Goal: Task Accomplishment & Management: Use online tool/utility

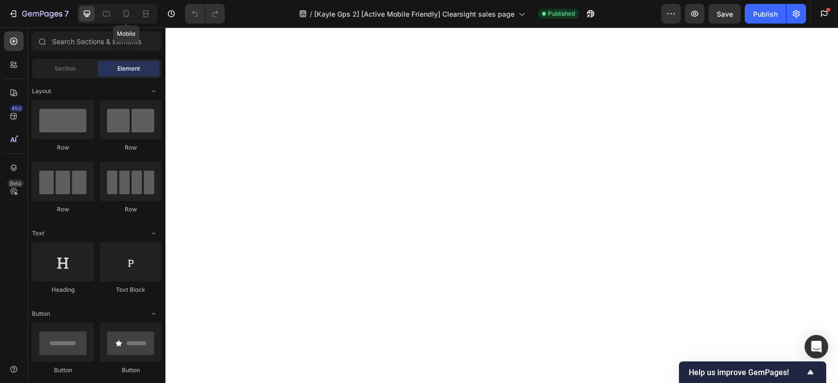
click at [126, 11] on icon at bounding box center [126, 14] width 10 height 10
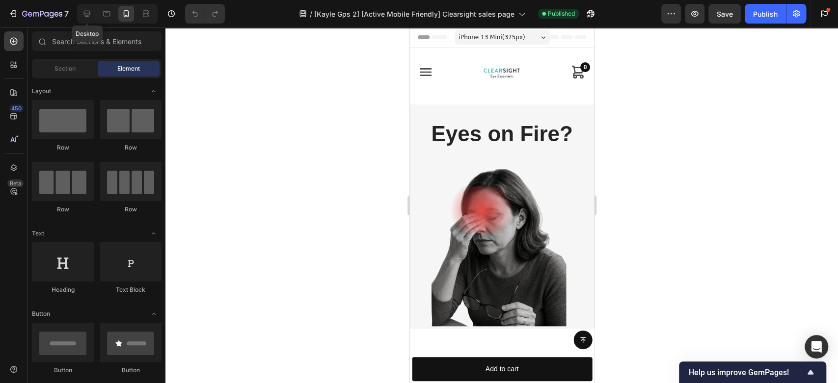
click at [86, 13] on icon at bounding box center [87, 14] width 10 height 10
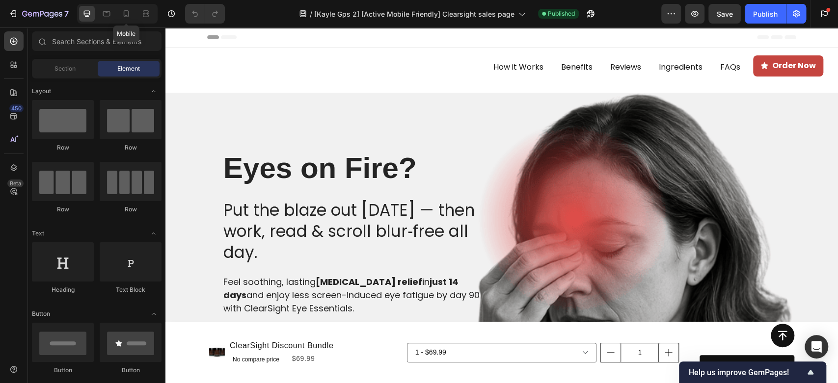
click at [122, 15] on icon at bounding box center [126, 14] width 10 height 10
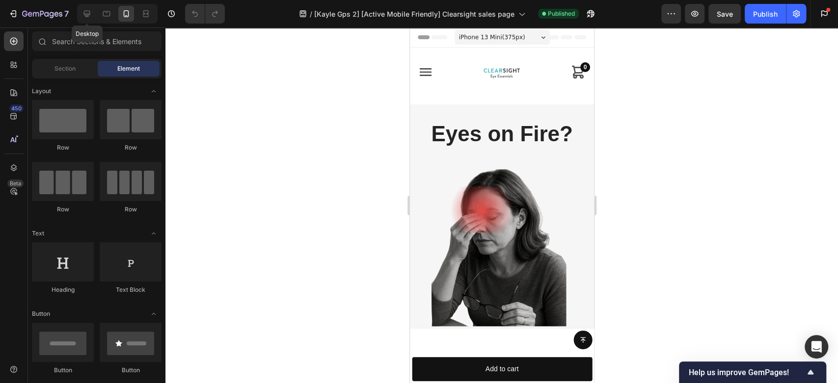
click at [82, 15] on icon at bounding box center [87, 14] width 10 height 10
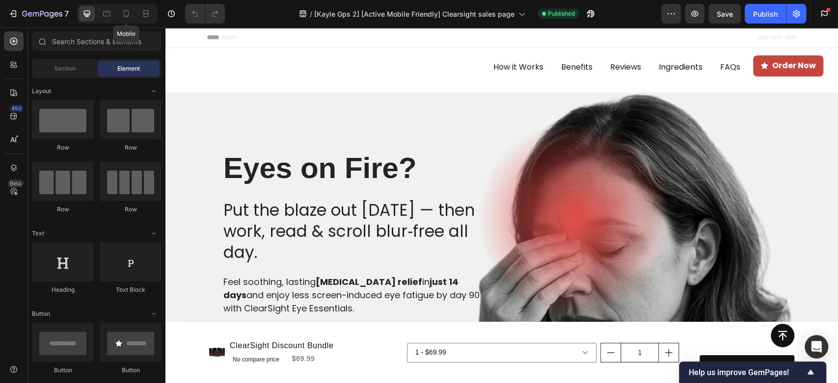
click at [123, 13] on icon at bounding box center [126, 14] width 10 height 10
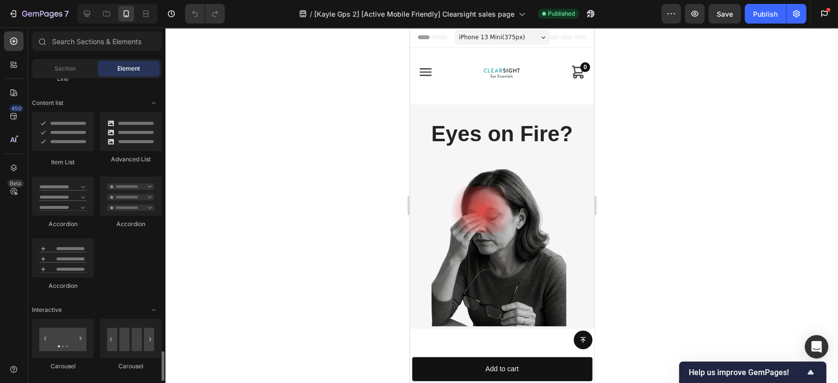
scroll to position [926, 0]
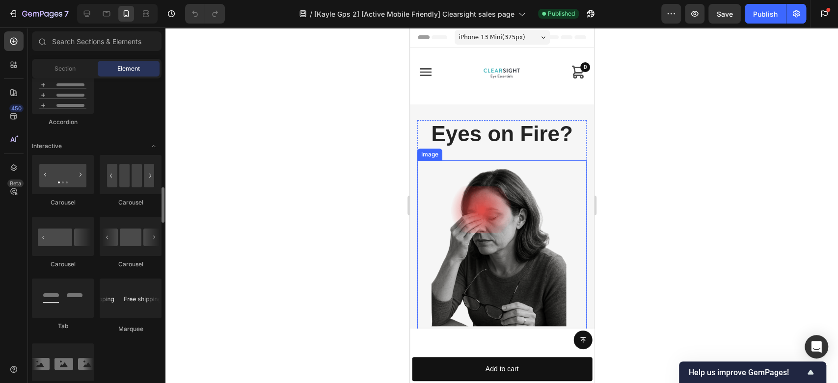
click at [474, 221] on img at bounding box center [501, 245] width 169 height 169
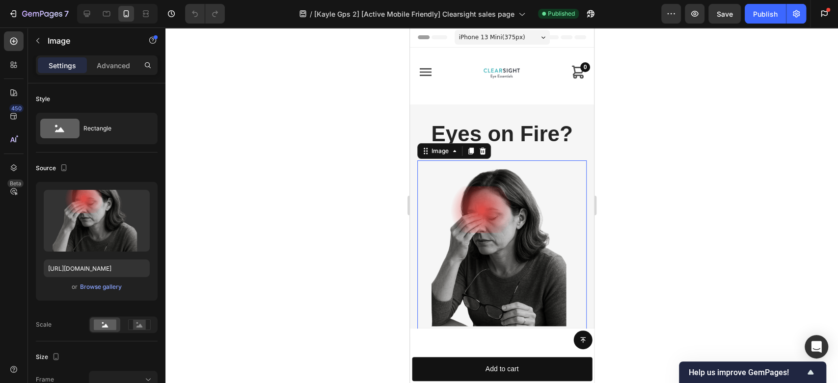
click at [94, 235] on input "file" at bounding box center [97, 237] width 68 height 17
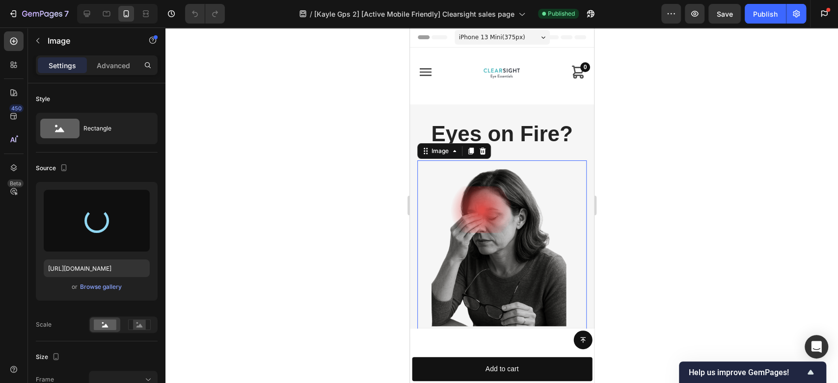
type input "[URL][DOMAIN_NAME]"
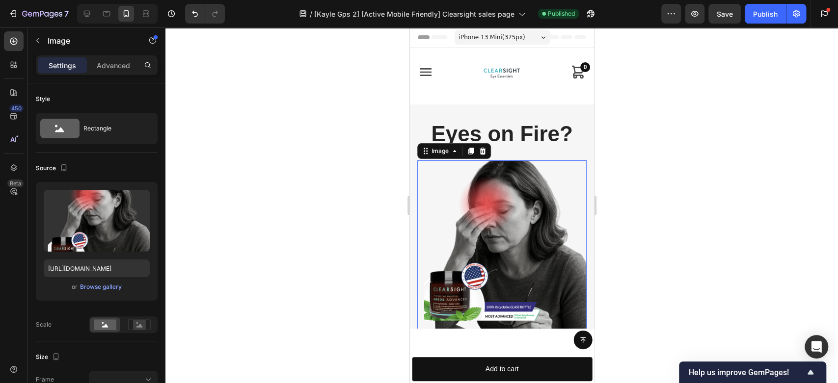
click at [711, 234] on div at bounding box center [501, 205] width 672 height 356
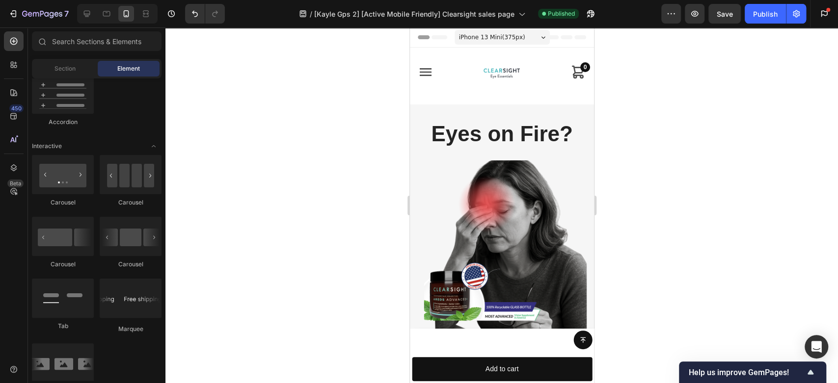
click at [691, 210] on div at bounding box center [501, 205] width 672 height 356
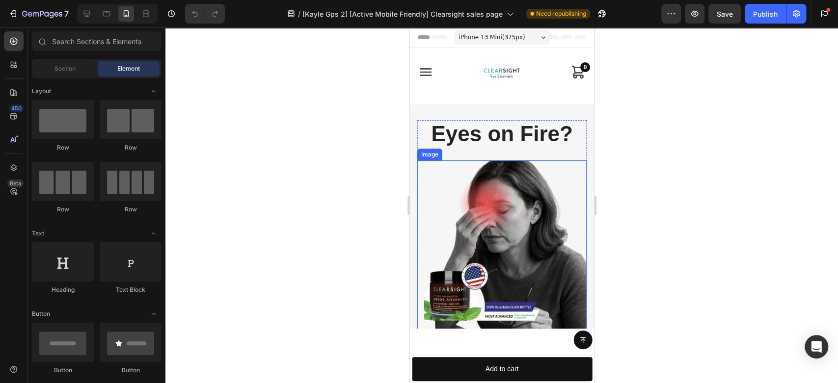
click at [491, 216] on img at bounding box center [501, 245] width 169 height 169
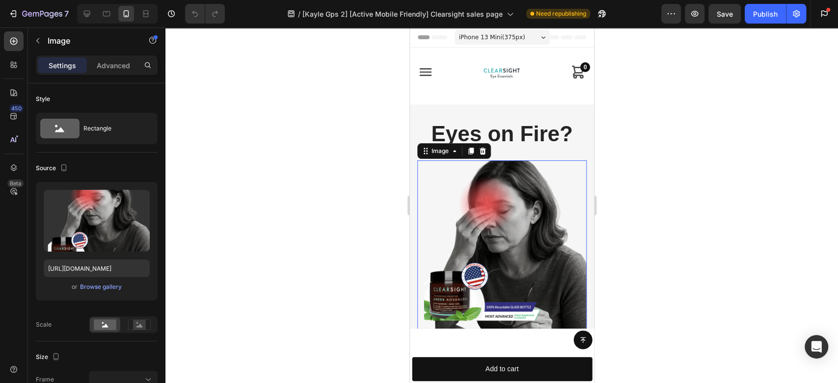
click at [87, 240] on input "file" at bounding box center [97, 237] width 68 height 17
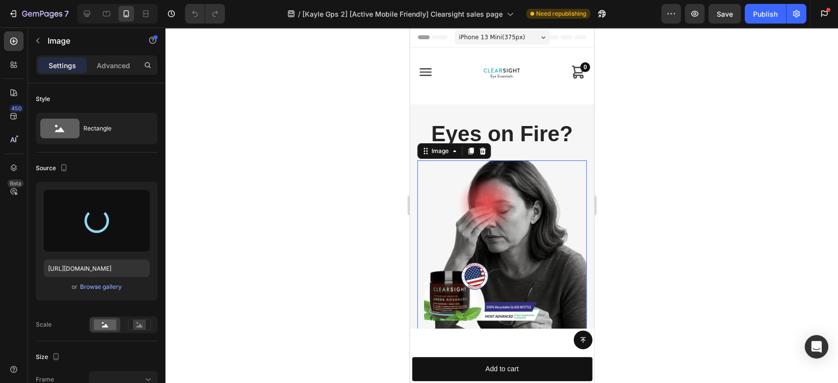
type input "https://cdn.shopify.com/s/files/1/0793/6075/3951/files/gempages_510446060313773…"
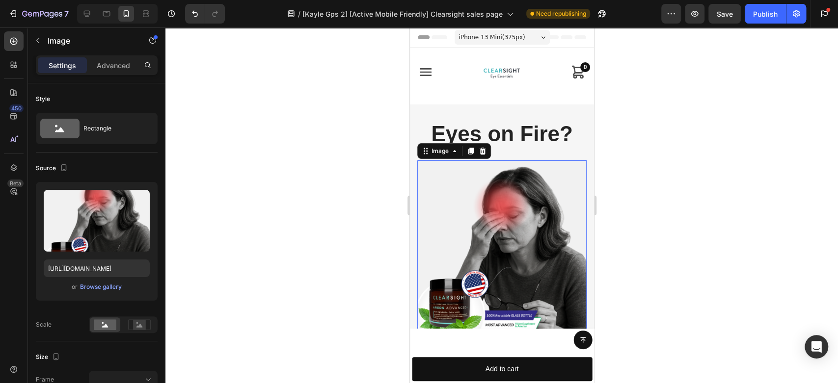
click at [769, 273] on div at bounding box center [501, 205] width 672 height 356
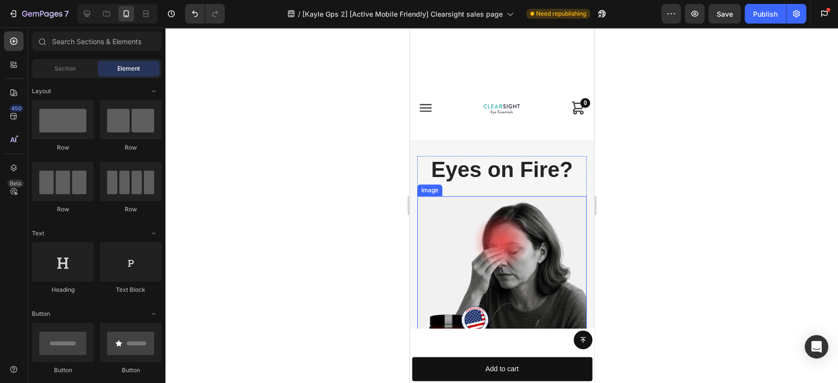
scroll to position [218, 0]
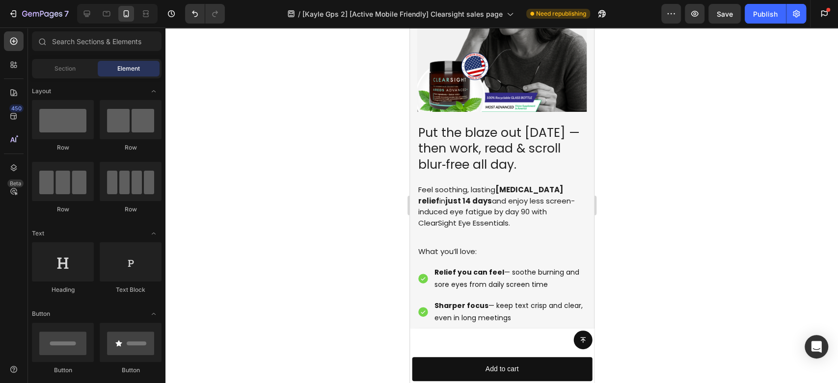
click at [759, 15] on div "Publish" at bounding box center [765, 14] width 25 height 10
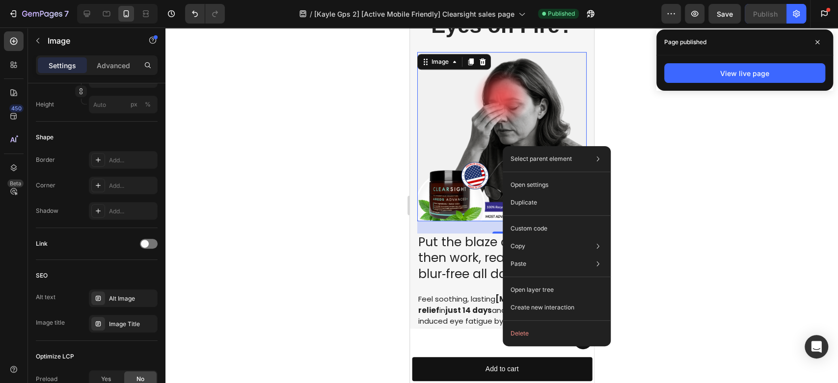
scroll to position [435, 0]
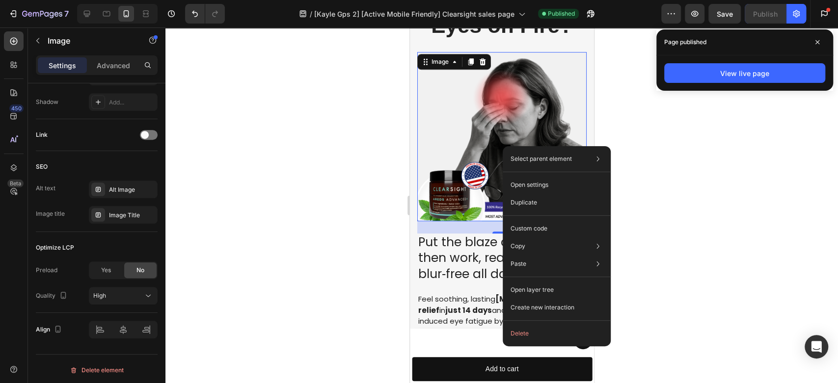
click at [120, 292] on div "High" at bounding box center [118, 296] width 50 height 9
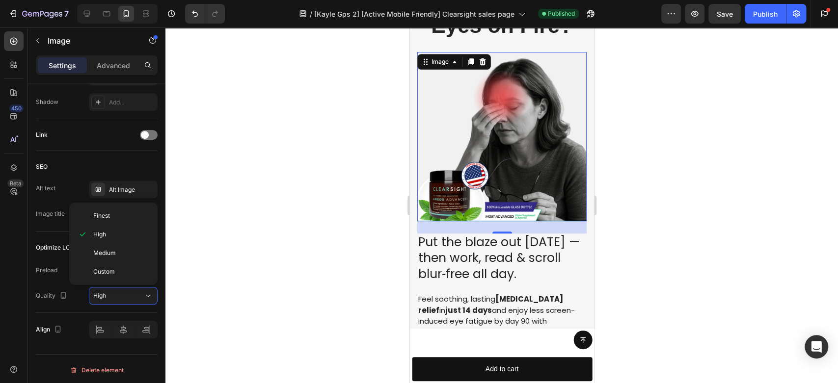
click at [120, 292] on div "High" at bounding box center [118, 296] width 50 height 9
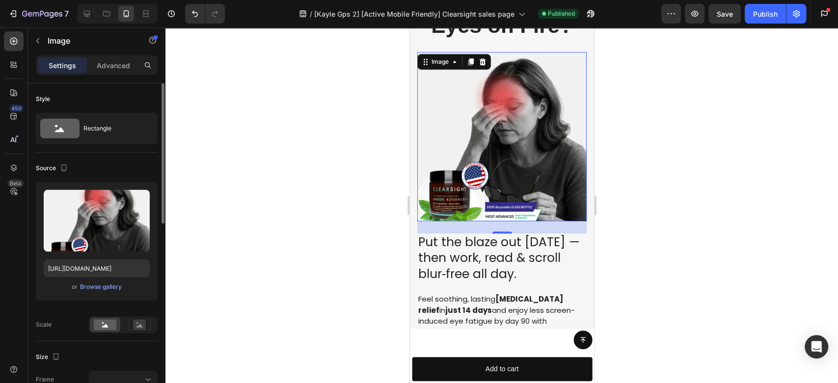
scroll to position [0, 0]
click at [639, 217] on div at bounding box center [501, 205] width 672 height 356
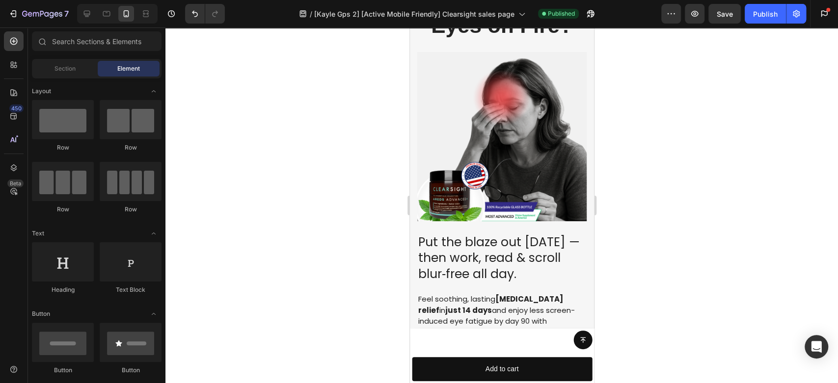
click at [709, 221] on div at bounding box center [501, 205] width 672 height 356
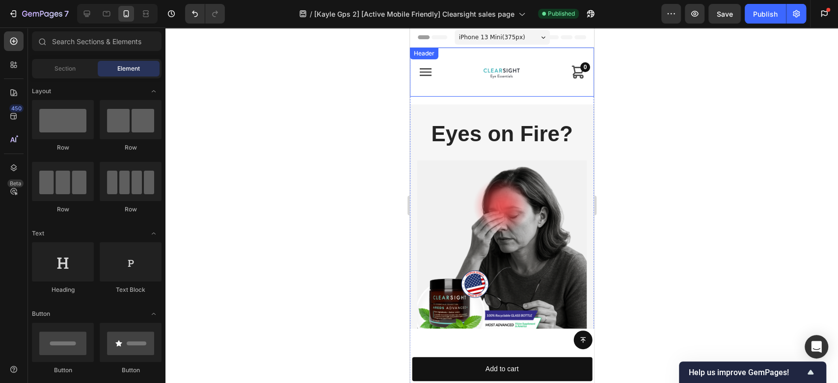
click at [491, 78] on img at bounding box center [501, 72] width 39 height 21
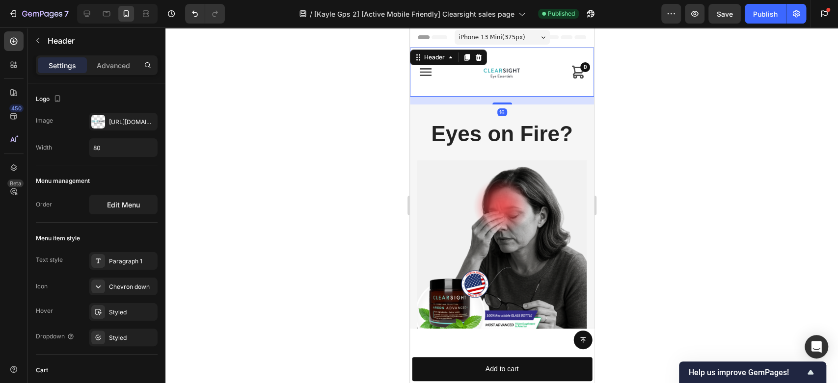
click at [98, 122] on div at bounding box center [98, 122] width 14 height 14
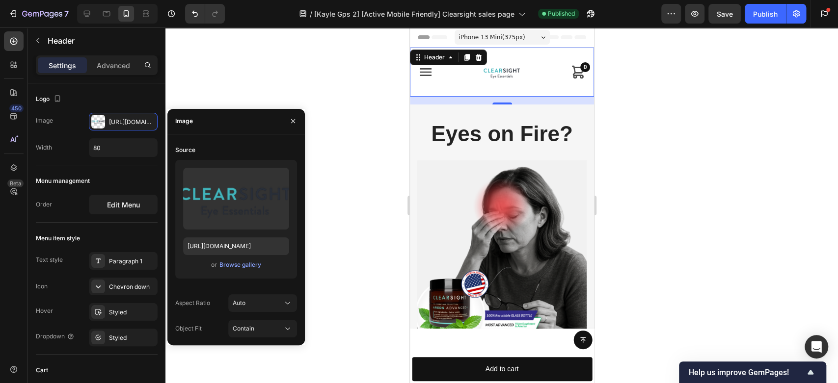
click at [231, 217] on input "file" at bounding box center [236, 215] width 68 height 17
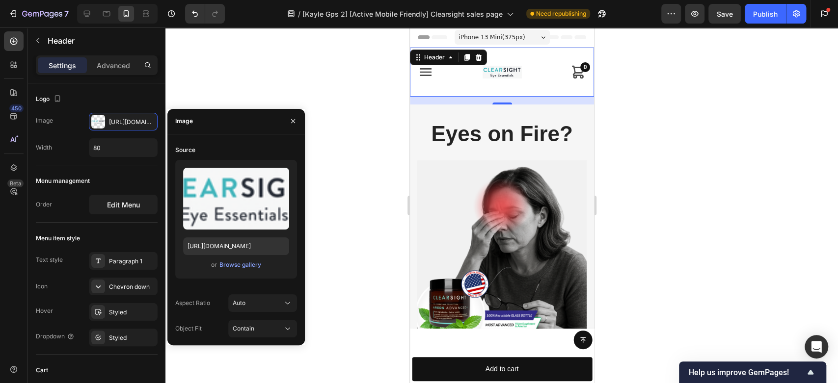
click at [231, 216] on input "file" at bounding box center [236, 215] width 68 height 17
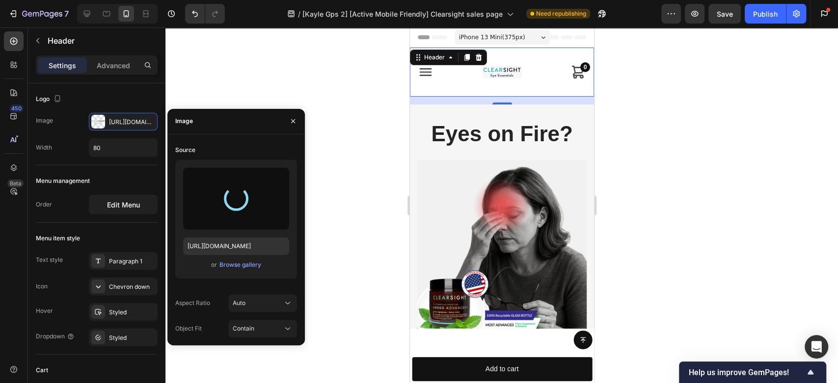
type input "https://cdn.shopify.com/s/files/1/0793/6075/3951/files/gempages_510446060313773…"
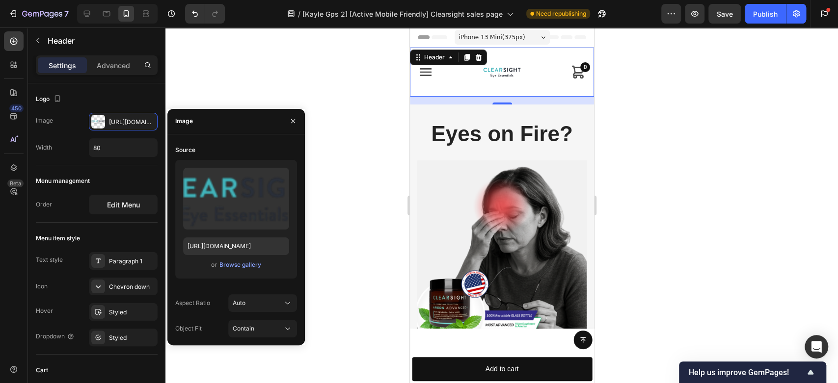
click at [298, 121] on button "button" at bounding box center [293, 121] width 16 height 16
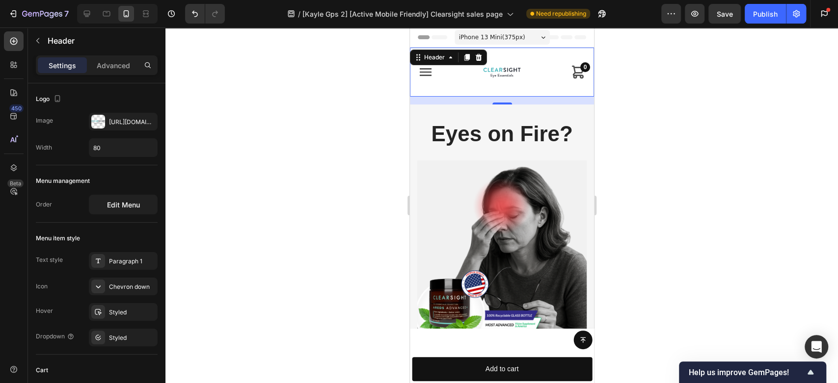
click at [759, 15] on div "Publish" at bounding box center [765, 14] width 25 height 10
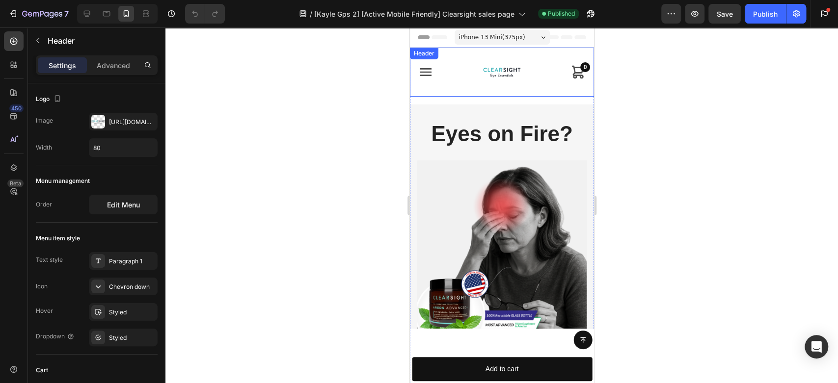
click at [482, 82] on div "How it Works Benefits Reviews Ingredients FAQ ORDER NOW How it Works Benefits R…" at bounding box center [501, 72] width 184 height 49
click at [122, 124] on div "Https://cdn.Shopify.Com/s/files/1/0793/6075/3951/files/gempages_510446060313773…" at bounding box center [132, 122] width 46 height 9
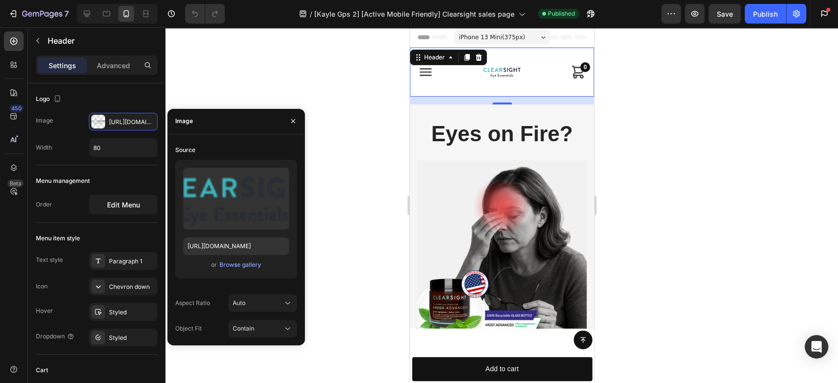
click at [233, 264] on div "Browse gallery" at bounding box center [240, 265] width 42 height 9
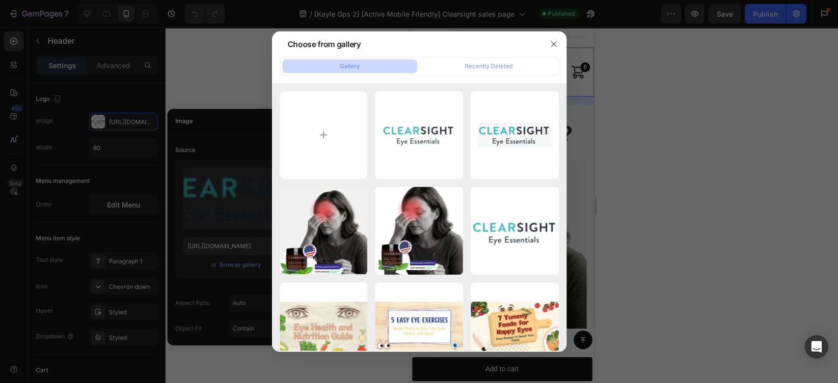
click at [320, 136] on input "file" at bounding box center [324, 135] width 88 height 88
type input "C:\fakepath\Clearsight Logo.svg"
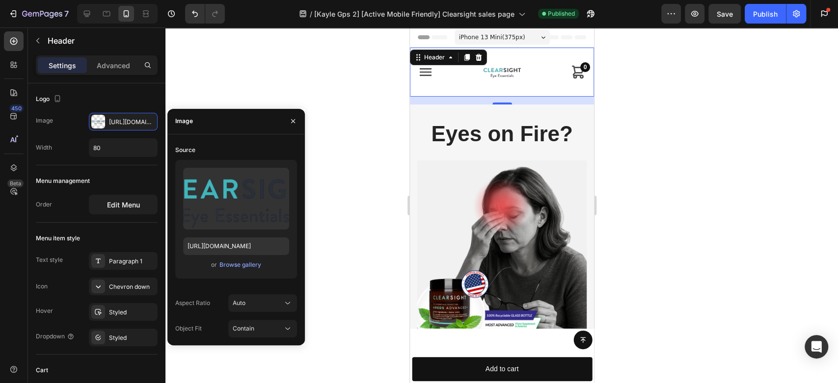
click at [295, 118] on icon "button" at bounding box center [293, 121] width 8 height 8
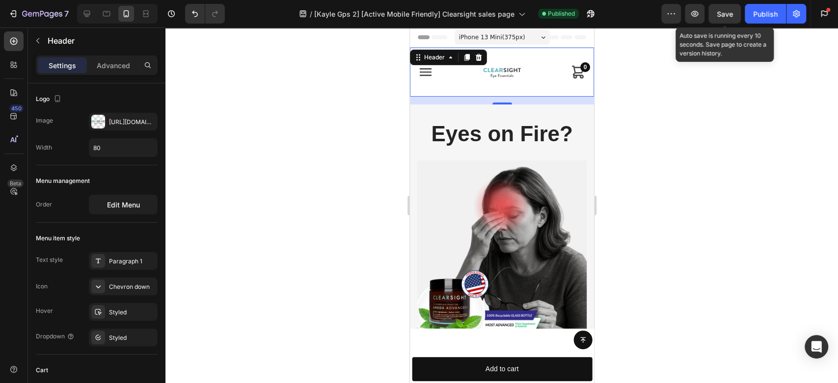
click at [727, 15] on span "Save" at bounding box center [725, 14] width 16 height 8
click at [504, 79] on div "How it Works Benefits Reviews Ingredients FAQ ORDER NOW How it Works Benefits R…" at bounding box center [501, 72] width 184 height 49
click at [122, 118] on div "Https://cdn.Shopify.Com/s/files/1/0793/6075/3951/files/gempages_510446060313773…" at bounding box center [132, 122] width 46 height 9
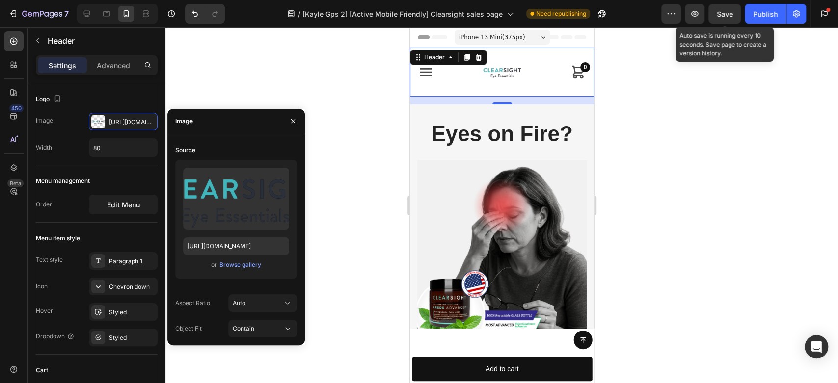
click at [244, 219] on input "file" at bounding box center [236, 215] width 68 height 17
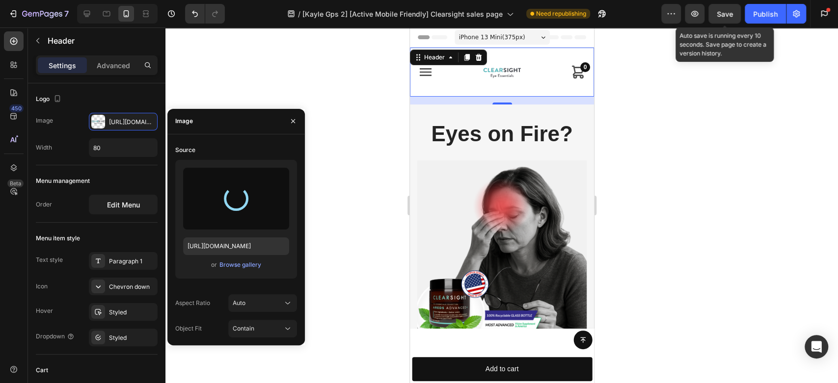
type input "https://cdn.shopify.com/s/files/1/0793/6075/3951/files/gempages_510446060313773…"
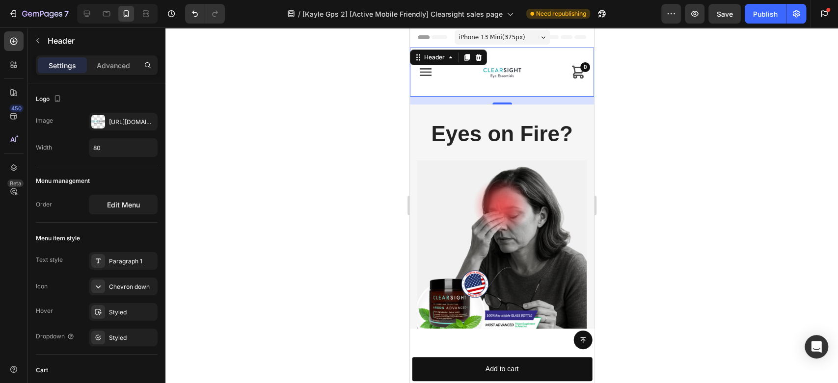
click at [764, 10] on div "Publish" at bounding box center [765, 14] width 25 height 10
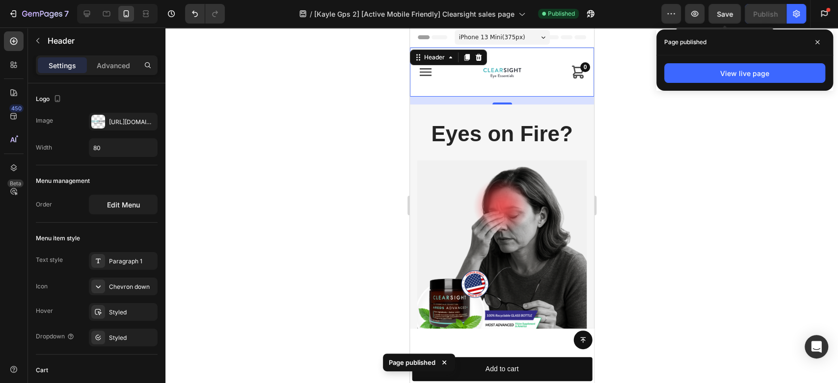
click at [725, 16] on span "Save" at bounding box center [725, 14] width 16 height 8
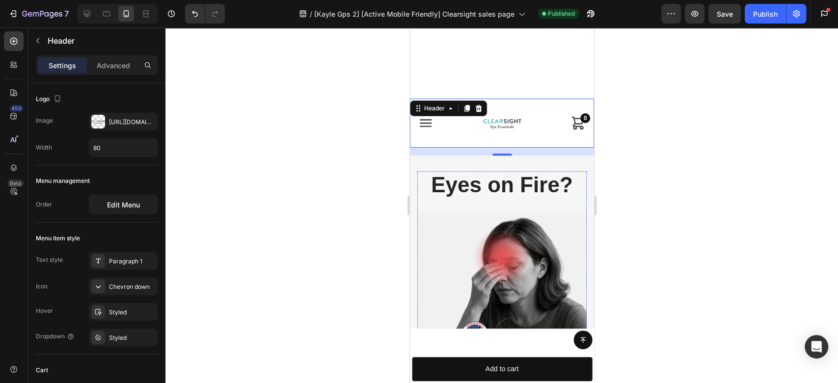
scroll to position [136, 0]
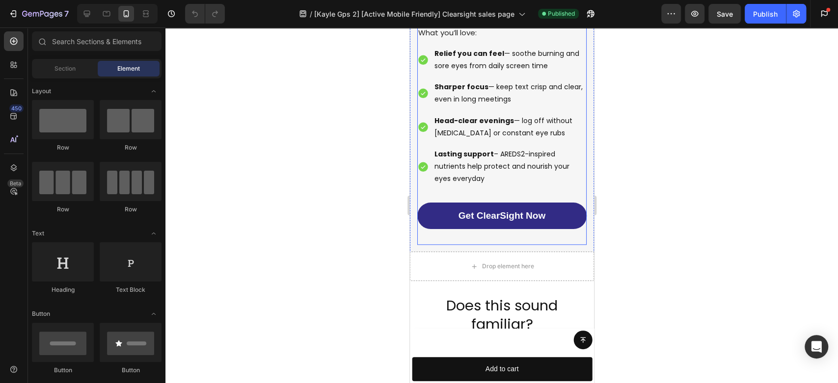
scroll to position [682, 0]
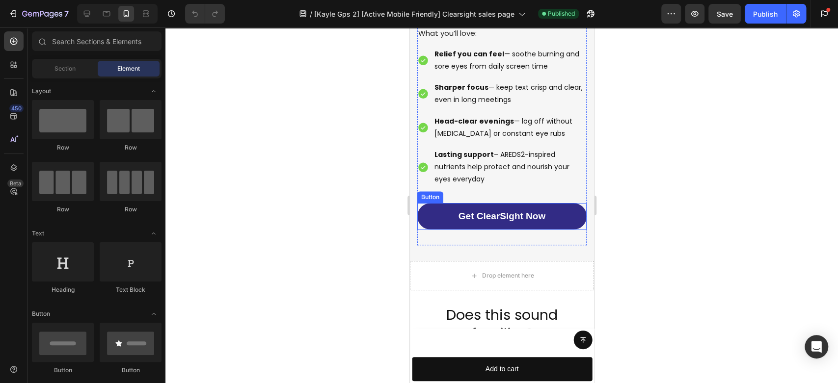
click at [430, 203] on link "Get ClearSight Now" at bounding box center [501, 216] width 169 height 27
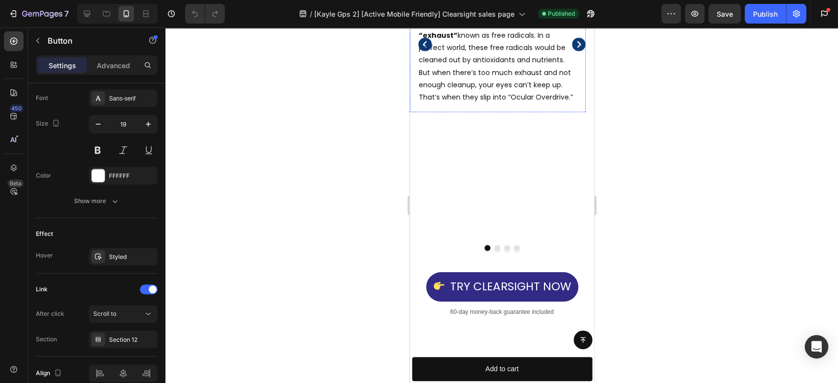
scroll to position [1609, 0]
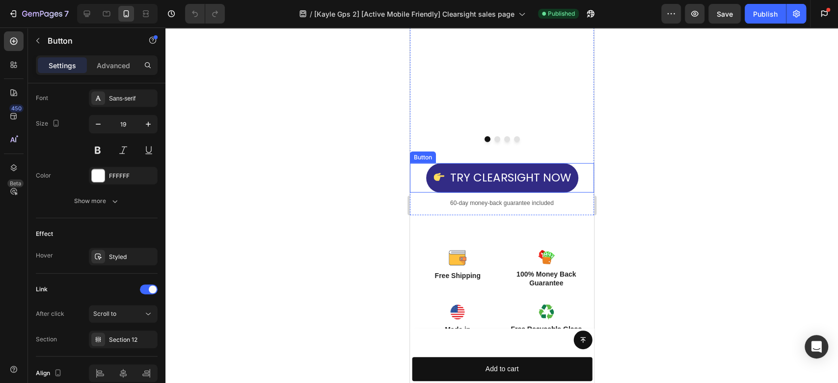
click at [433, 184] on icon at bounding box center [438, 177] width 11 height 11
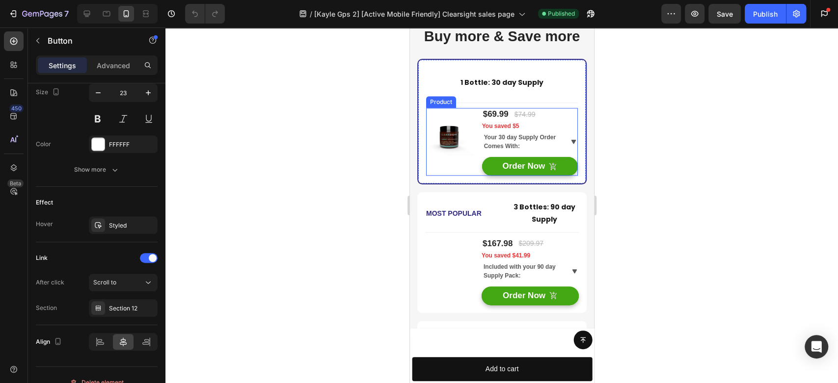
scroll to position [5645, 0]
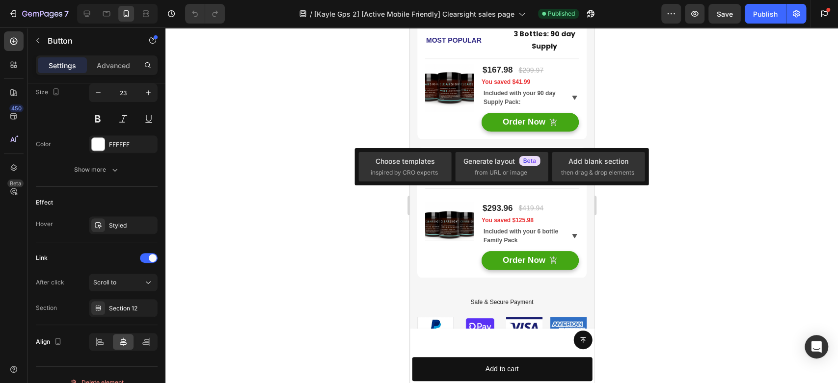
click at [611, 167] on div "Add blank section then drag & drop elements" at bounding box center [598, 166] width 75 height 21
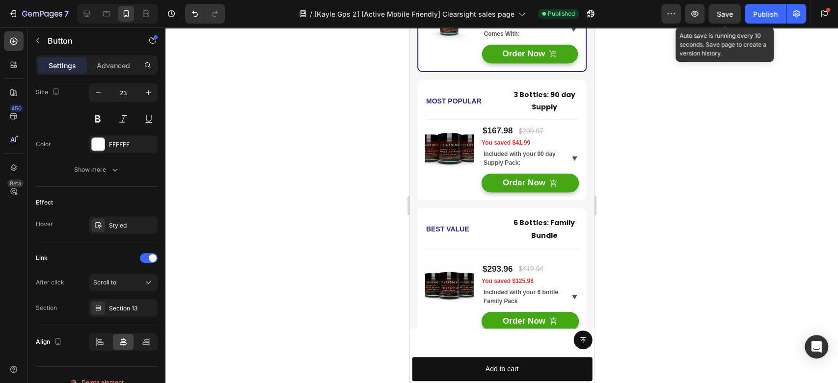
click at [726, 9] on div "Save" at bounding box center [725, 14] width 16 height 10
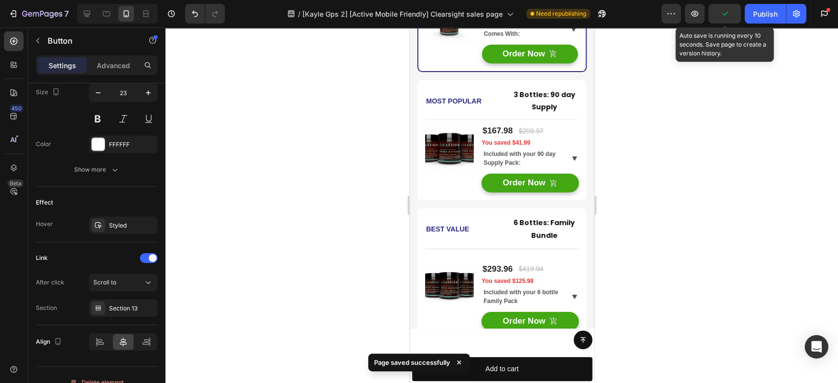
click at [760, 11] on div "Publish" at bounding box center [765, 14] width 25 height 10
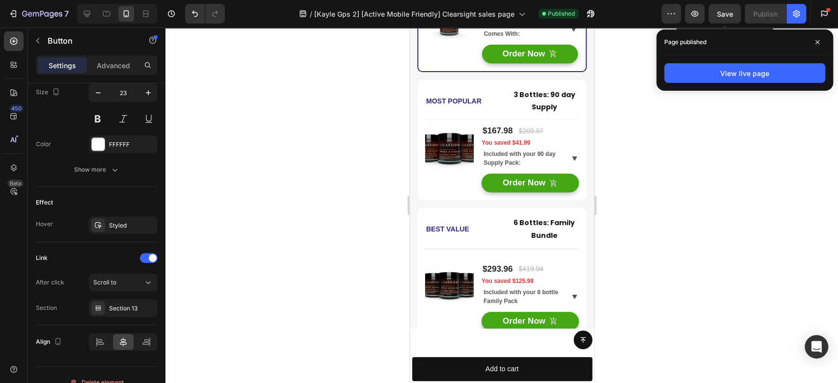
click at [815, 40] on icon at bounding box center [817, 42] width 5 height 5
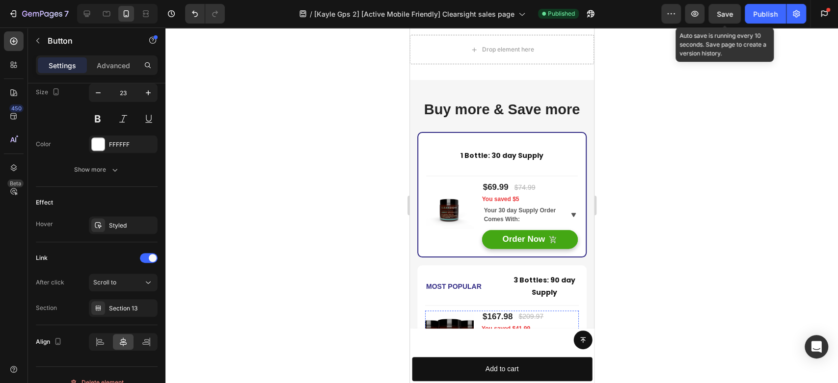
scroll to position [5754, 0]
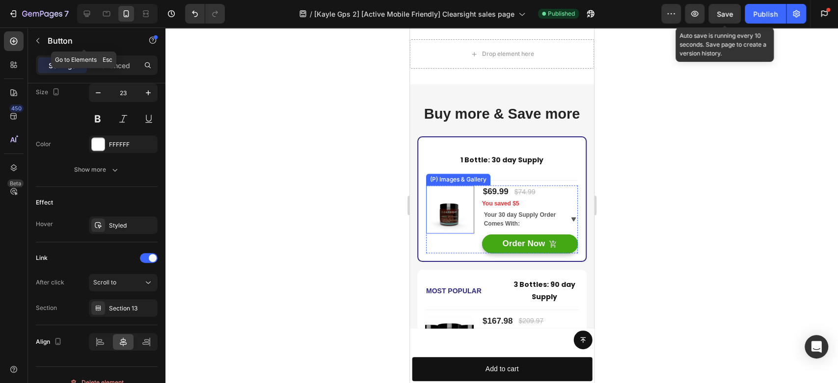
click at [37, 39] on icon "button" at bounding box center [37, 40] width 3 height 5
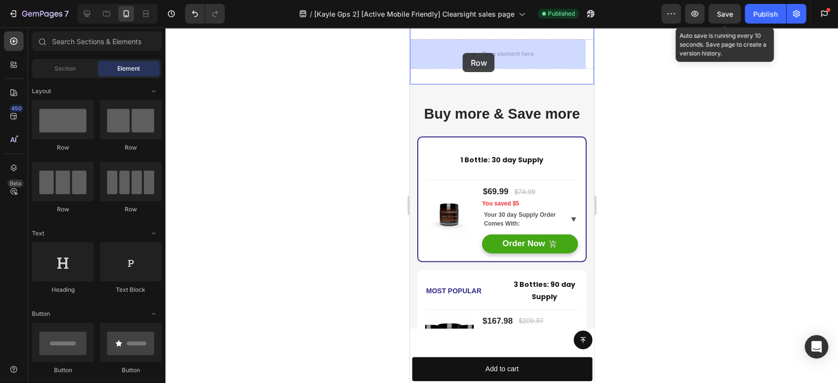
scroll to position [5736, 0]
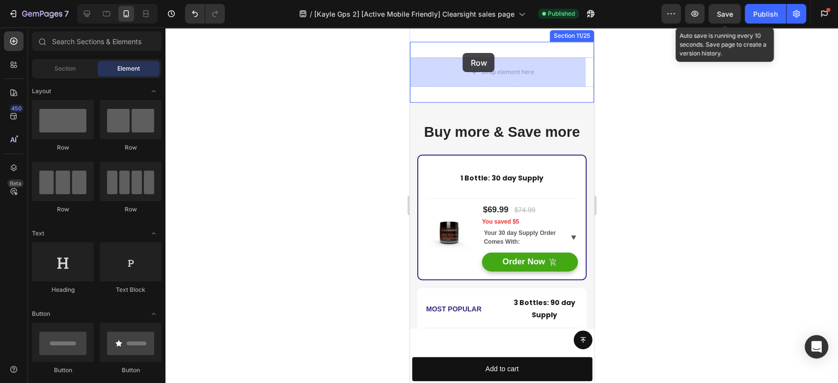
drag, startPoint x: 457, startPoint y: 152, endPoint x: 725, endPoint y: 157, distance: 267.6
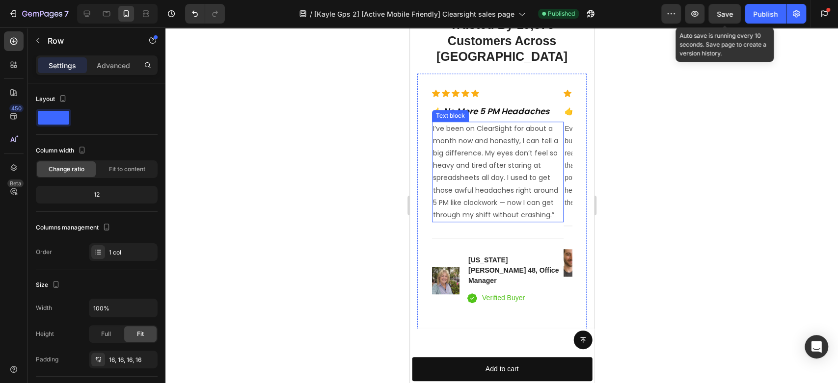
scroll to position [5614, 0]
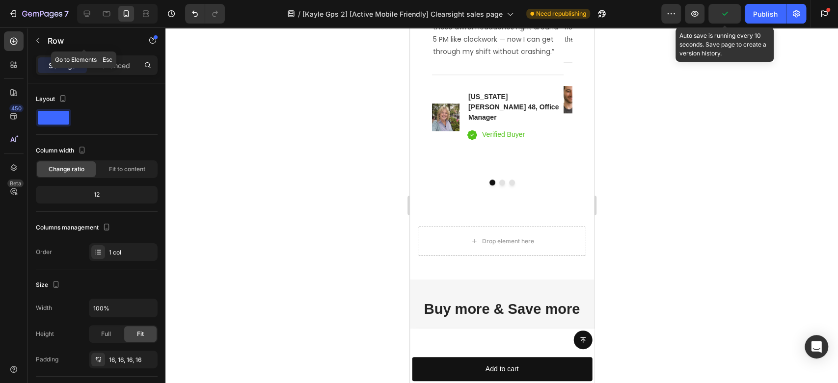
click at [41, 44] on icon "button" at bounding box center [38, 41] width 8 height 8
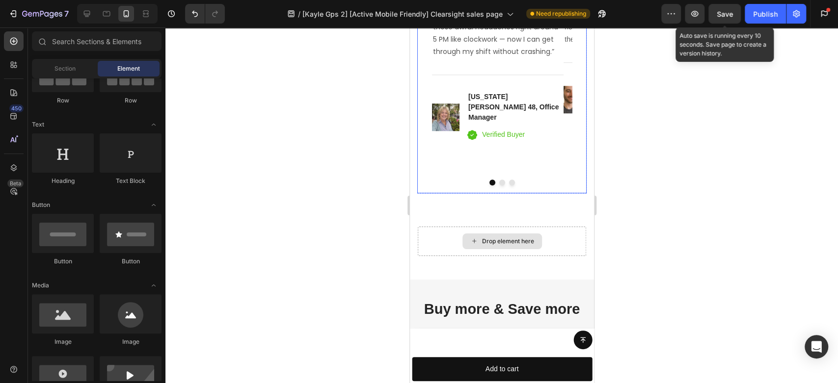
scroll to position [5668, 0]
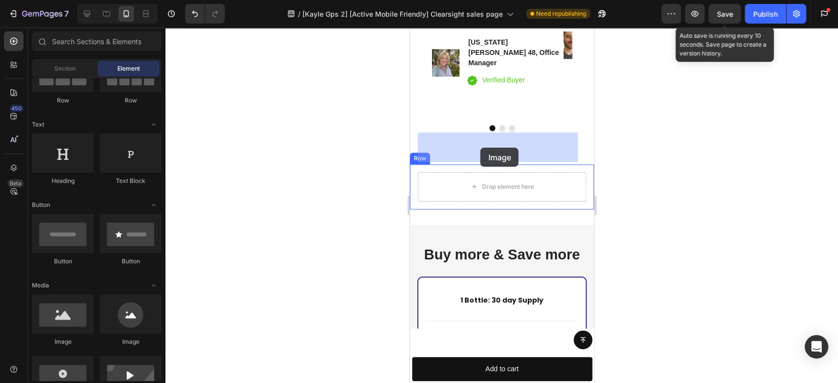
drag, startPoint x: 701, startPoint y: 231, endPoint x: 480, endPoint y: 148, distance: 235.9
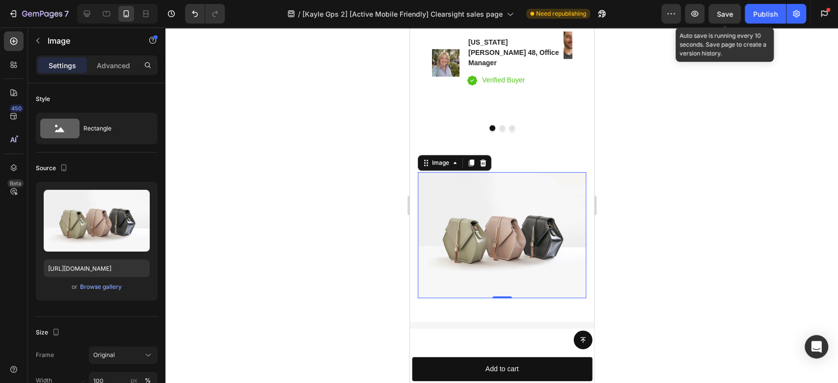
click at [95, 286] on div "Browse gallery" at bounding box center [101, 287] width 42 height 9
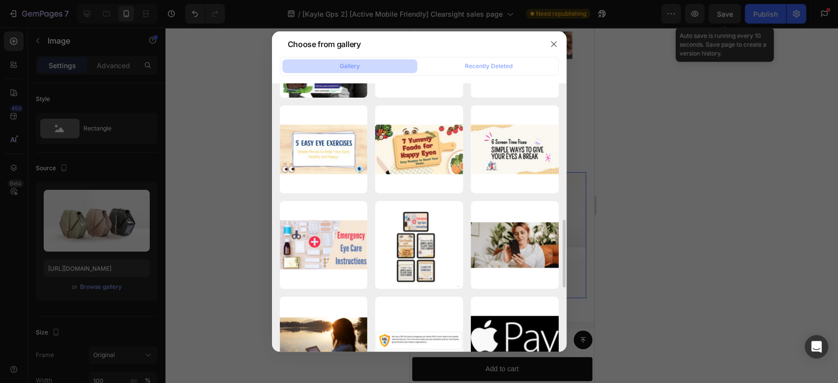
scroll to position [381, 0]
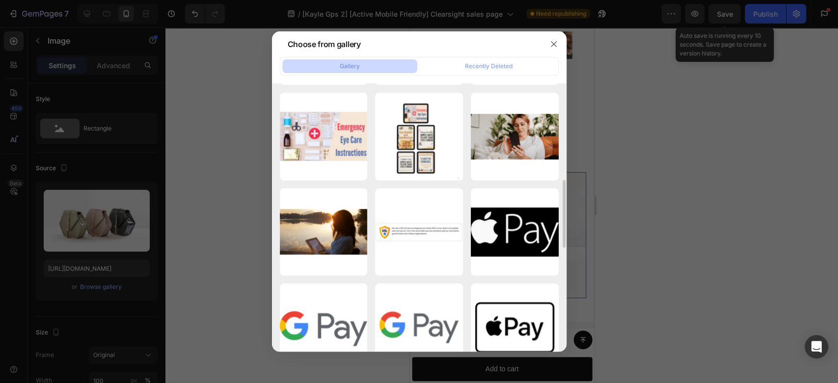
click at [0, 0] on div "Secure Payment badge.png 56.28 kb" at bounding box center [0, 0] width 0 height 0
type input "https://cdn.shopify.com/s/files/1/0793/6075/3951/files/gempages_510446060313773…"
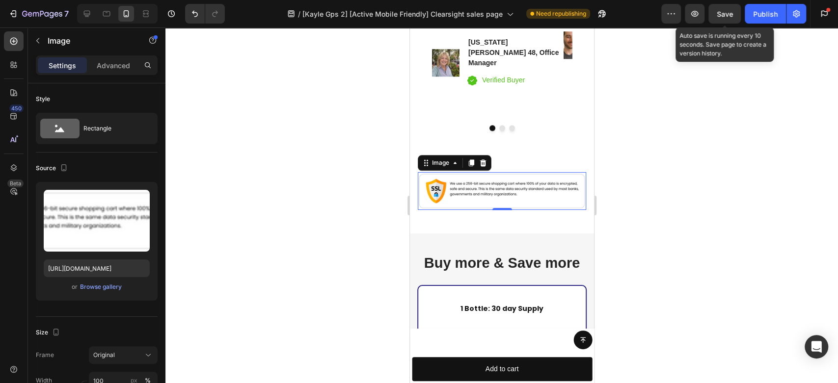
click at [721, 178] on div at bounding box center [501, 205] width 672 height 356
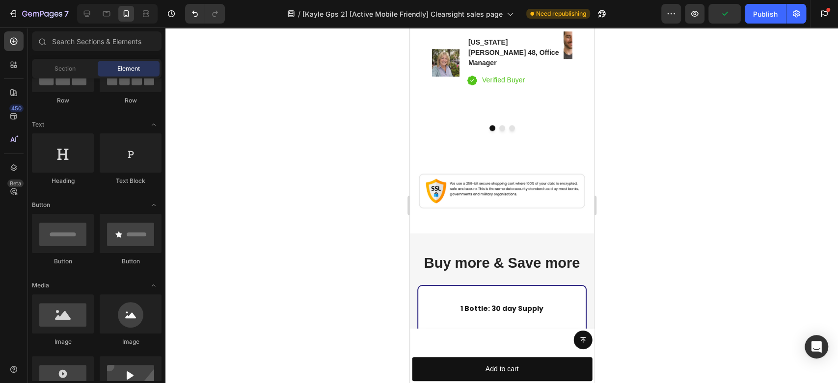
click at [760, 12] on div "Publish" at bounding box center [765, 14] width 25 height 10
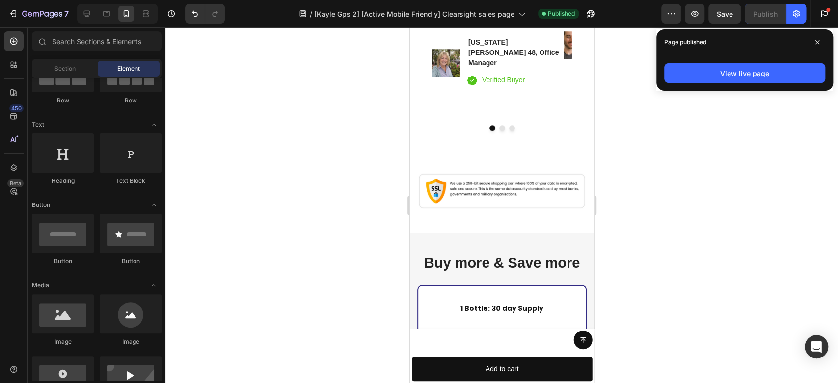
click at [814, 345] on icon "Open Intercom Messenger" at bounding box center [816, 347] width 10 height 12
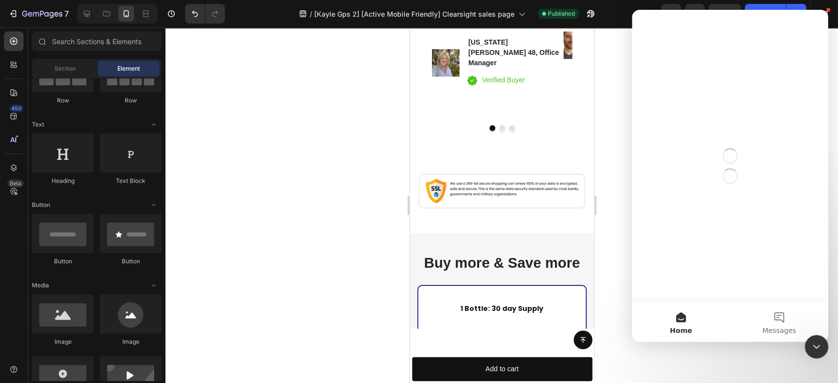
scroll to position [0, 0]
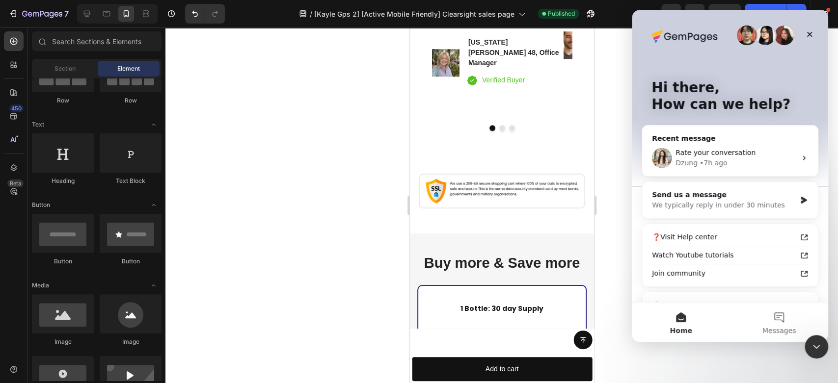
click at [707, 202] on div "We typically reply in under 30 minutes" at bounding box center [724, 205] width 144 height 10
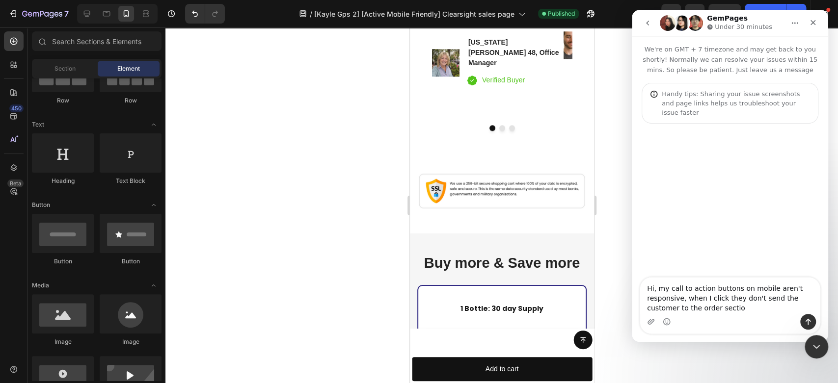
type textarea "Hi, my call to action buttons on mobile aren't responsive, when I click they do…"
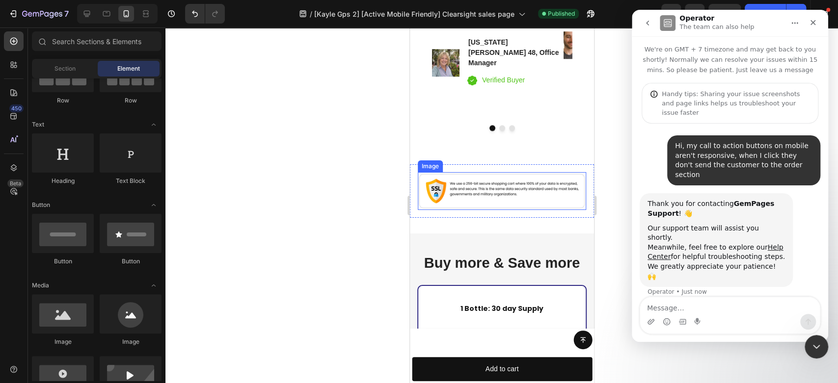
click at [502, 172] on img at bounding box center [501, 191] width 168 height 38
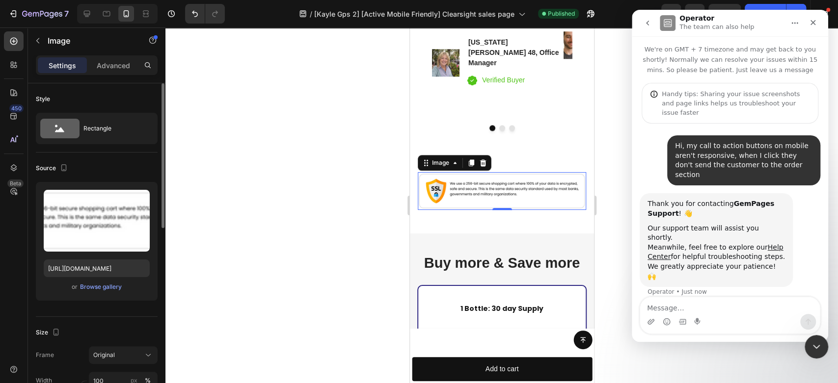
click at [111, 64] on p "Advanced" at bounding box center [113, 65] width 33 height 10
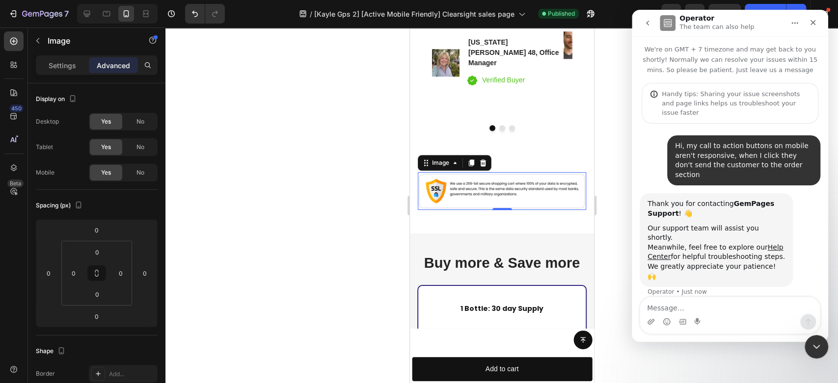
click at [139, 122] on span "No" at bounding box center [140, 121] width 8 height 9
click at [139, 147] on span "No" at bounding box center [140, 147] width 8 height 9
click at [811, 25] on icon "Close" at bounding box center [813, 23] width 8 height 8
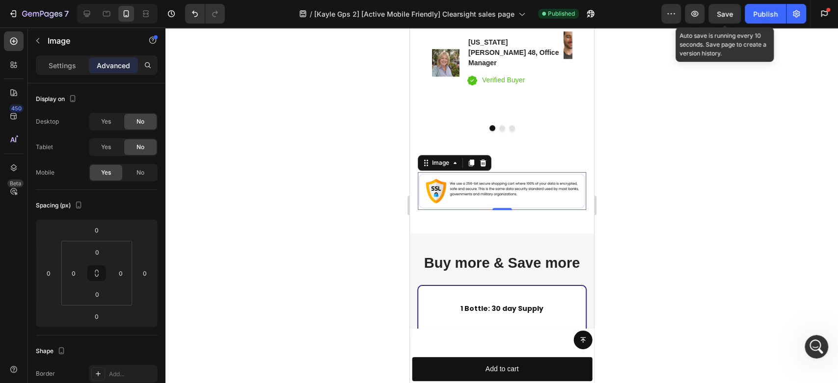
click at [721, 18] on span "Save" at bounding box center [725, 14] width 16 height 8
click at [763, 13] on div "Publish" at bounding box center [765, 14] width 25 height 10
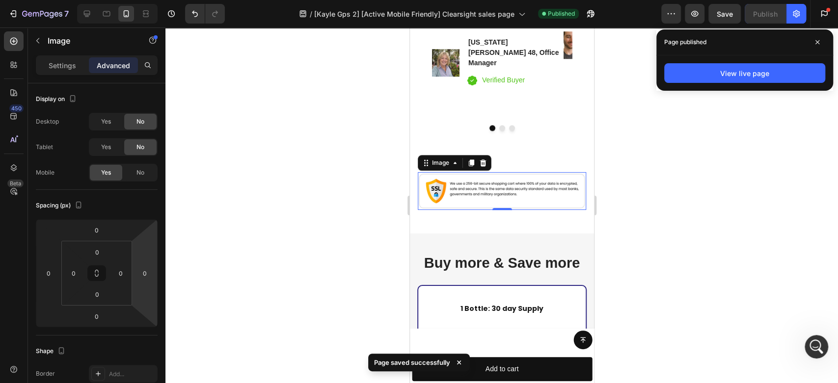
click at [145, 273] on input "0" at bounding box center [144, 273] width 15 height 15
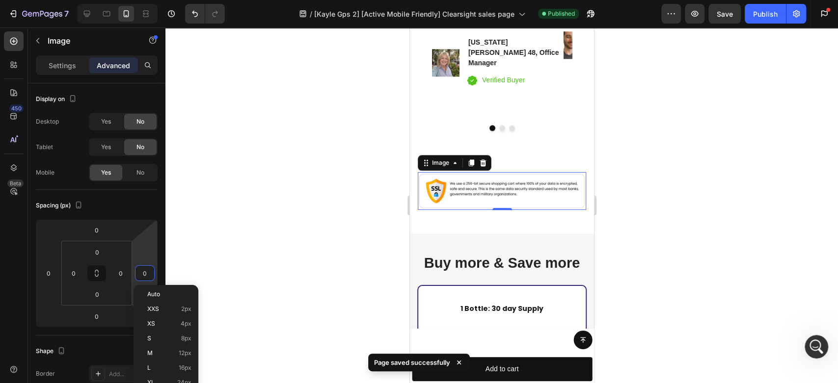
click at [153, 350] on p "M 12px" at bounding box center [169, 353] width 44 height 7
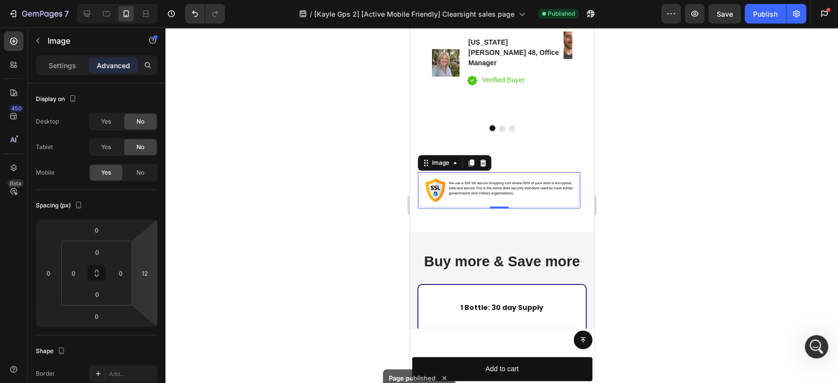
click at [147, 272] on input "12" at bounding box center [144, 273] width 15 height 15
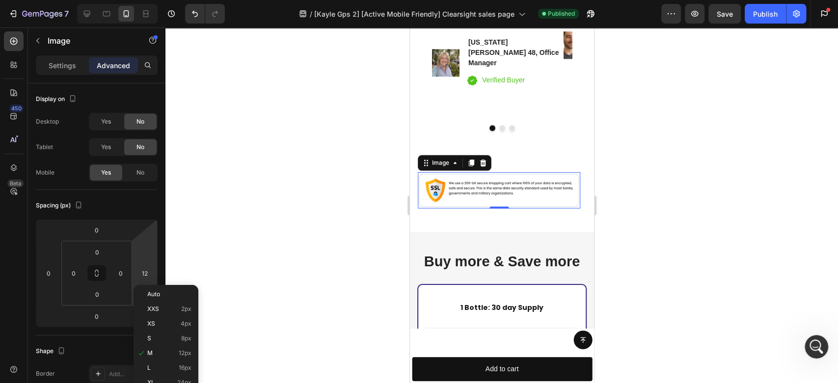
click at [153, 378] on div "XL 24px" at bounding box center [165, 382] width 61 height 15
type input "24"
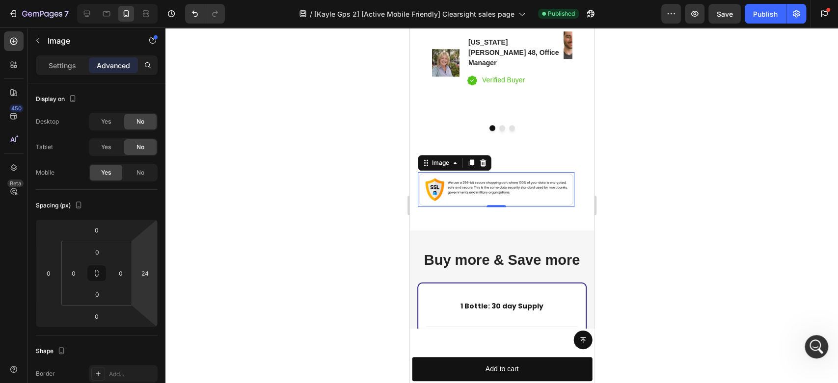
click at [148, 270] on input "24" at bounding box center [144, 273] width 15 height 15
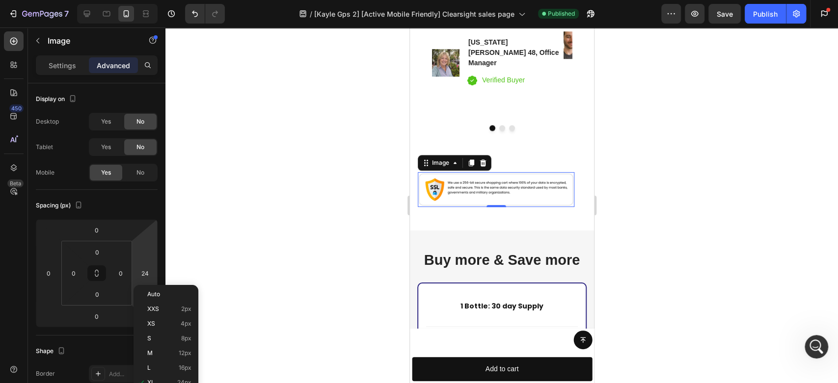
click at [149, 294] on span "Auto" at bounding box center [153, 294] width 13 height 7
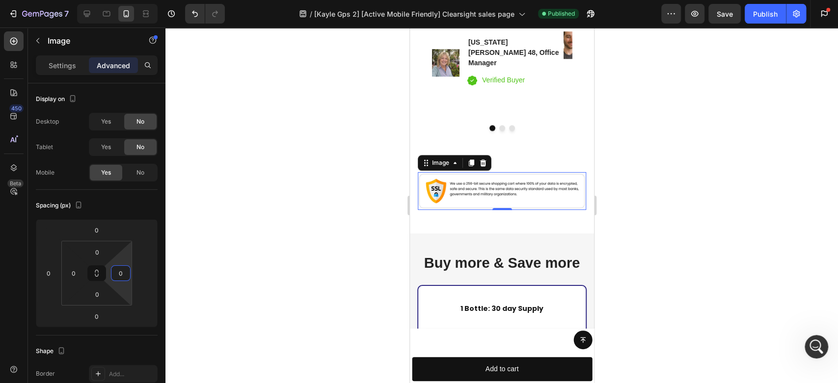
click at [123, 275] on input "0" at bounding box center [120, 273] width 15 height 15
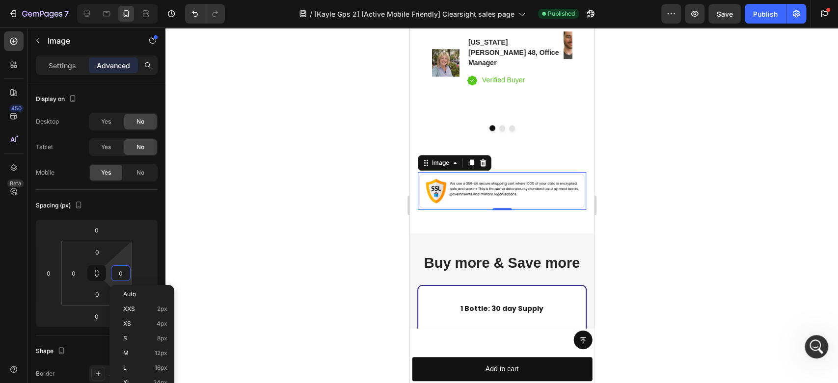
click at [138, 352] on p "M 12px" at bounding box center [145, 353] width 44 height 7
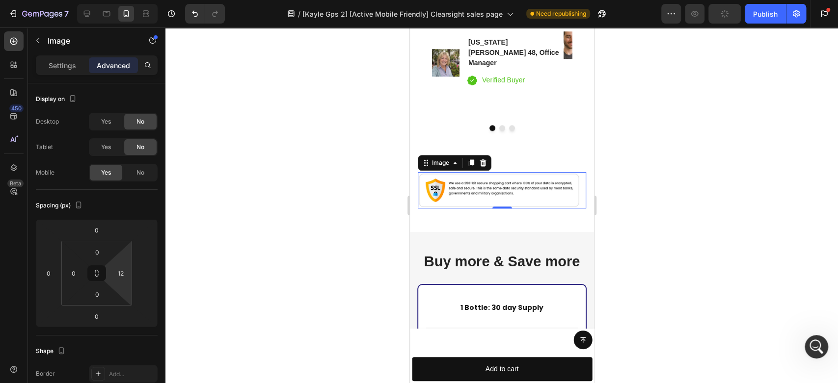
click at [123, 274] on input "12" at bounding box center [120, 273] width 15 height 15
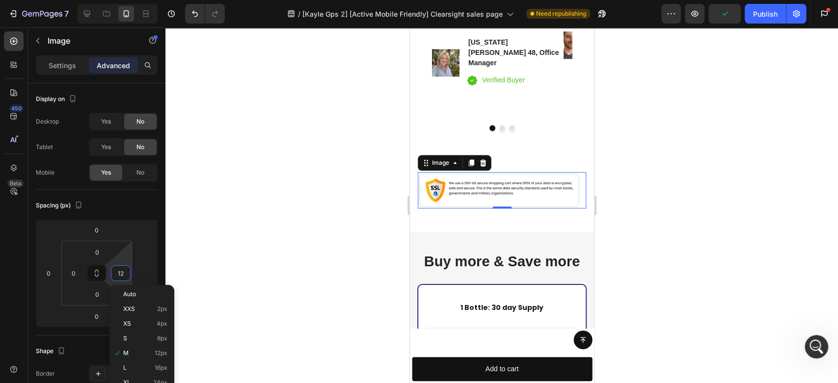
click at [142, 291] on p "Auto" at bounding box center [145, 294] width 44 height 7
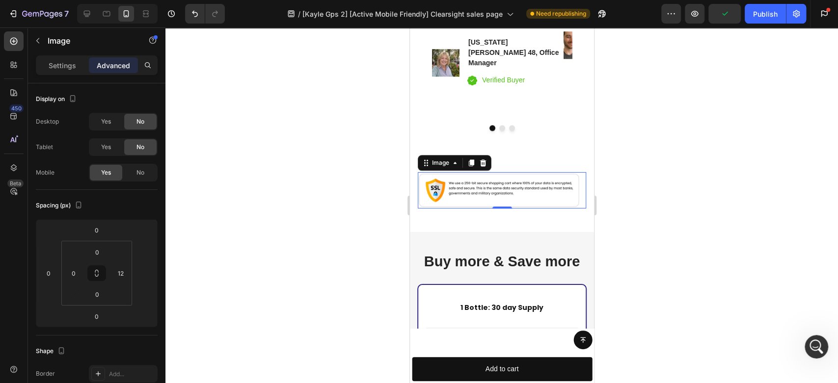
type input "Auto"
click at [129, 270] on div "Auto" at bounding box center [121, 274] width 20 height 16
click at [127, 274] on input "Auto" at bounding box center [120, 273] width 15 height 15
click at [251, 276] on div at bounding box center [501, 205] width 672 height 356
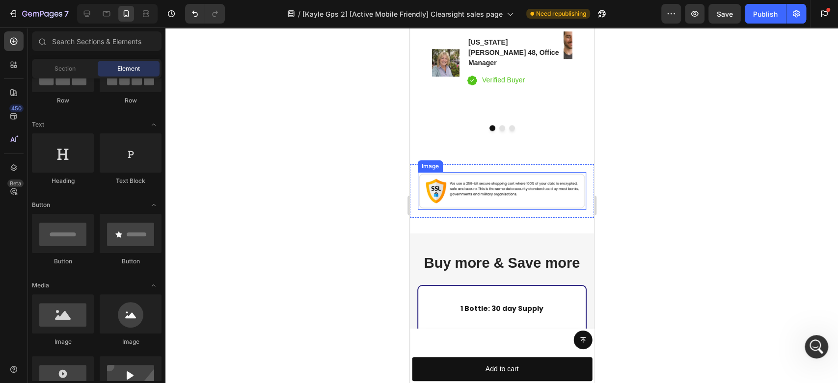
click at [485, 172] on img at bounding box center [501, 191] width 168 height 38
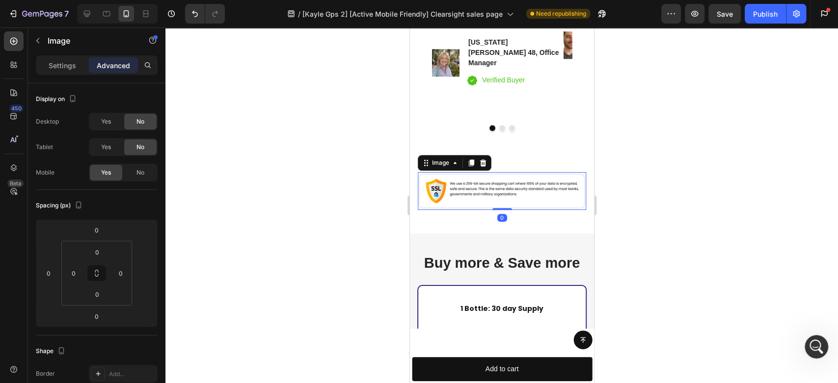
click at [51, 64] on p "Settings" at bounding box center [62, 65] width 27 height 10
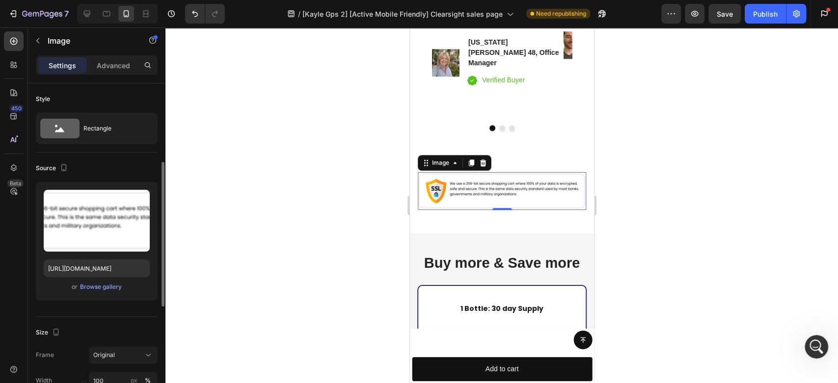
scroll to position [109, 0]
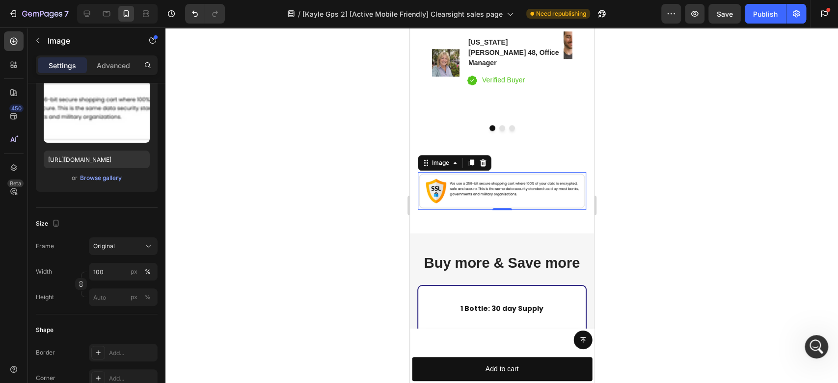
click at [149, 243] on icon at bounding box center [148, 246] width 10 height 10
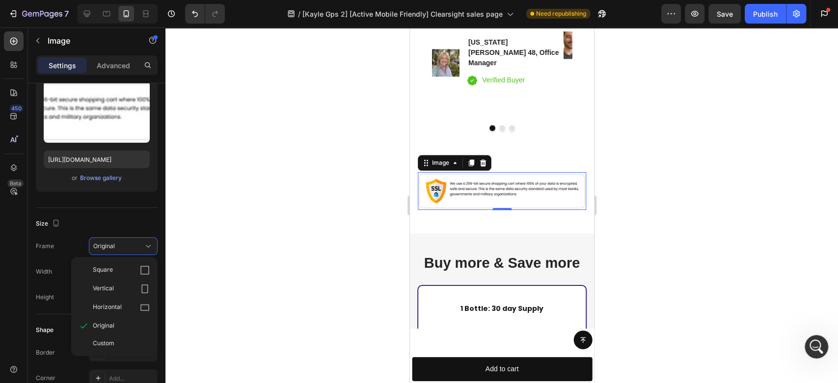
click at [106, 309] on span "Horizontal" at bounding box center [107, 308] width 29 height 10
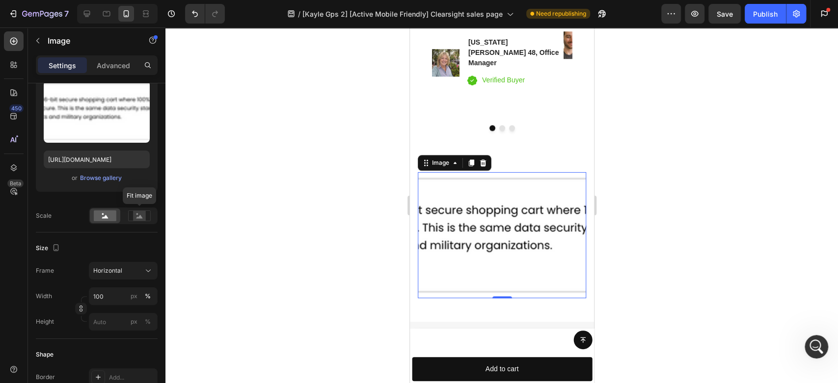
click at [145, 215] on icon at bounding box center [139, 216] width 23 height 11
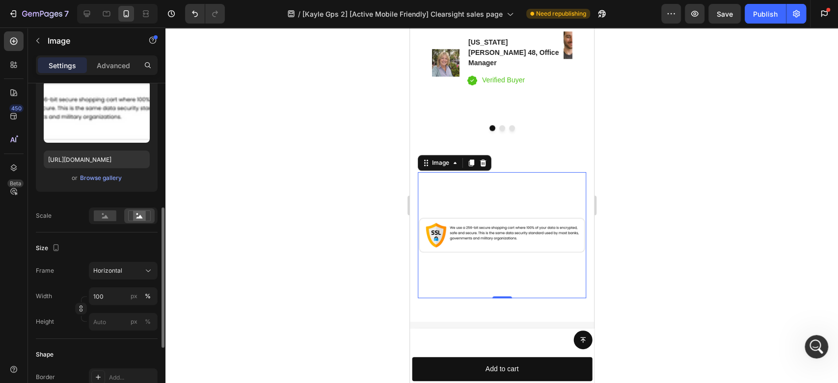
scroll to position [163, 0]
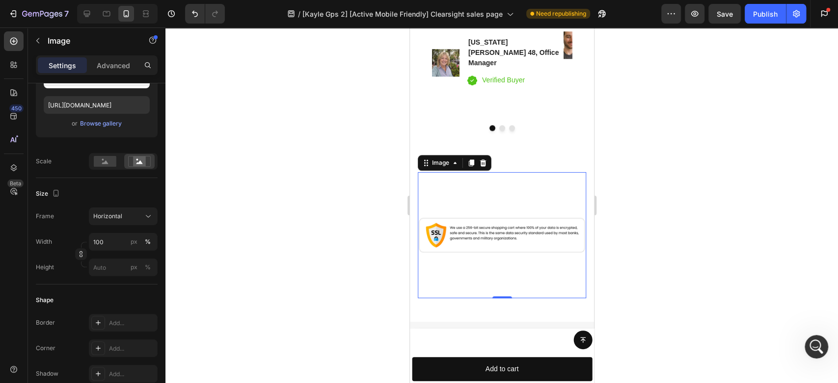
click at [472, 241] on img at bounding box center [501, 235] width 168 height 126
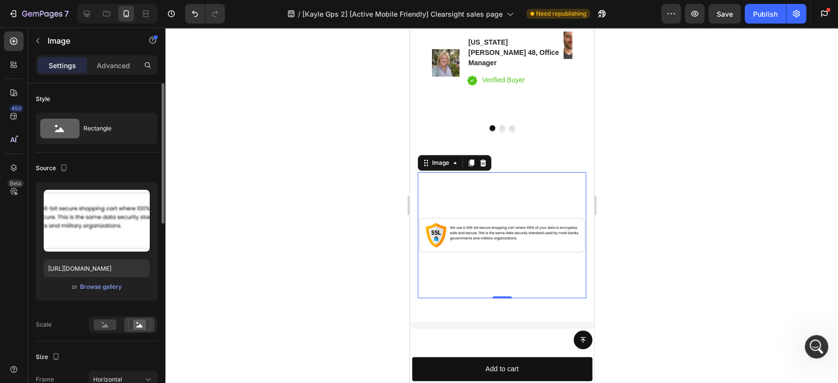
scroll to position [0, 0]
click at [105, 64] on p "Advanced" at bounding box center [113, 65] width 33 height 10
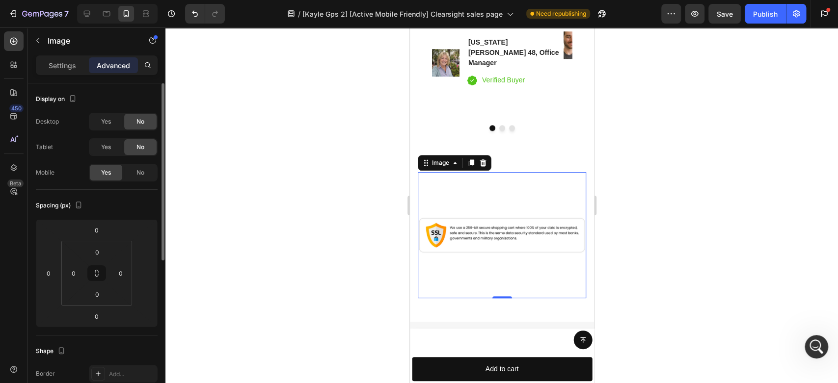
click at [66, 66] on p "Settings" at bounding box center [62, 65] width 27 height 10
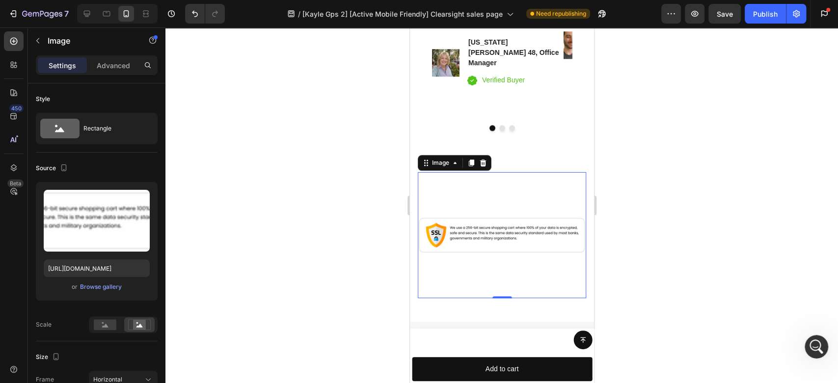
click at [144, 127] on div "Rectangle" at bounding box center [97, 128] width 122 height 31
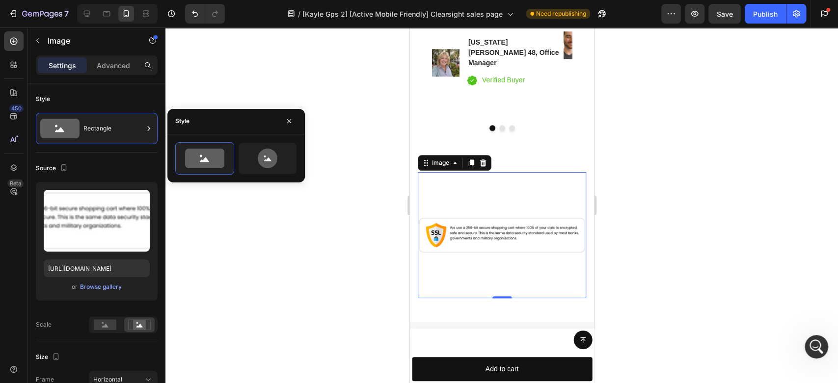
click at [144, 127] on icon at bounding box center [149, 129] width 10 height 10
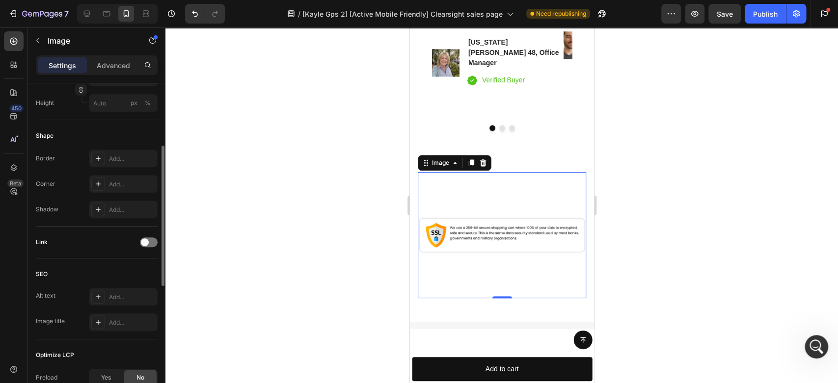
scroll to position [218, 0]
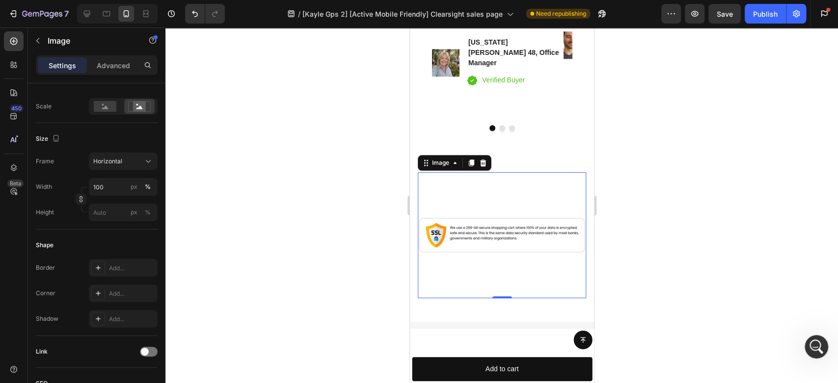
click at [474, 172] on img at bounding box center [501, 235] width 168 height 126
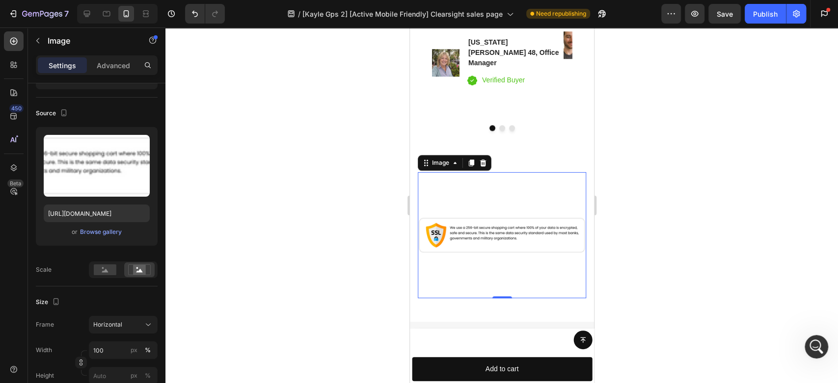
scroll to position [164, 0]
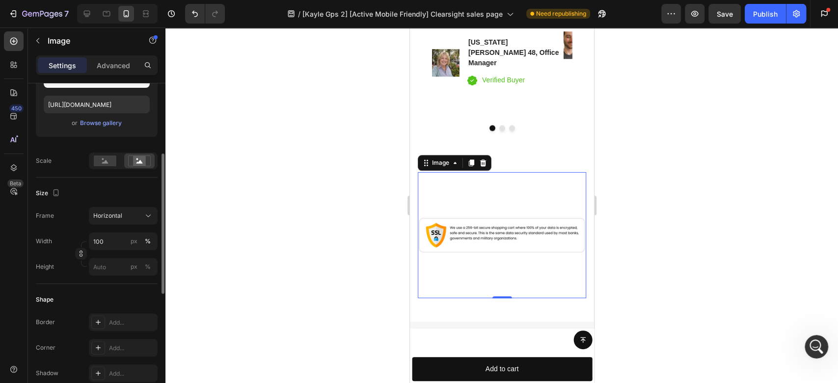
click at [103, 212] on span "Horizontal" at bounding box center [107, 216] width 29 height 9
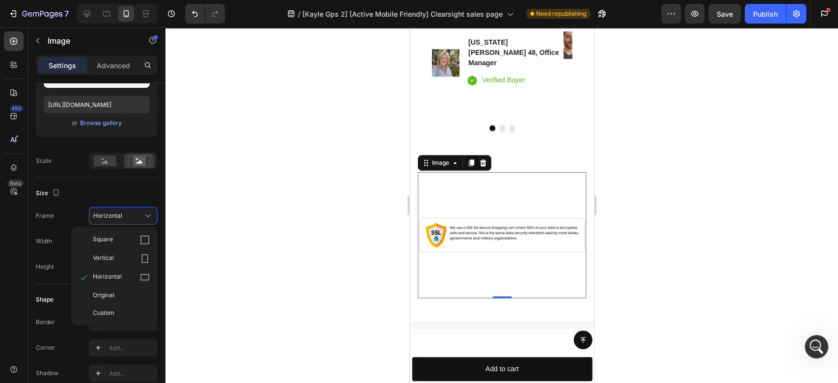
click at [107, 295] on span "Original" at bounding box center [104, 295] width 22 height 9
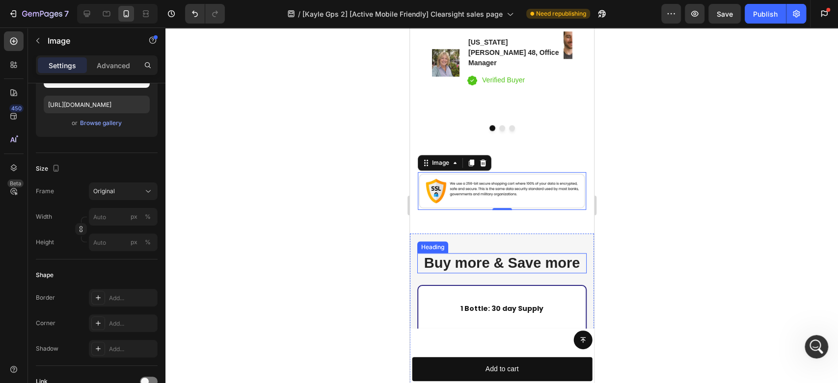
click at [738, 177] on div at bounding box center [501, 205] width 672 height 356
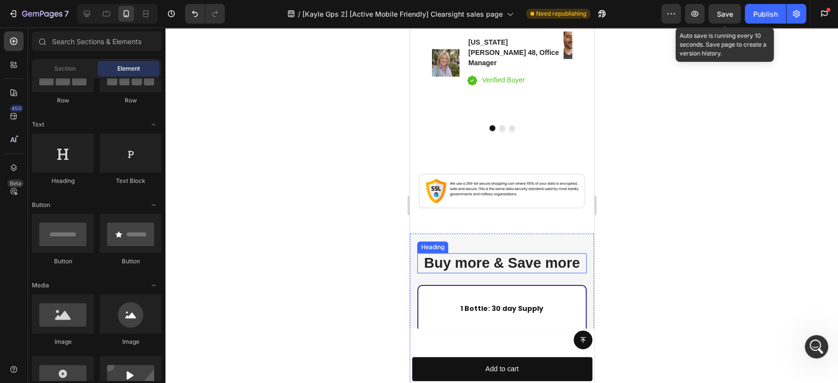
drag, startPoint x: 726, startPoint y: 12, endPoint x: 764, endPoint y: 15, distance: 37.4
click at [726, 12] on span "Save" at bounding box center [725, 14] width 16 height 8
click at [758, 14] on div "Publish" at bounding box center [765, 14] width 25 height 10
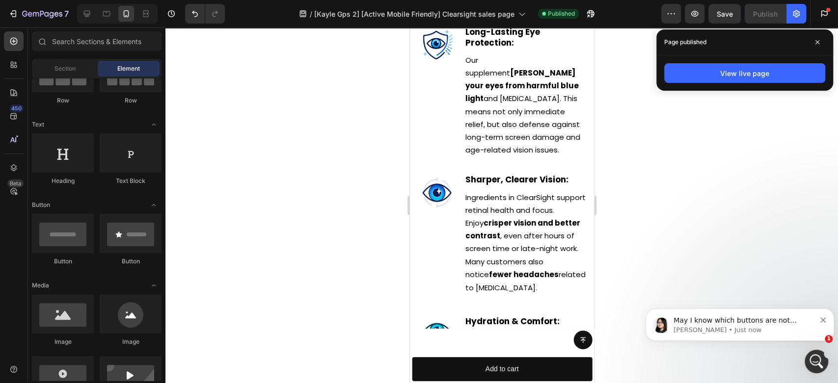
scroll to position [3525, 0]
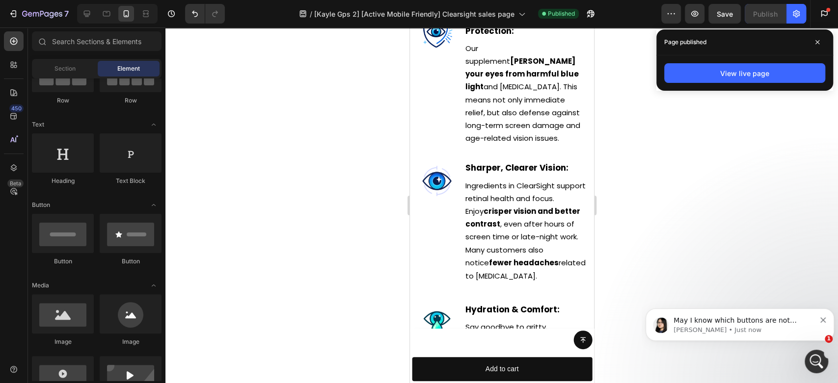
click at [751, 331] on p "Pauline • Just now" at bounding box center [744, 330] width 142 height 9
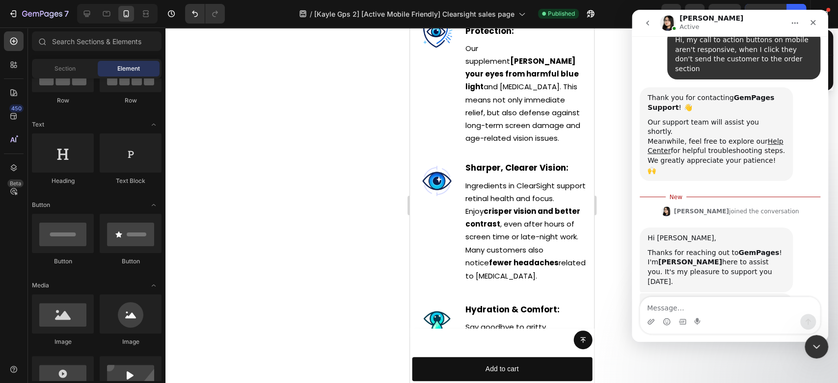
scroll to position [106, 0]
type textarea "all blue "try clearsight now" buttons on mobile version"
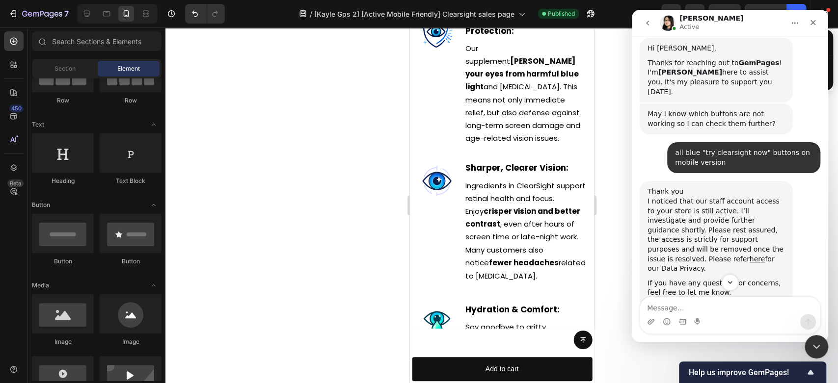
scroll to position [442, 0]
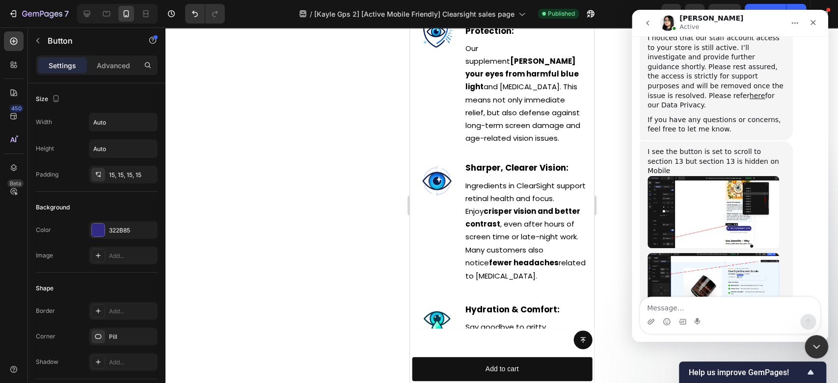
click at [816, 21] on icon "Close" at bounding box center [813, 23] width 8 height 8
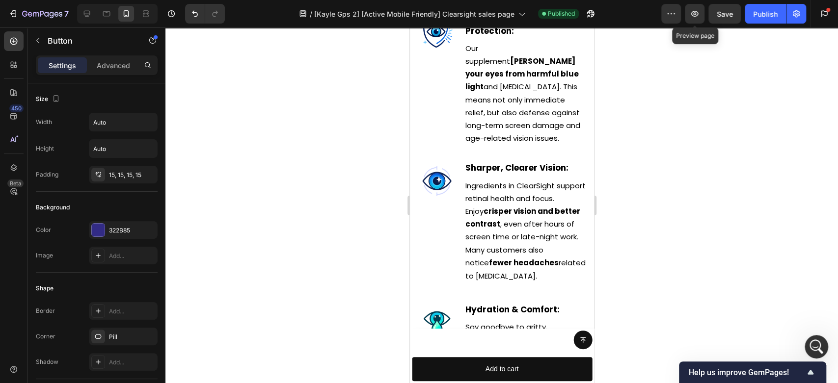
click at [691, 15] on icon "button" at bounding box center [695, 14] width 10 height 10
click at [817, 350] on icon "Open Intercom Messenger" at bounding box center [816, 347] width 16 height 16
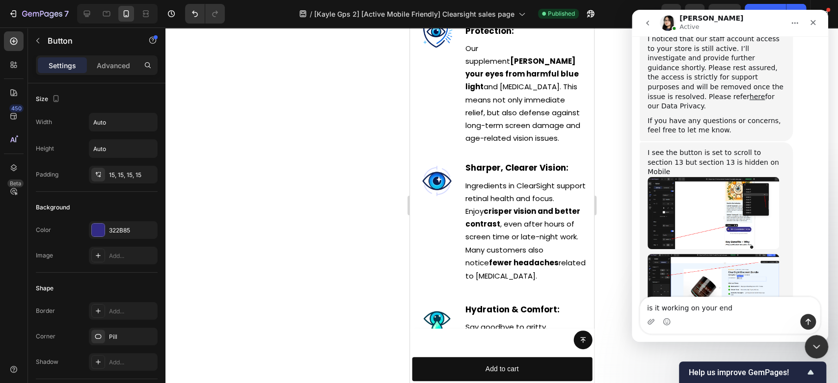
type textarea "is it working on your end?"
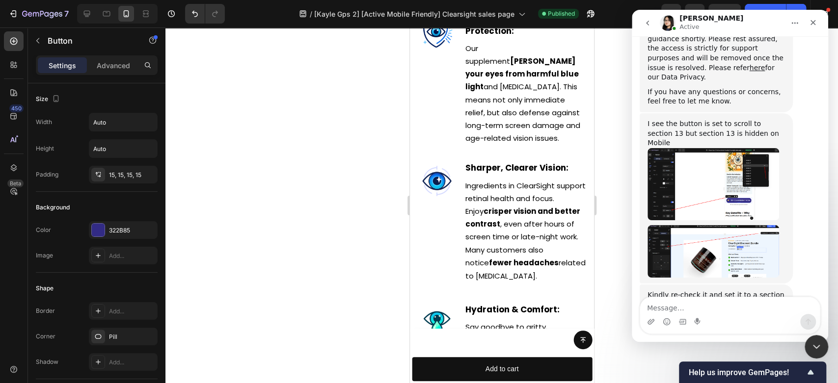
click at [106, 62] on p "Advanced" at bounding box center [113, 65] width 33 height 10
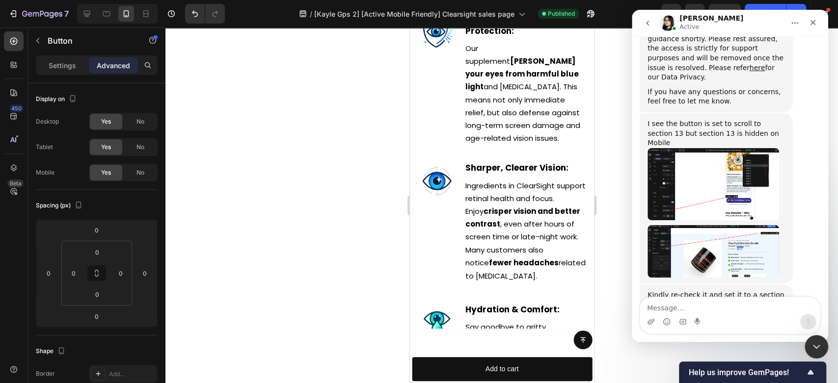
click at [80, 62] on div "Settings" at bounding box center [62, 65] width 49 height 16
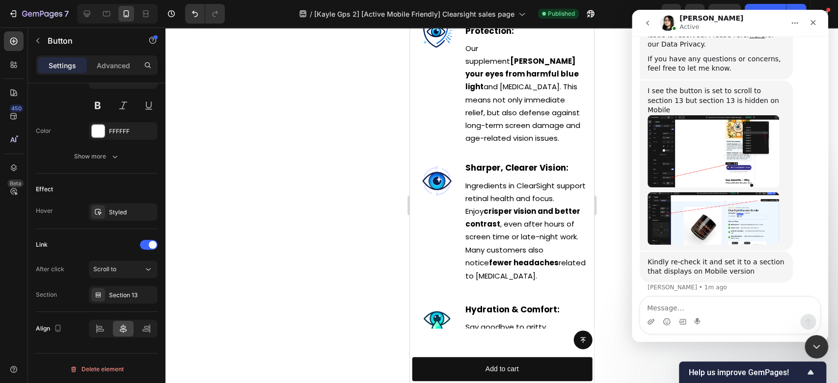
scroll to position [510, 0]
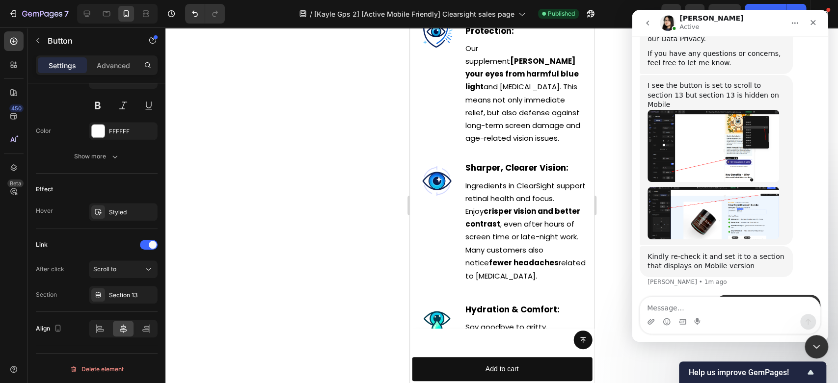
click at [122, 298] on div "Section 13" at bounding box center [132, 295] width 46 height 9
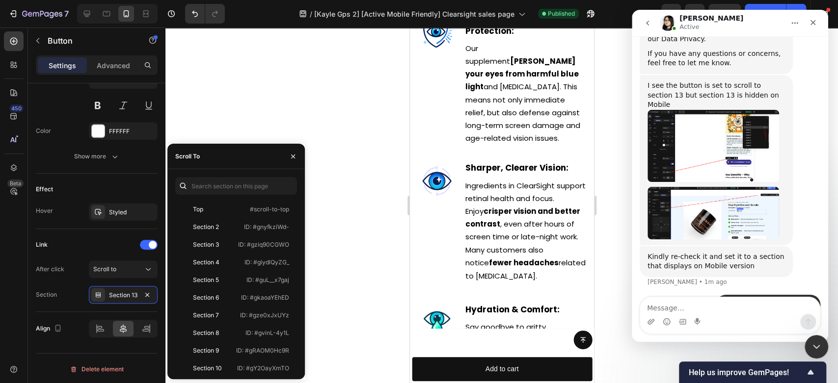
scroll to position [109, 0]
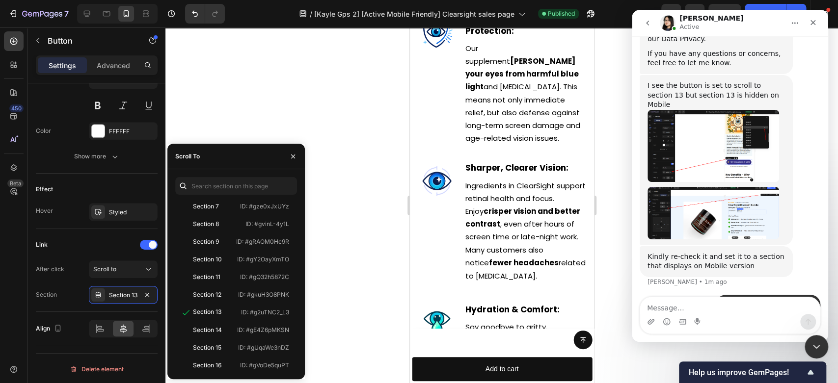
click at [215, 295] on div "Section 12" at bounding box center [207, 295] width 28 height 9
click at [214, 305] on div "Section 13 ID: #g2uTNC2_L3" at bounding box center [234, 313] width 118 height 18
click at [292, 156] on icon "button" at bounding box center [293, 157] width 4 height 4
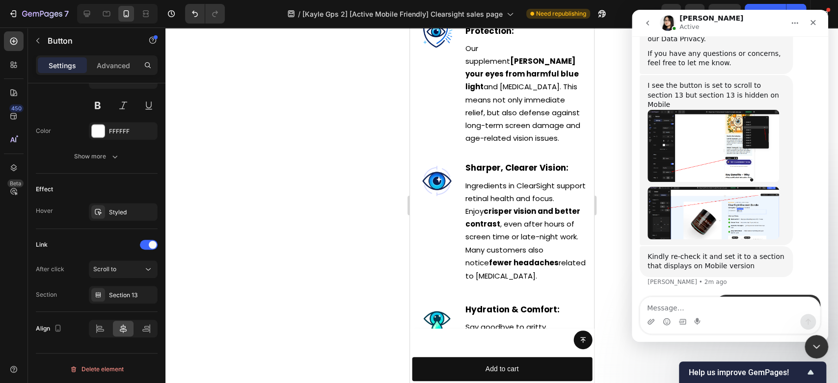
scroll to position [510, 0]
click at [732, 187] on img "Pauline says…" at bounding box center [713, 213] width 132 height 53
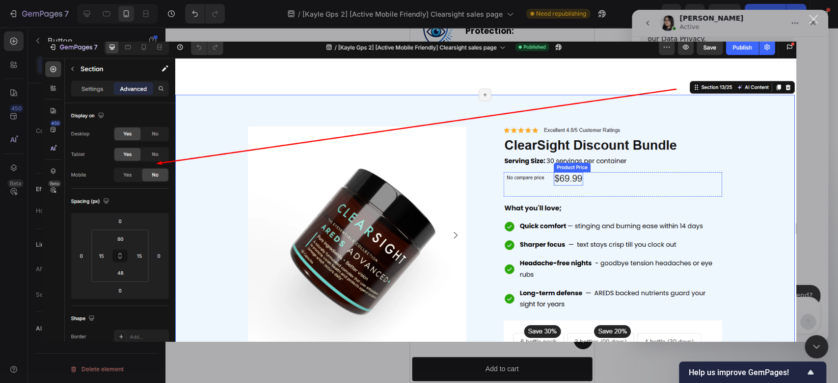
scroll to position [530, 0]
click at [813, 19] on div "Close" at bounding box center [813, 19] width 9 height 9
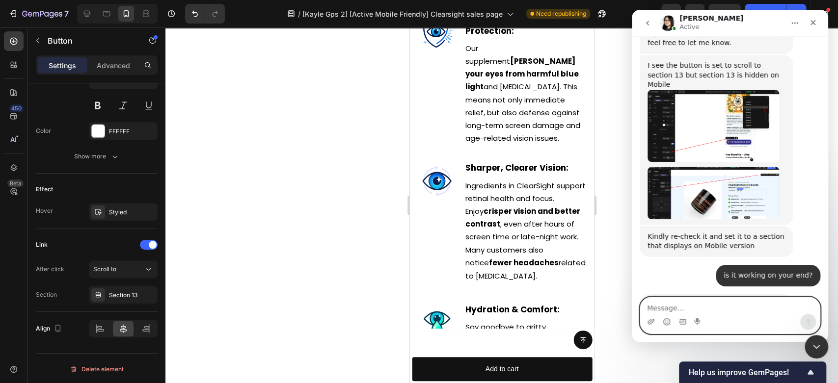
click at [675, 305] on textarea "Message…" at bounding box center [730, 305] width 180 height 17
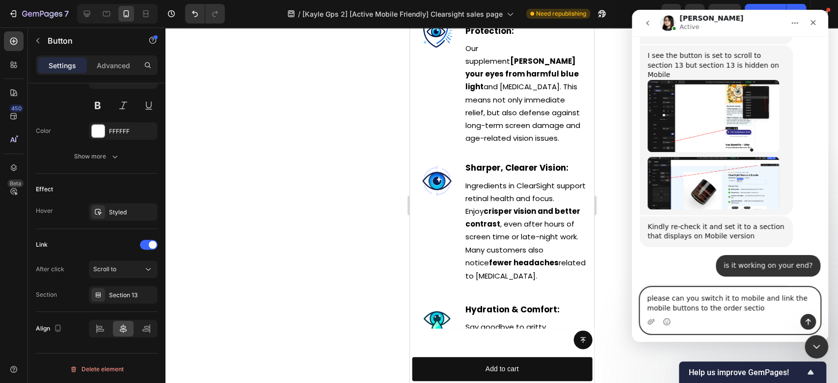
type textarea "please can you switch it to mobile and link the mobile buttons to the order sec…"
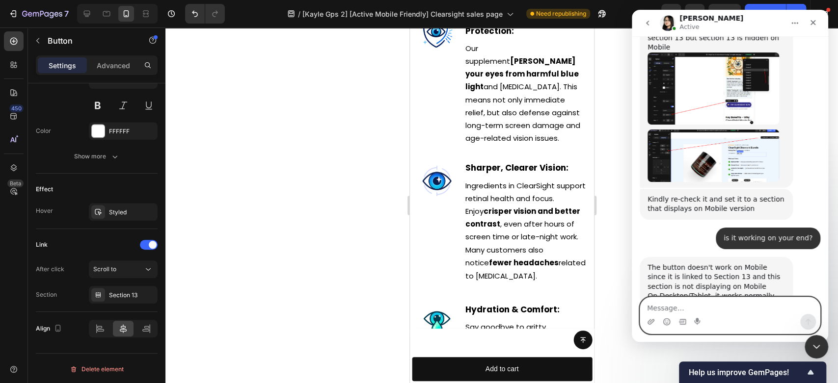
scroll to position [568, 0]
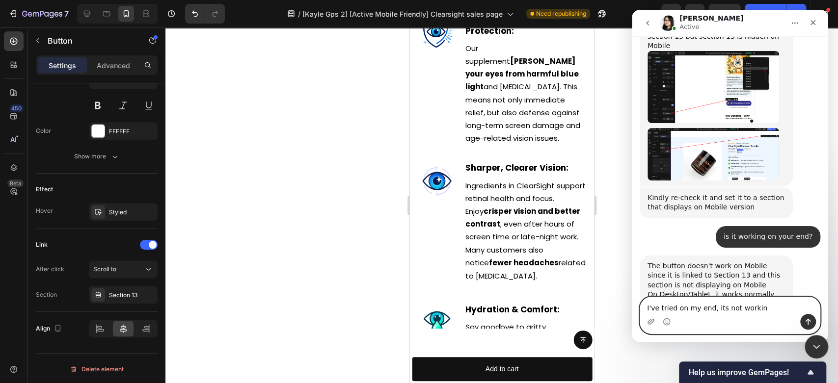
type textarea "I've tried on my end, its not working"
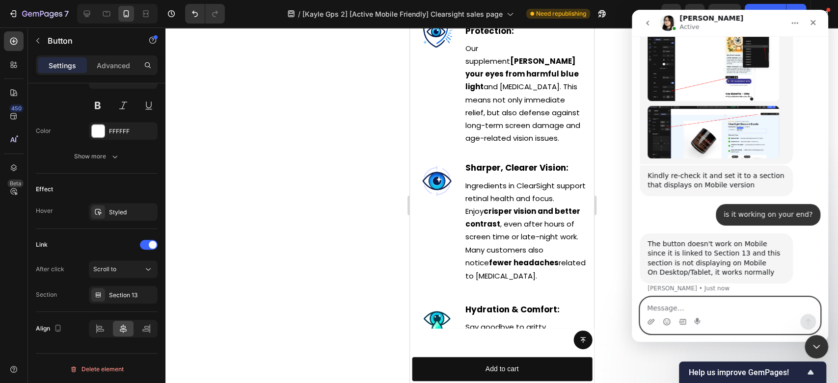
scroll to position [591, 0]
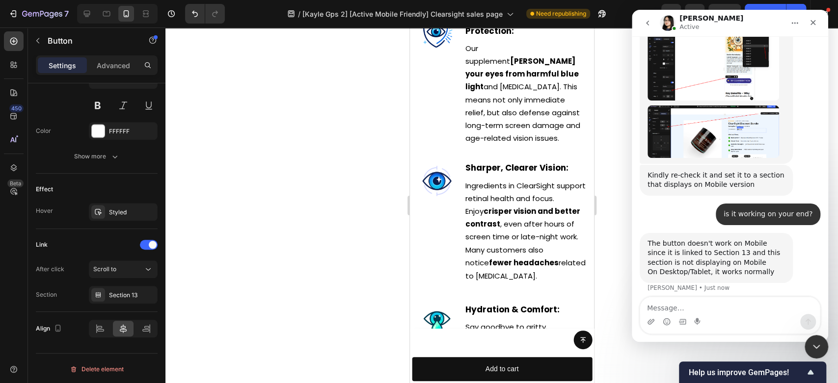
click at [815, 24] on icon "Close" at bounding box center [813, 23] width 8 height 8
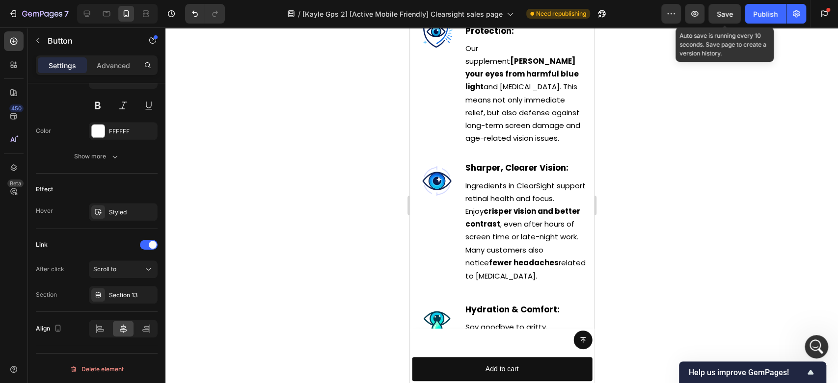
click at [719, 9] on div "Save" at bounding box center [725, 14] width 16 height 10
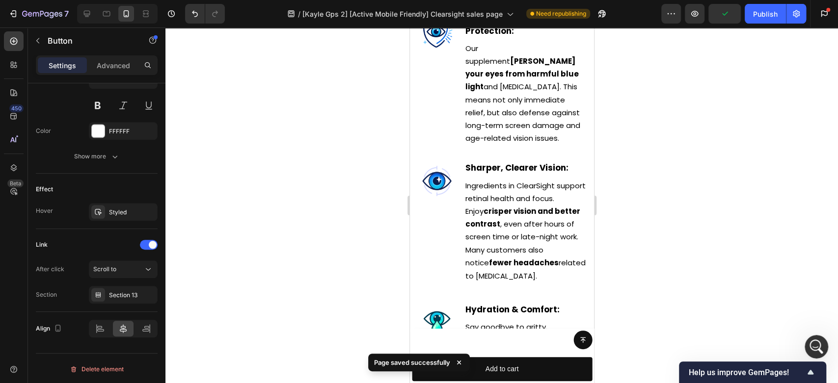
click at [754, 14] on div "Publish" at bounding box center [765, 14] width 25 height 10
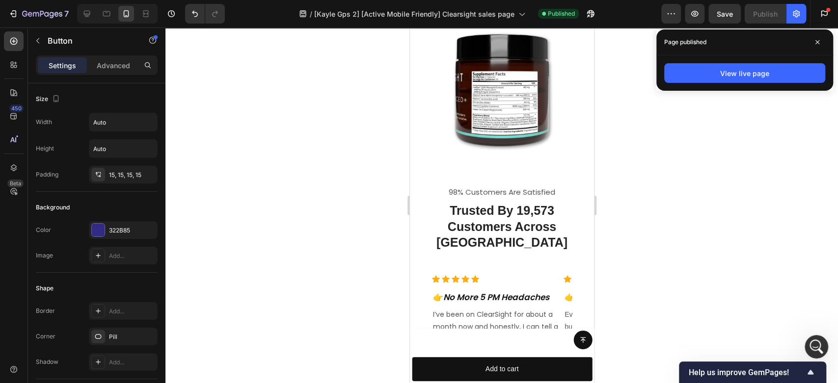
scroll to position [4779, 0]
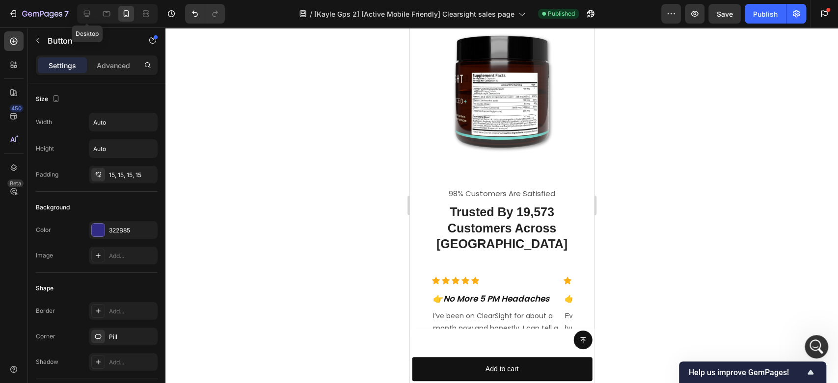
click at [87, 14] on icon at bounding box center [87, 14] width 10 height 10
type input "25"
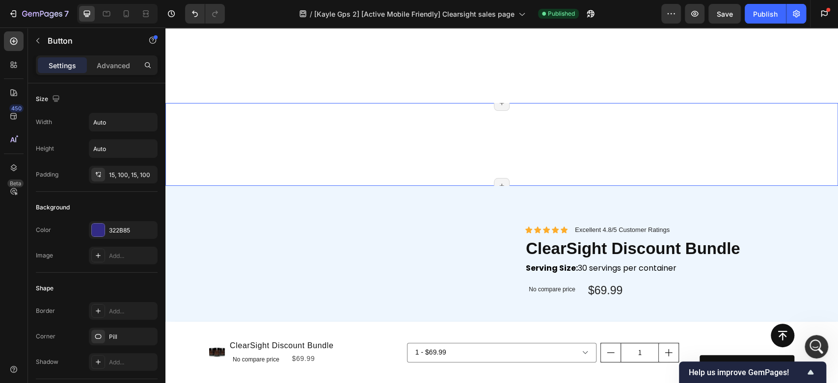
scroll to position [4807, 0]
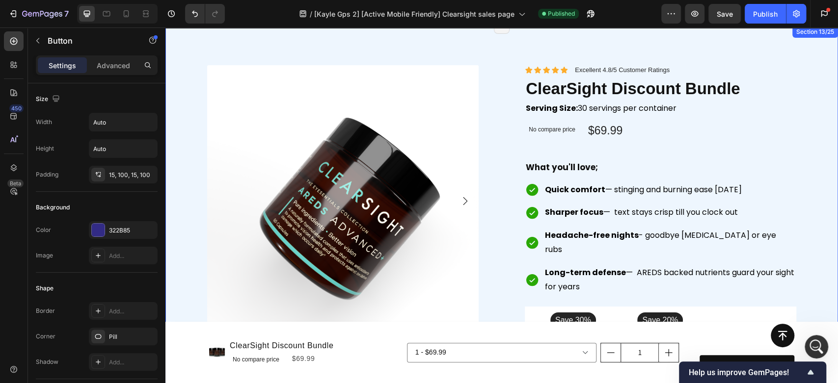
click at [363, 54] on div "Product Images Image Icon Icon Icon Icon Icon Icon List Excellent 4.8/5 Custome…" at bounding box center [501, 384] width 672 height 717
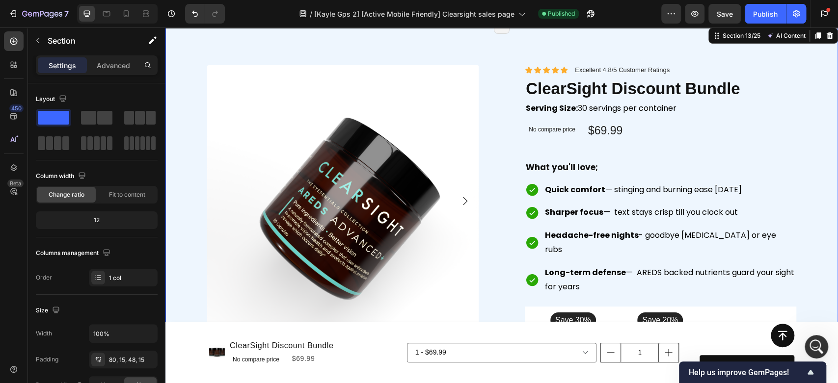
click at [113, 61] on p "Advanced" at bounding box center [113, 65] width 33 height 10
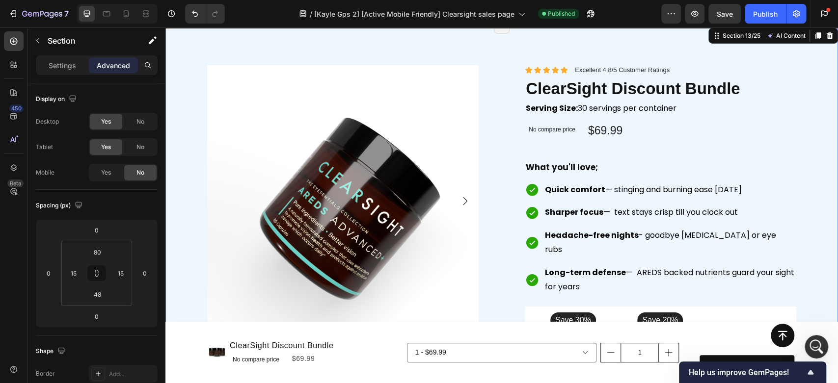
click at [103, 172] on span "Yes" at bounding box center [106, 172] width 10 height 9
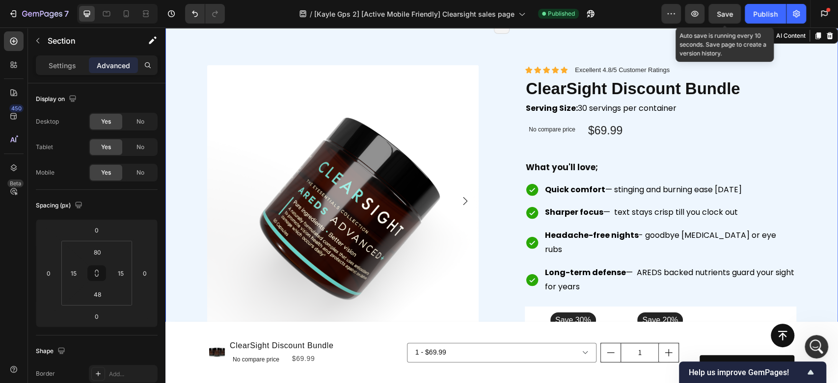
click at [721, 11] on span "Save" at bounding box center [725, 14] width 16 height 8
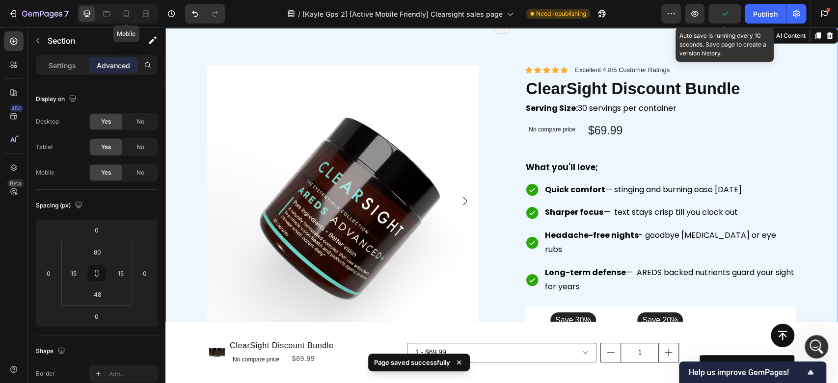
click at [126, 12] on icon at bounding box center [126, 14] width 10 height 10
type input "0"
type input "14"
type input "0"
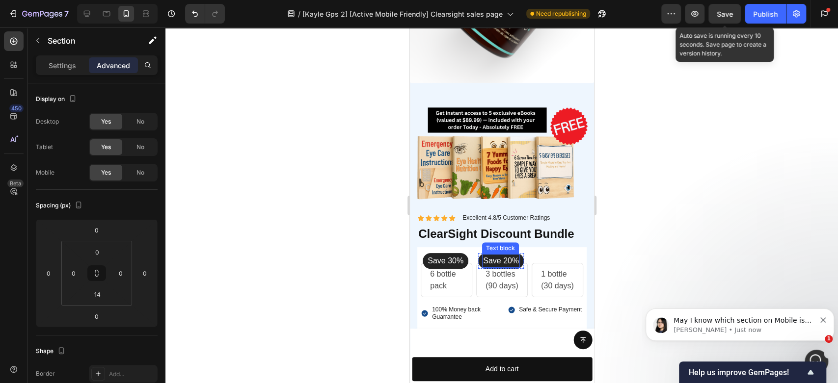
scroll to position [5628, 0]
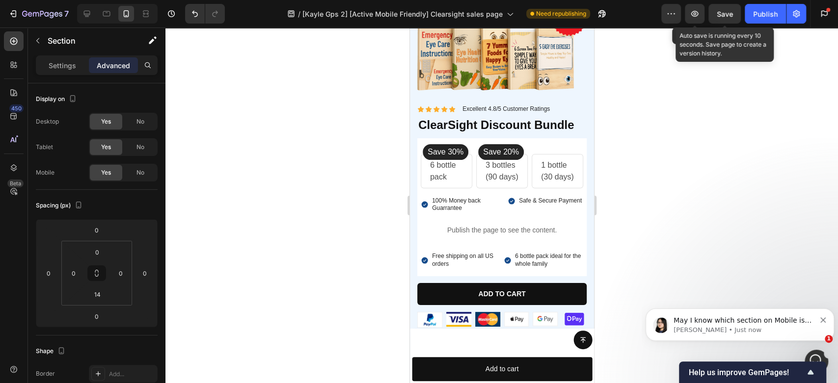
click at [695, 14] on icon "button" at bounding box center [695, 14] width 10 height 10
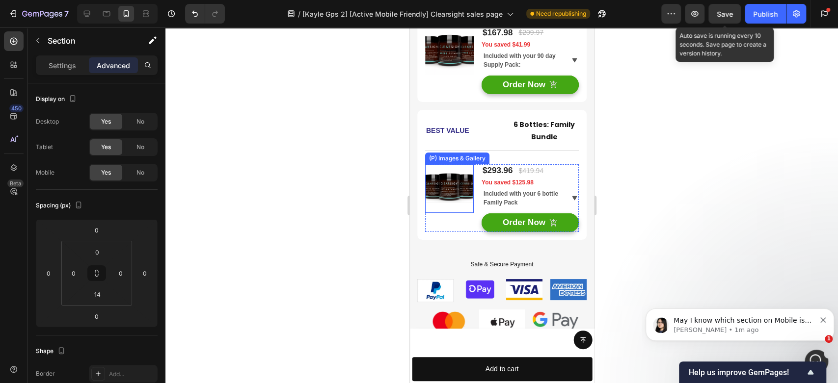
scroll to position [5137, 0]
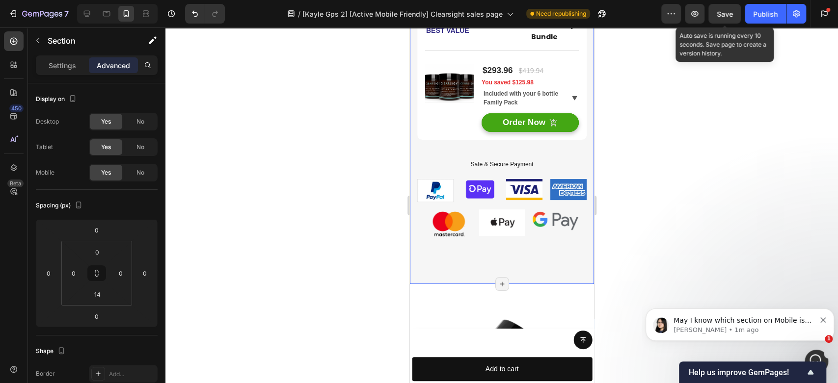
click at [141, 174] on span "No" at bounding box center [140, 172] width 8 height 9
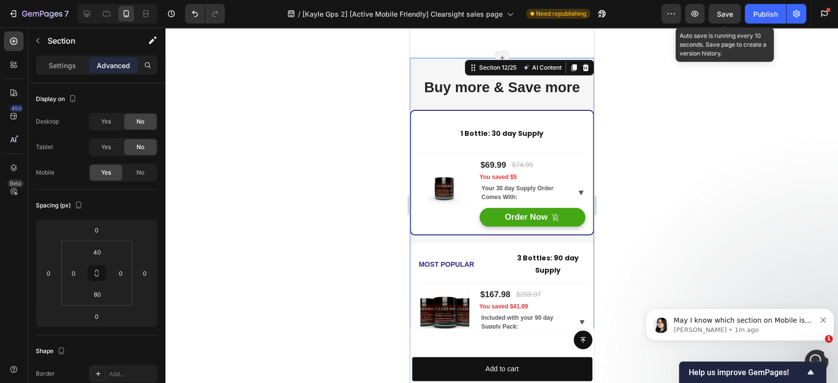
scroll to position [4755, 0]
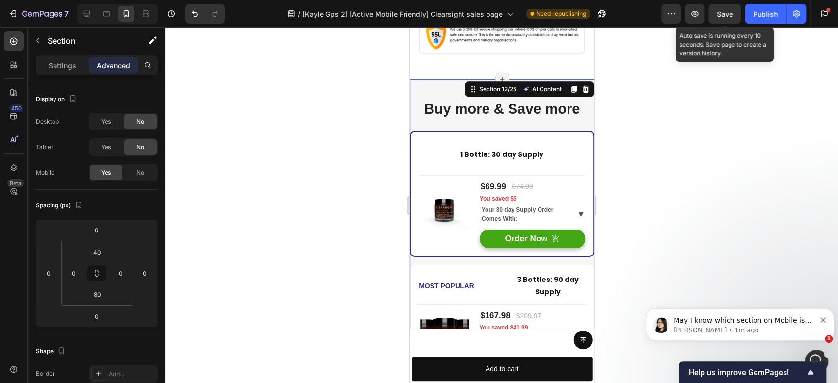
click at [728, 318] on span "May I know which section on Mobile is your order section?" at bounding box center [742, 326] width 138 height 18
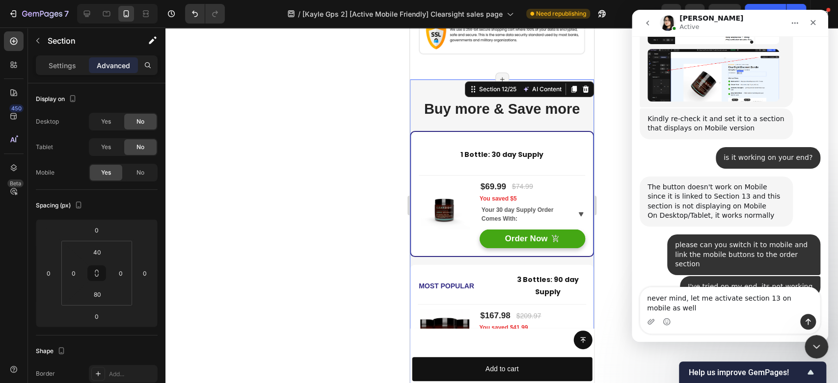
scroll to position [656, 0]
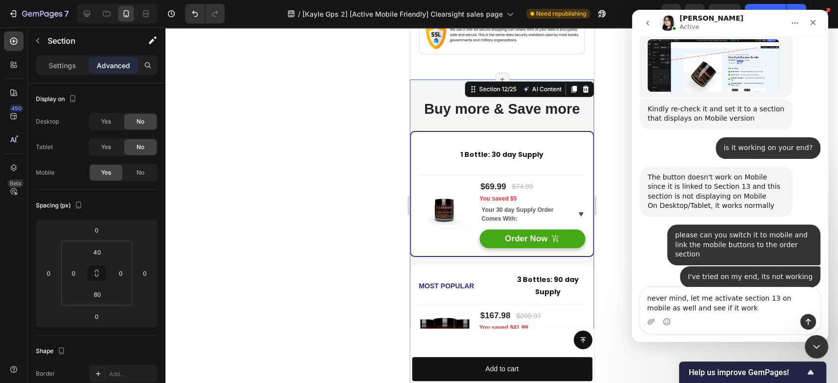
type textarea "never mind, let me activate section 13 on mobile as well and see if it works"
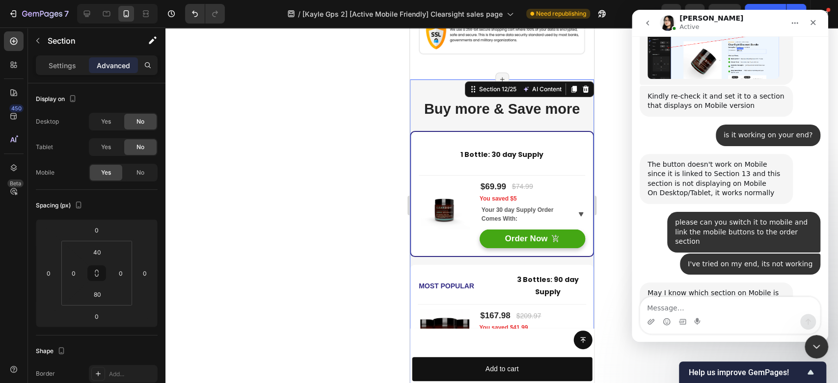
click at [811, 22] on icon "Close" at bounding box center [812, 22] width 5 height 5
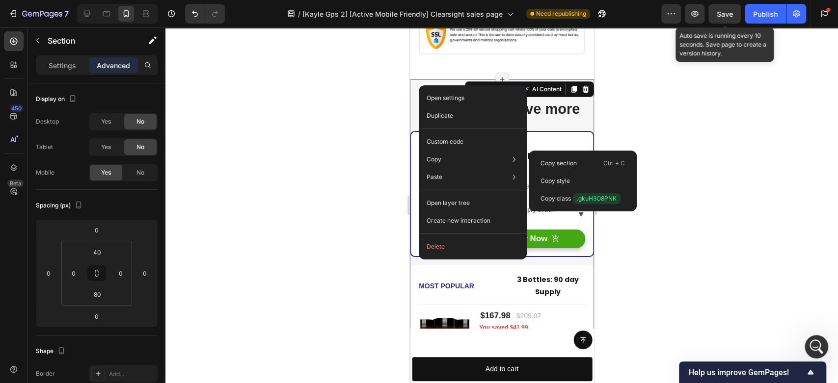
click at [561, 161] on p "Copy section" at bounding box center [558, 163] width 36 height 9
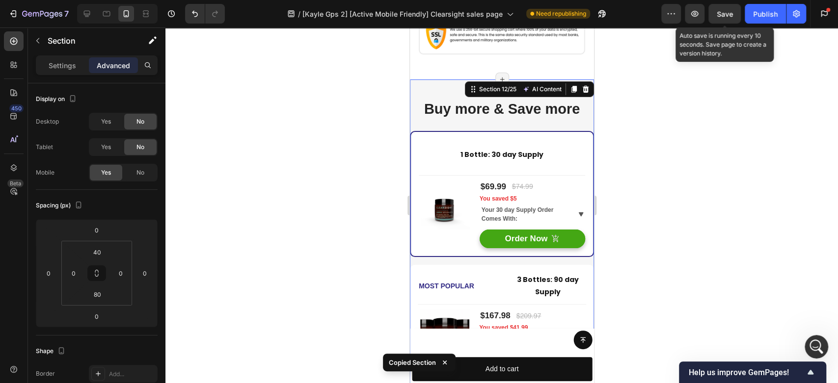
drag, startPoint x: 668, startPoint y: 143, endPoint x: 637, endPoint y: 126, distance: 35.1
click at [668, 143] on div at bounding box center [501, 205] width 672 height 356
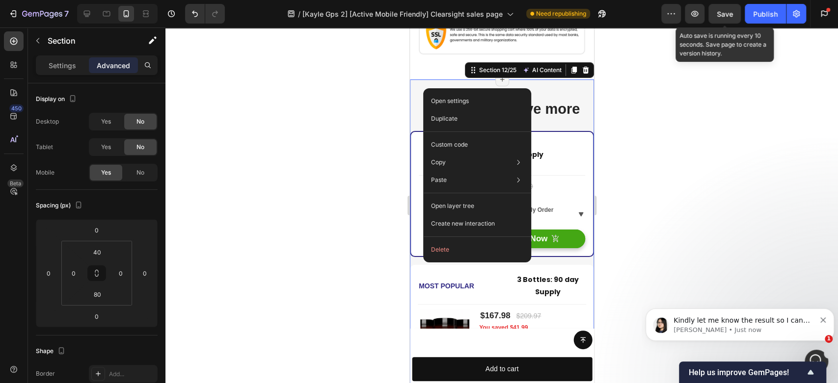
scroll to position [0, 0]
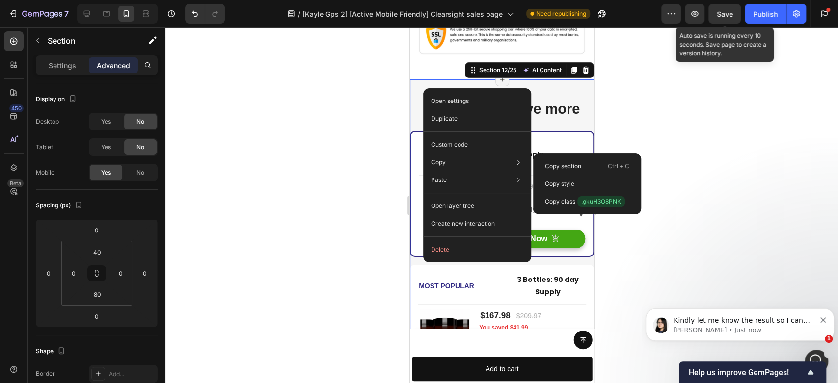
click at [567, 184] on p "Copy style" at bounding box center [559, 184] width 29 height 9
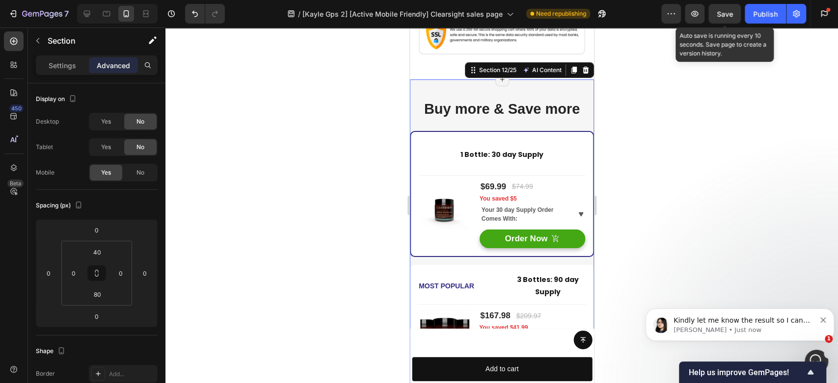
click at [427, 81] on div "Buy more & Save more Heading 1 Bottle: 30 day Supply Text Block Row Title Line …" at bounding box center [501, 377] width 184 height 594
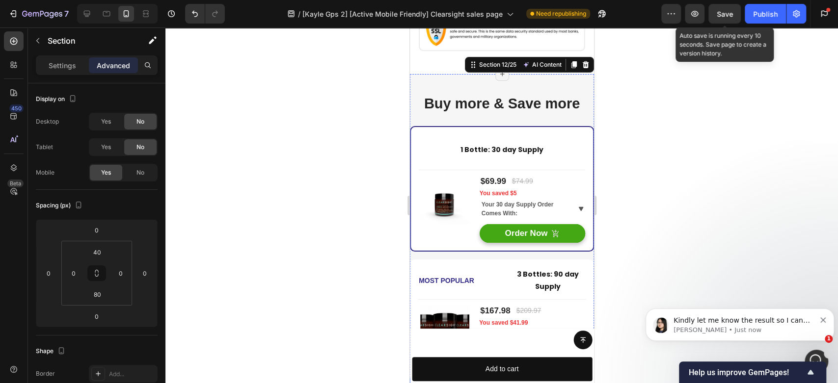
scroll to position [4751, 0]
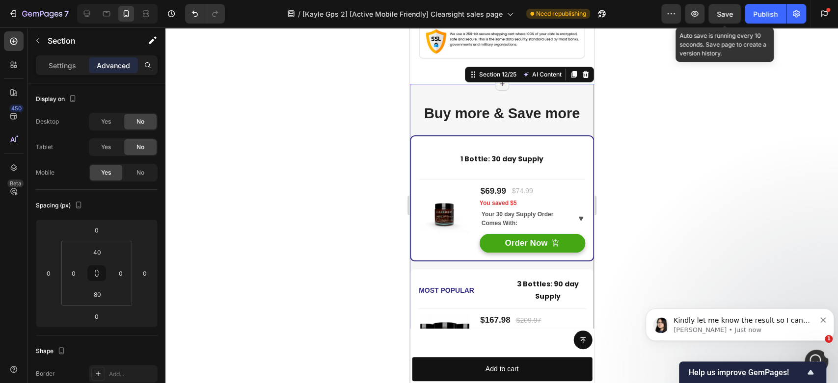
click at [582, 73] on icon at bounding box center [585, 74] width 6 height 7
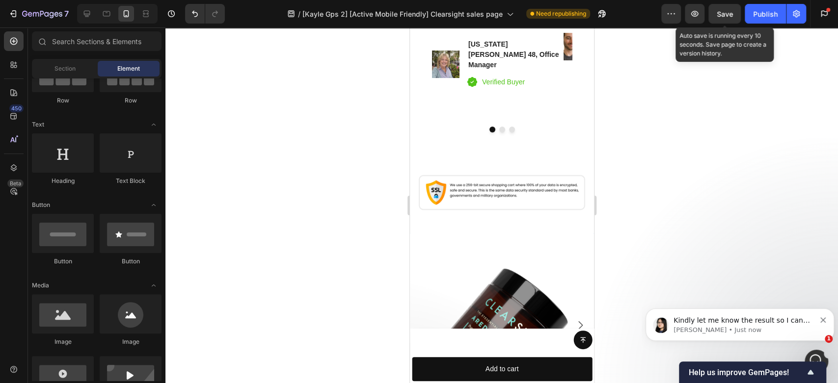
scroll to position [5187, 0]
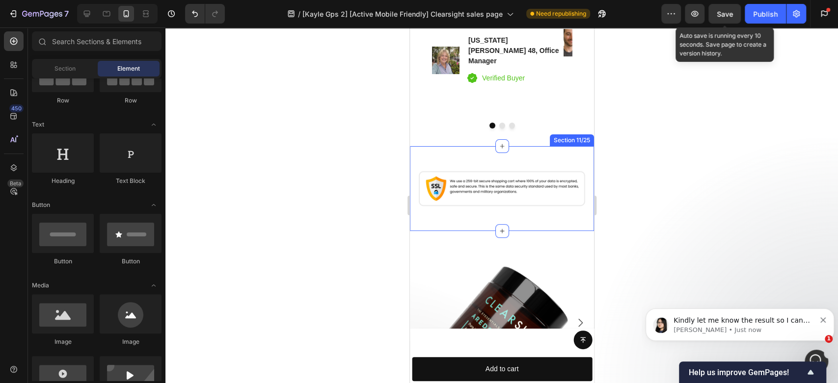
click at [436, 146] on div "Image Row Section 11/25" at bounding box center [501, 188] width 184 height 85
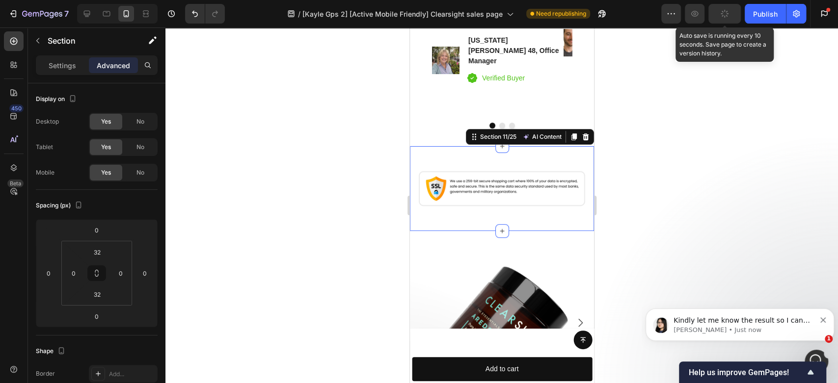
click at [582, 134] on icon at bounding box center [585, 137] width 6 height 7
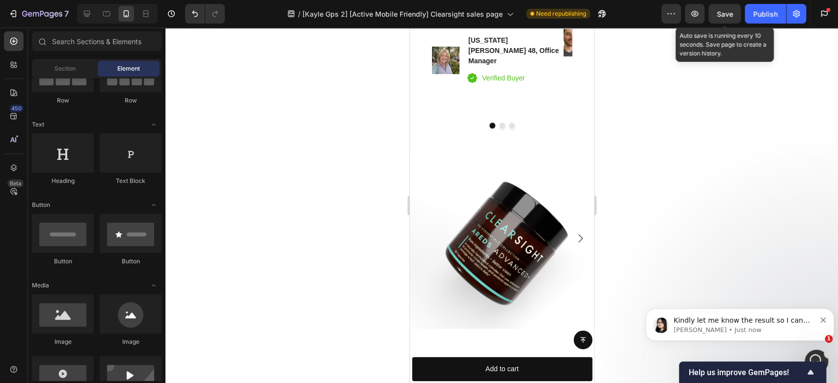
click at [724, 17] on span "Save" at bounding box center [725, 14] width 16 height 8
click at [760, 14] on div "Publish" at bounding box center [765, 14] width 25 height 10
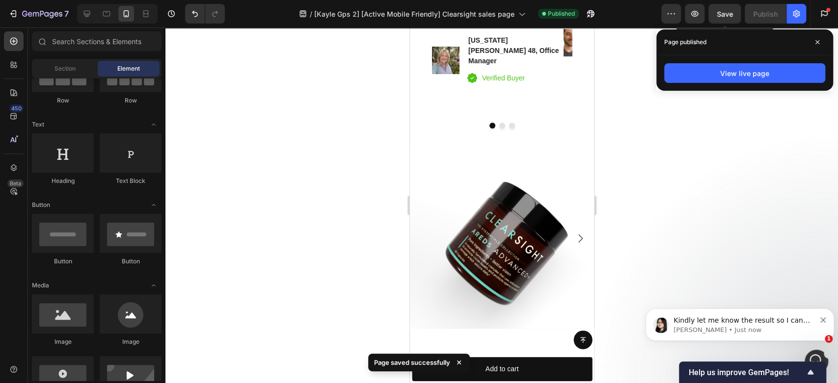
click at [820, 37] on span at bounding box center [817, 42] width 16 height 16
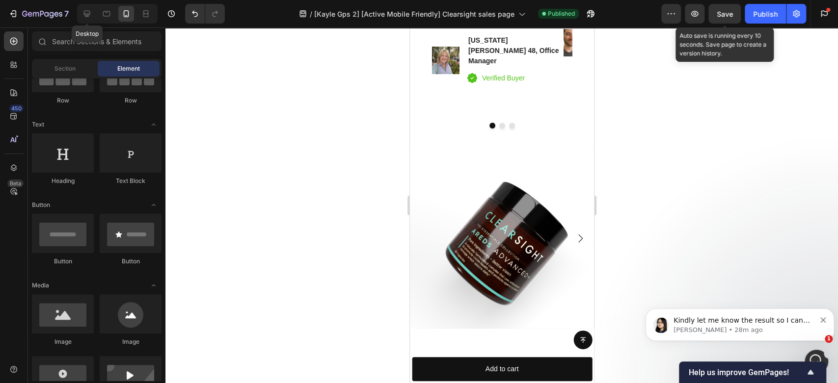
click at [86, 15] on icon at bounding box center [87, 14] width 10 height 10
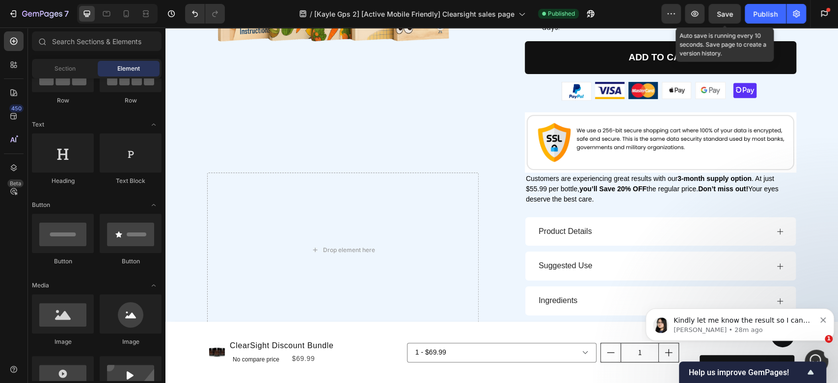
scroll to position [4977, 0]
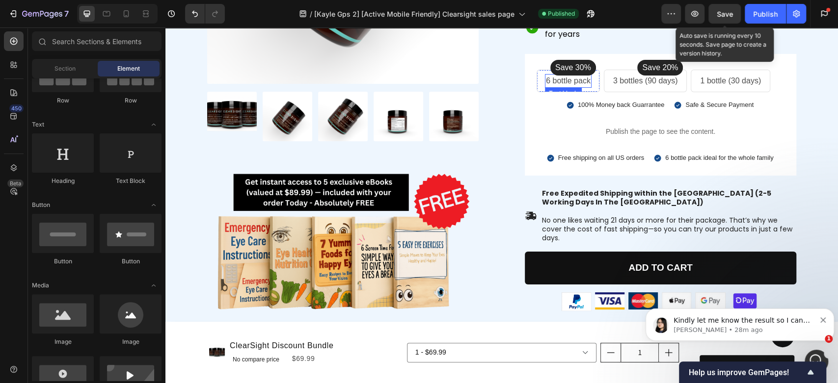
click at [556, 79] on p "6 bottle pack" at bounding box center [568, 81] width 45 height 12
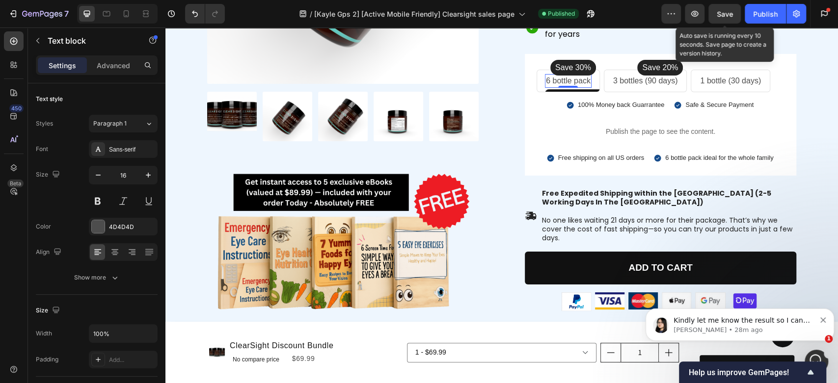
click at [100, 172] on icon "button" at bounding box center [98, 175] width 10 height 10
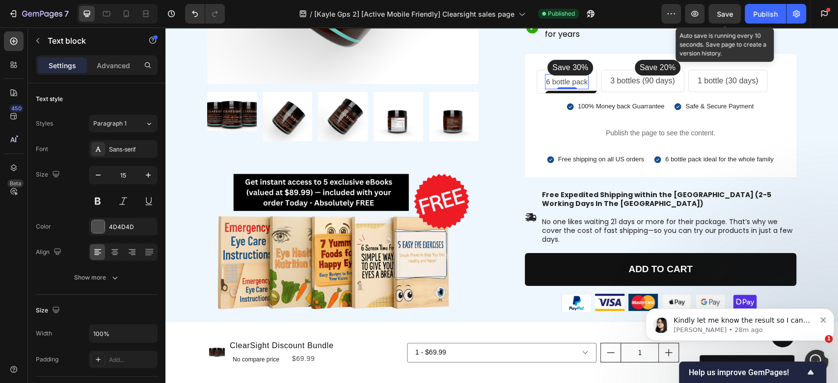
click at [100, 172] on icon "button" at bounding box center [98, 175] width 10 height 10
type input "14"
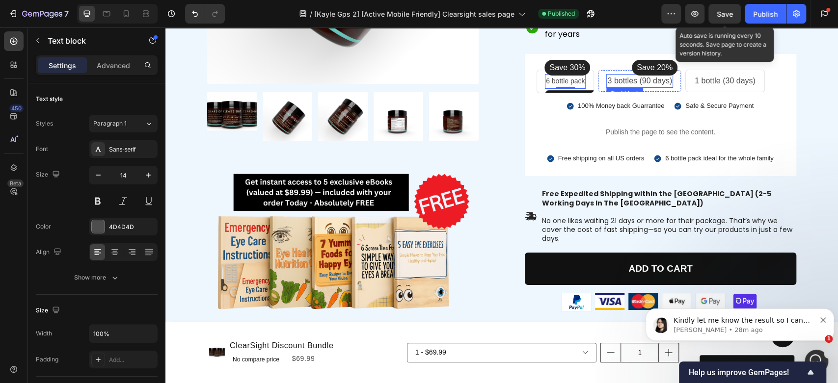
click at [615, 80] on p "3 bottles (90 days)" at bounding box center [639, 81] width 65 height 12
click at [99, 172] on icon "button" at bounding box center [98, 175] width 10 height 10
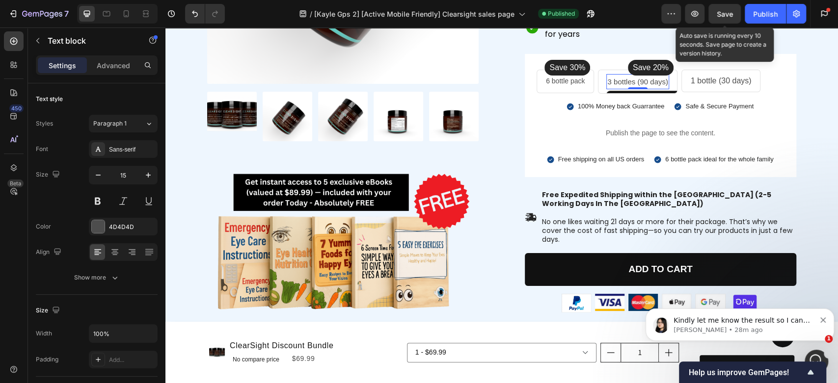
type input "14"
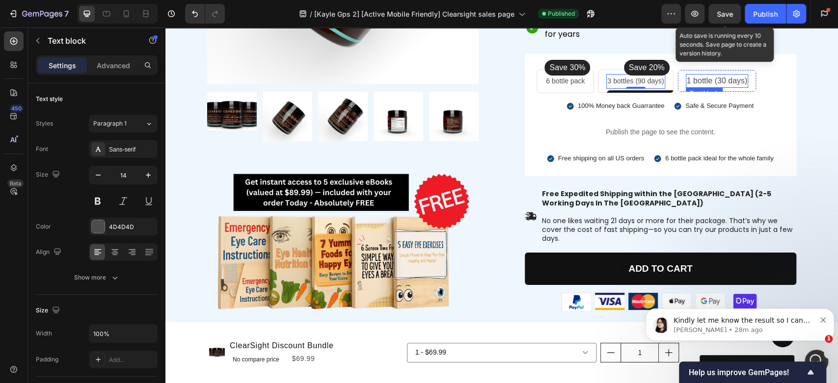
click at [695, 78] on p "1 bottle (30 days)" at bounding box center [717, 81] width 61 height 12
click at [98, 177] on icon "button" at bounding box center [98, 175] width 10 height 10
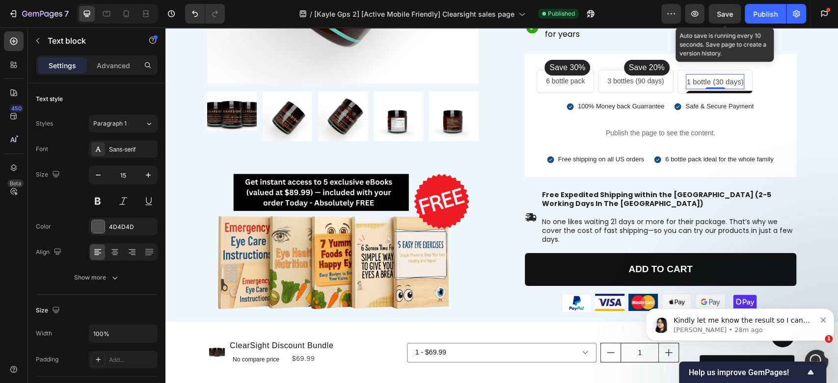
click at [98, 177] on icon "button" at bounding box center [98, 175] width 10 height 10
type input "14"
click at [723, 10] on span "Save" at bounding box center [725, 14] width 16 height 8
click at [764, 13] on div "Publish" at bounding box center [765, 14] width 25 height 10
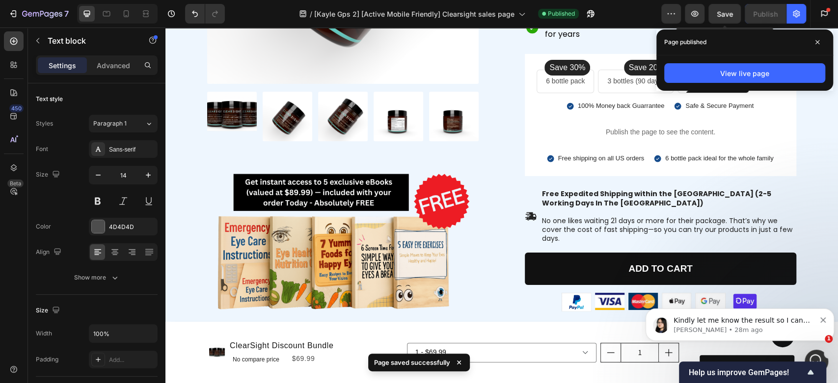
click at [816, 40] on icon at bounding box center [817, 42] width 5 height 5
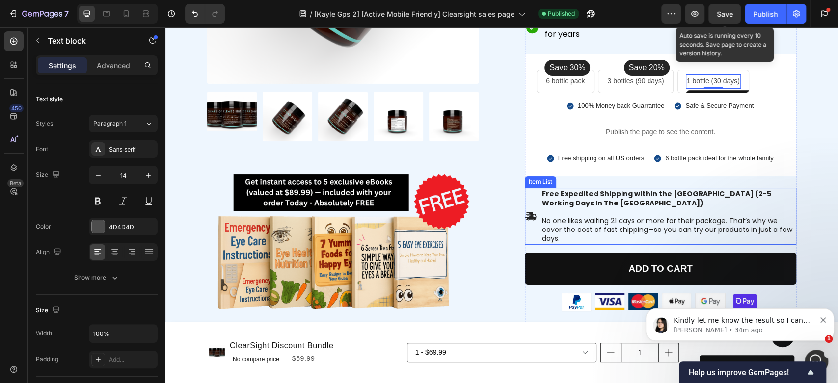
click at [629, 218] on span "No one likes waiting 21 days or more for their package. That’s why we cover the…" at bounding box center [667, 229] width 250 height 27
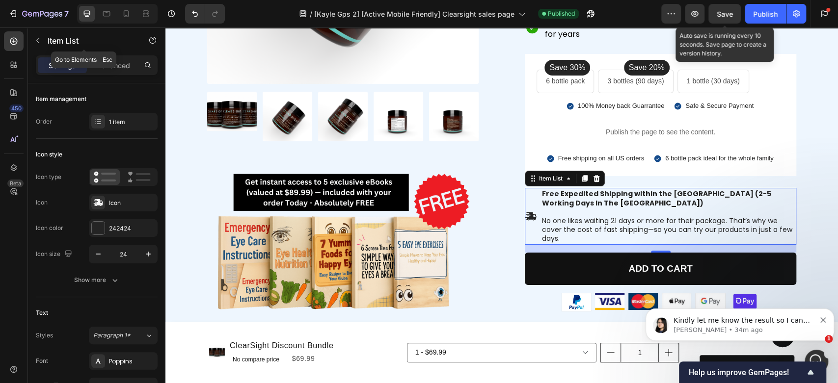
click at [38, 40] on icon "button" at bounding box center [38, 41] width 8 height 8
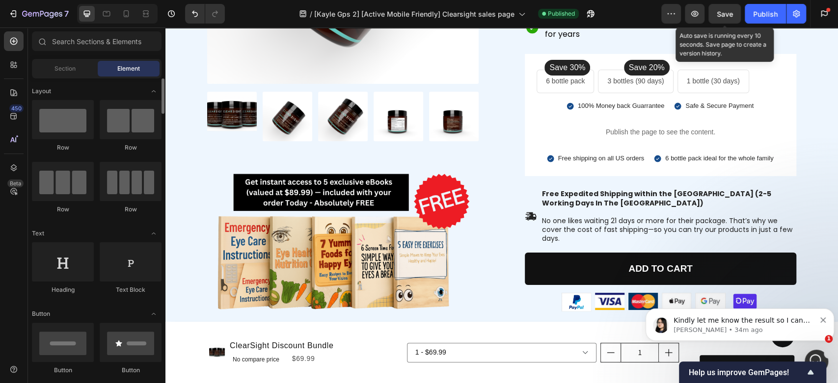
scroll to position [0, 0]
click at [607, 219] on span "No one likes waiting 21 days or more for their package. That’s why we cover the…" at bounding box center [667, 229] width 250 height 27
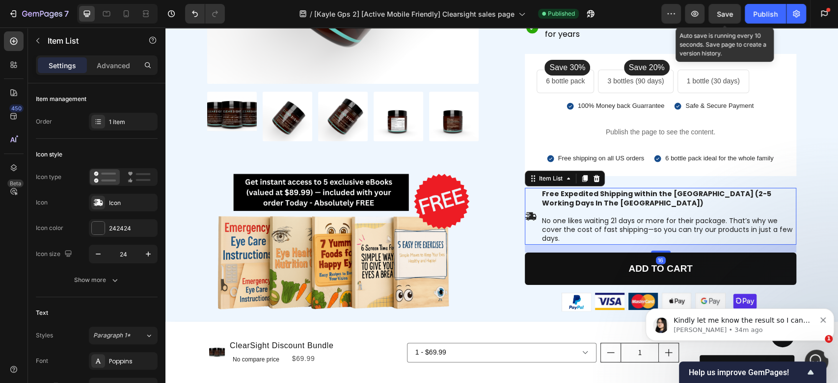
click at [102, 66] on p "Advanced" at bounding box center [113, 65] width 33 height 10
type input "100%"
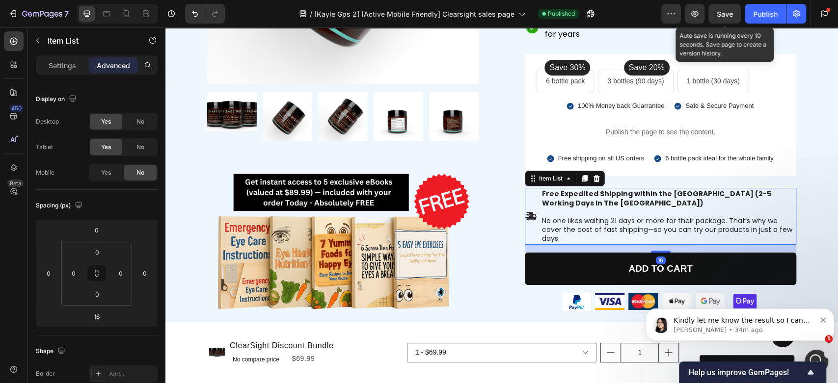
click at [102, 172] on span "Yes" at bounding box center [106, 172] width 10 height 9
click at [721, 11] on span "Save" at bounding box center [725, 14] width 16 height 8
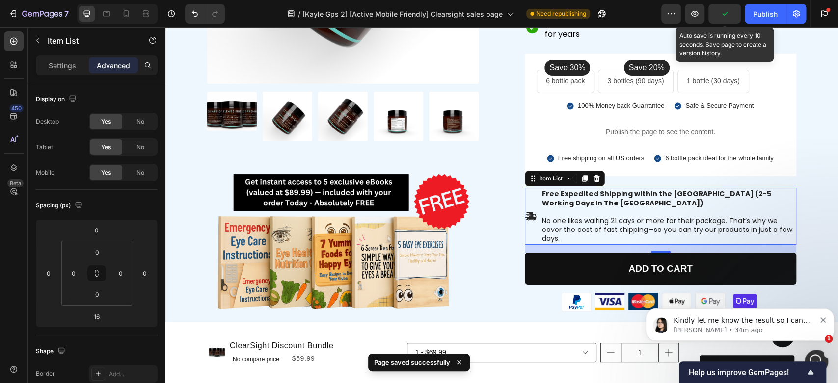
click at [761, 18] on div "Publish" at bounding box center [765, 14] width 25 height 10
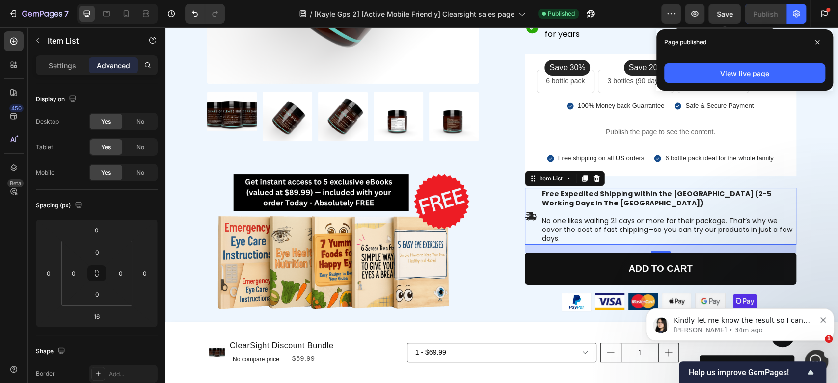
click at [819, 41] on icon at bounding box center [817, 42] width 5 height 5
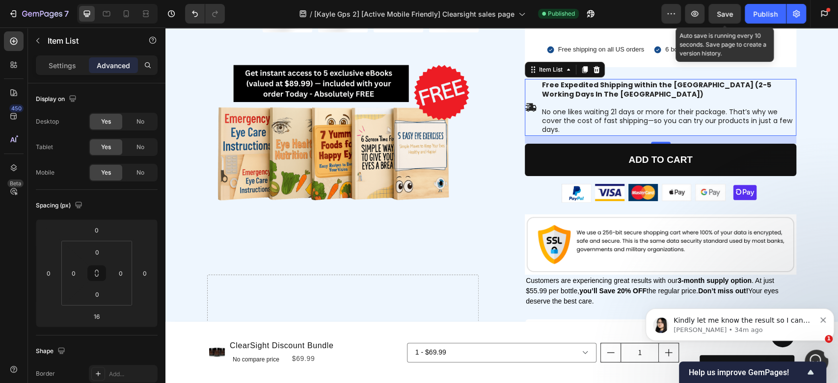
scroll to position [5140, 0]
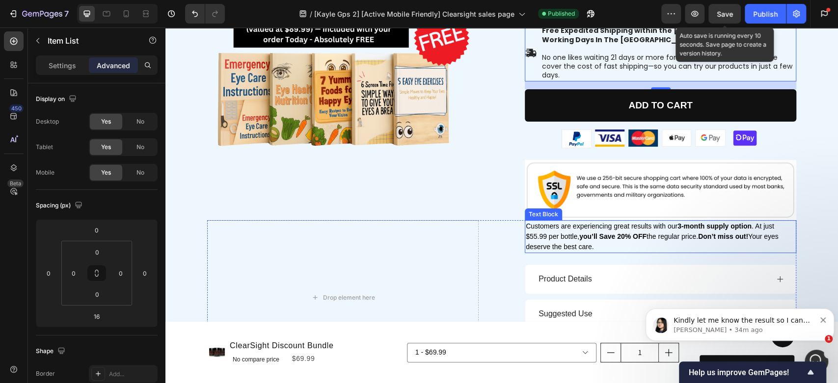
click at [688, 222] on strong "3-month supply option" at bounding box center [714, 226] width 74 height 8
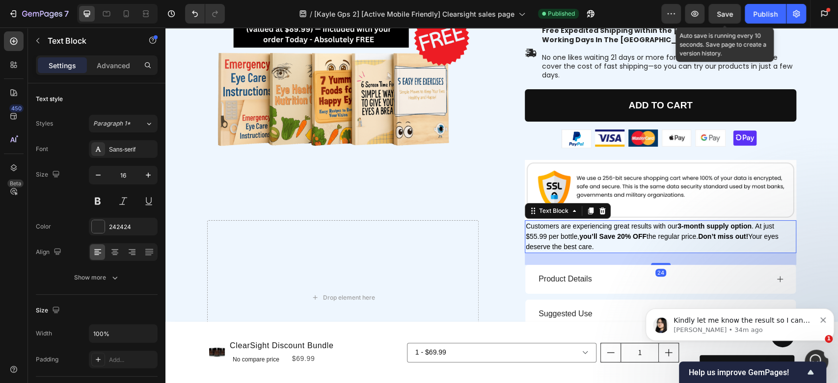
click at [682, 222] on strong "3-month supply option" at bounding box center [714, 226] width 74 height 8
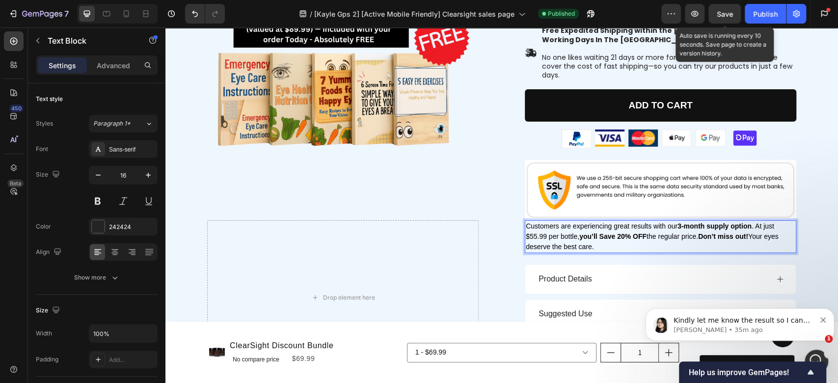
click at [680, 222] on strong "3-month supply option" at bounding box center [714, 226] width 74 height 8
click at [746, 222] on strong "3 bottle 90 day-month supply option" at bounding box center [649, 231] width 247 height 18
click at [677, 222] on strong "3 bottle 90 day supply option" at bounding box center [724, 226] width 95 height 8
click at [698, 222] on strong "3 bottle 90 day supply option" at bounding box center [724, 226] width 95 height 8
click at [706, 222] on strong "3 bottles 90 day supply option" at bounding box center [726, 226] width 99 height 8
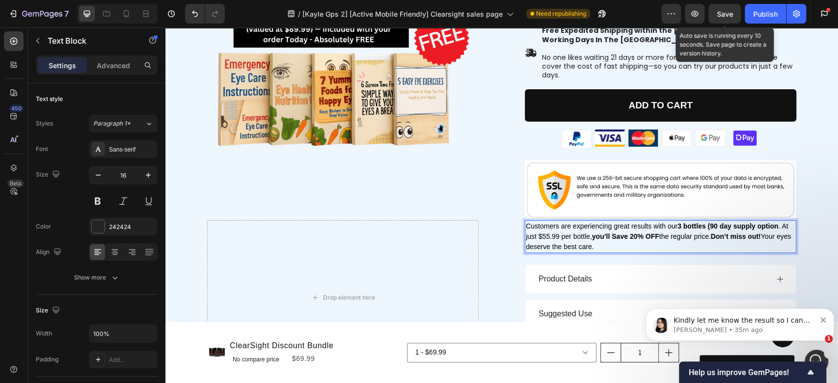
click at [751, 222] on strong "3 bottles (90 day supply option" at bounding box center [727, 226] width 101 height 8
drag, startPoint x: 727, startPoint y: 10, endPoint x: 769, endPoint y: 11, distance: 41.7
click at [730, 11] on span "Save" at bounding box center [725, 14] width 16 height 8
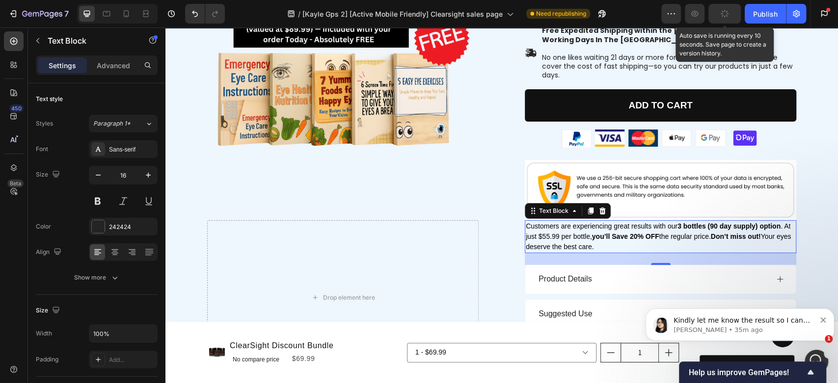
click at [769, 12] on div "Publish" at bounding box center [765, 14] width 25 height 10
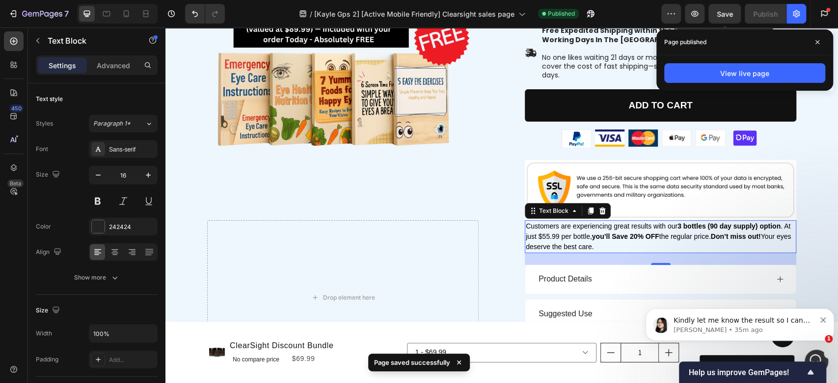
click at [816, 40] on icon at bounding box center [817, 42] width 5 height 5
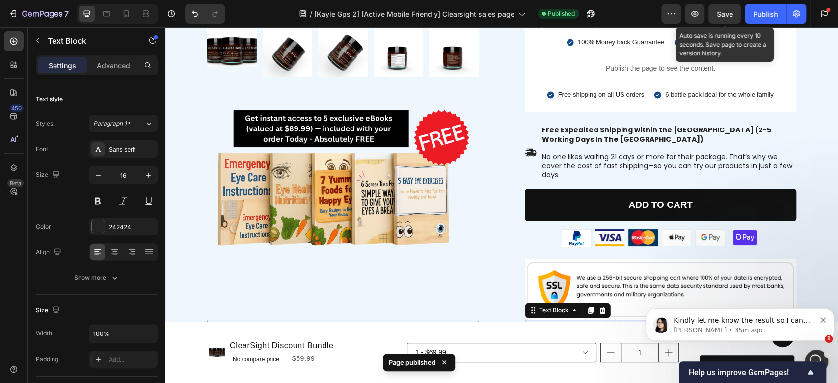
scroll to position [5031, 0]
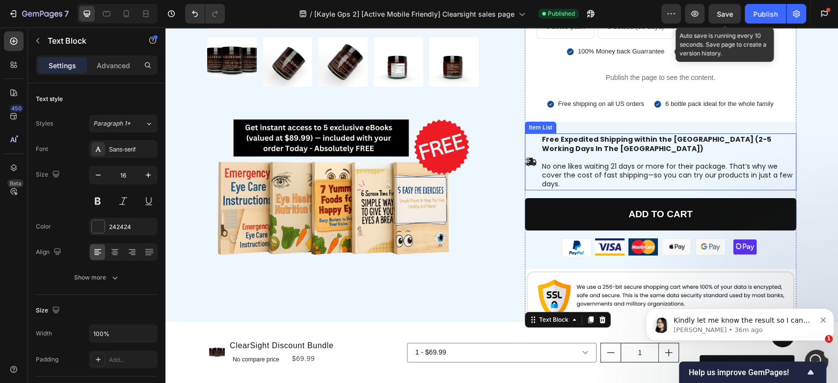
click at [617, 165] on span "No one likes waiting 21 days or more for their package. That’s why we cover the…" at bounding box center [667, 174] width 250 height 27
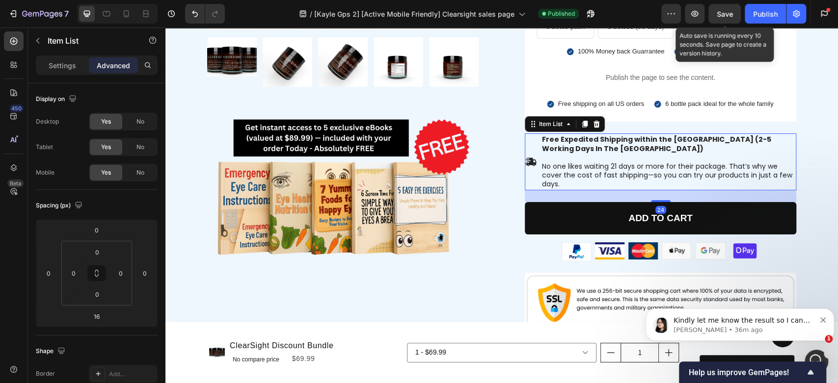
drag, startPoint x: 654, startPoint y: 188, endPoint x: 652, endPoint y: 170, distance: 17.4
click at [655, 200] on div at bounding box center [661, 201] width 20 height 2
click at [126, 14] on icon at bounding box center [126, 14] width 10 height 10
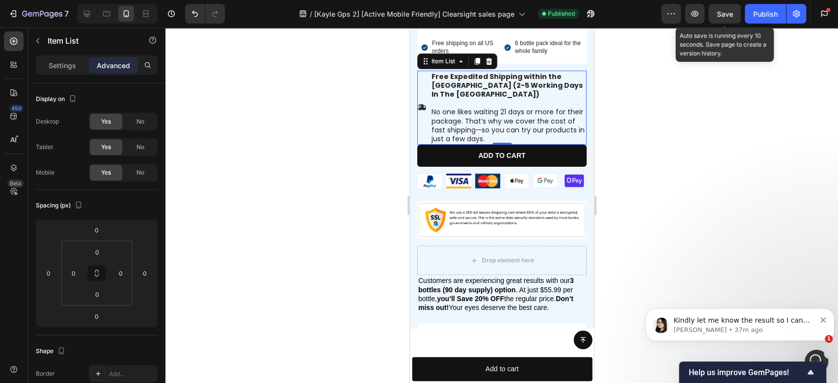
scroll to position [5205, 0]
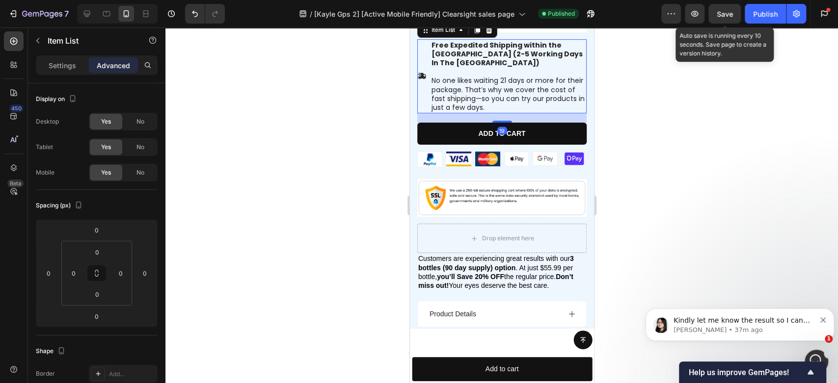
drag, startPoint x: 497, startPoint y: 88, endPoint x: 497, endPoint y: 98, distance: 9.3
click at [497, 121] on div at bounding box center [502, 122] width 20 height 2
type input "19"
click at [717, 10] on span "Save" at bounding box center [725, 14] width 16 height 8
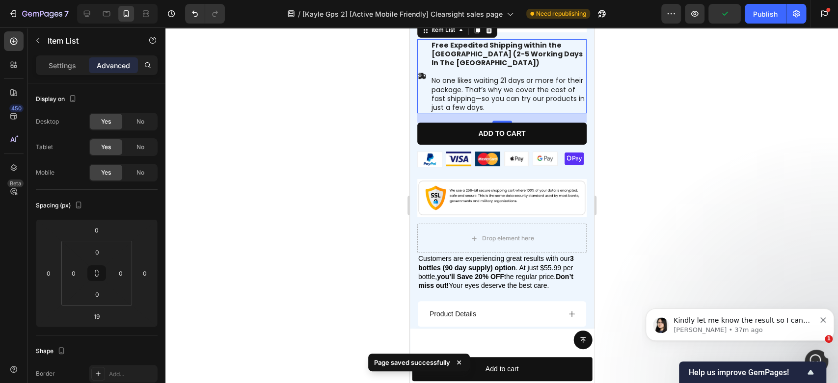
click at [760, 14] on div "Publish" at bounding box center [765, 14] width 25 height 10
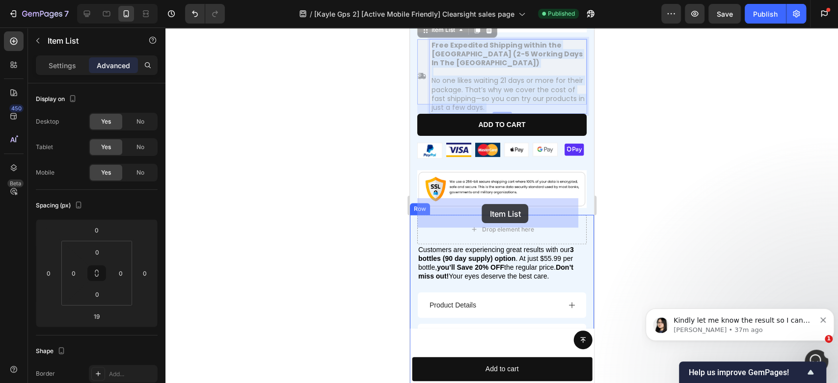
drag, startPoint x: 439, startPoint y: 49, endPoint x: 482, endPoint y: 204, distance: 160.7
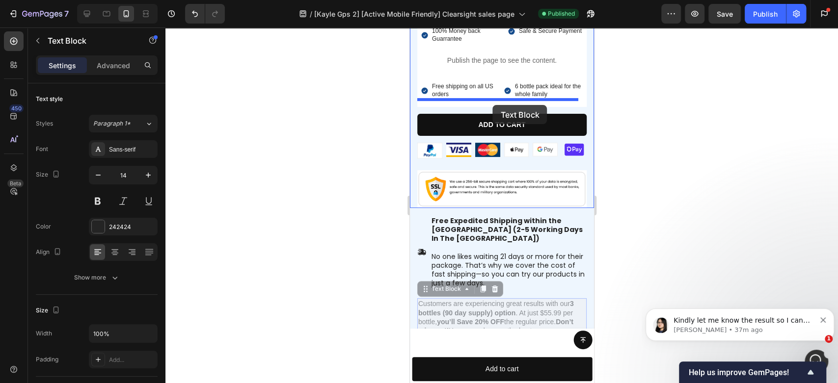
drag, startPoint x: 472, startPoint y: 292, endPoint x: 492, endPoint y: 105, distance: 188.1
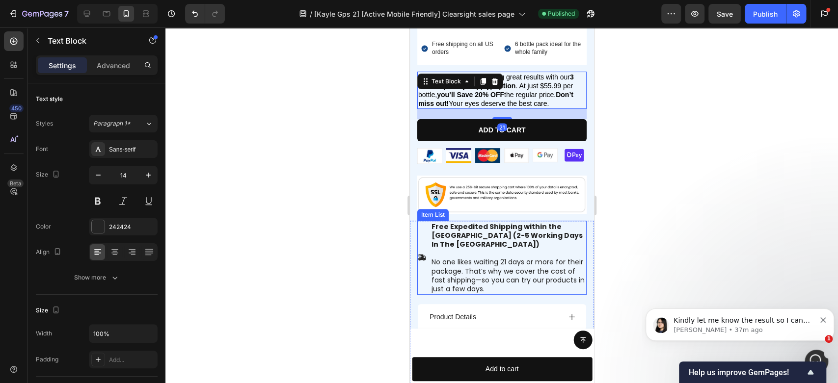
scroll to position [5133, 0]
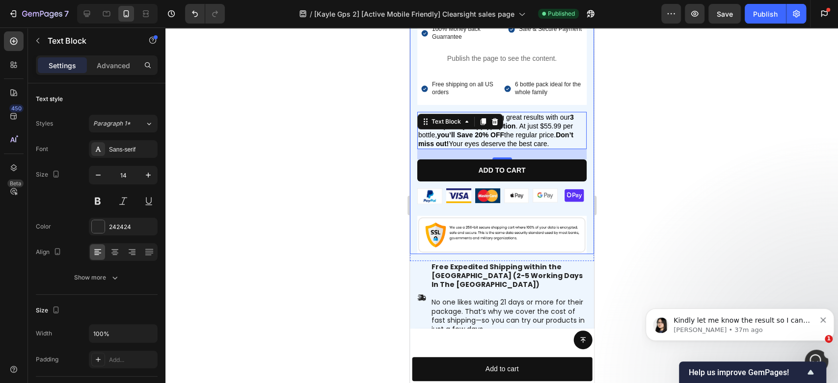
click at [713, 161] on div at bounding box center [501, 205] width 672 height 356
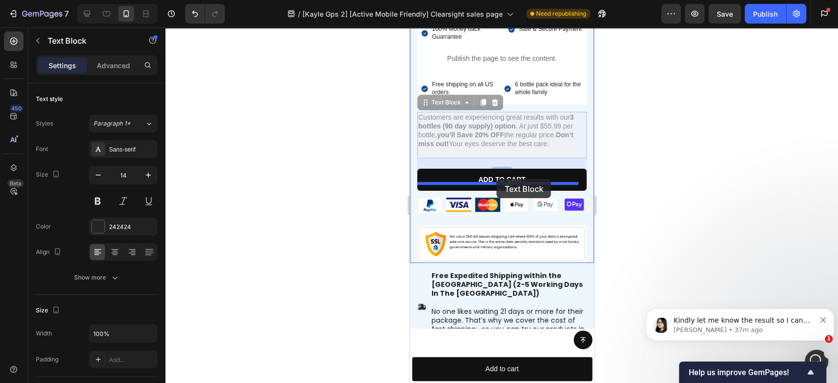
drag, startPoint x: 484, startPoint y: 111, endPoint x: 1072, endPoint y: 217, distance: 596.6
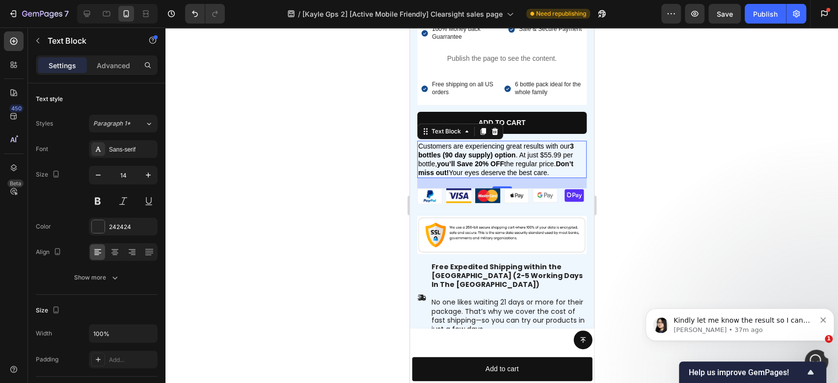
click at [671, 184] on div at bounding box center [501, 205] width 672 height 356
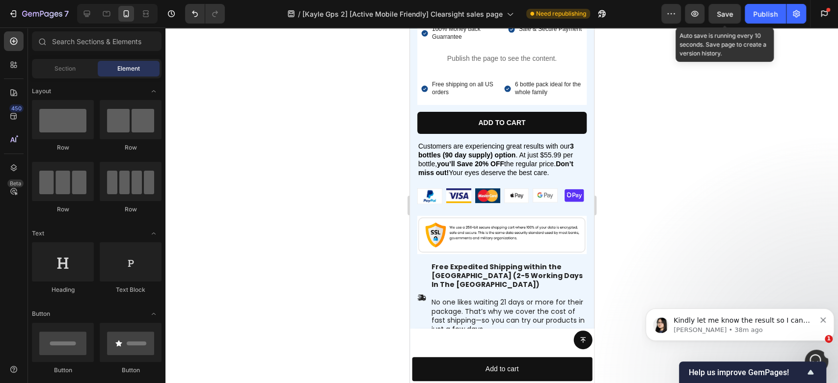
click at [717, 11] on span "Save" at bounding box center [725, 14] width 16 height 8
click at [761, 13] on div "Publish" at bounding box center [765, 14] width 25 height 10
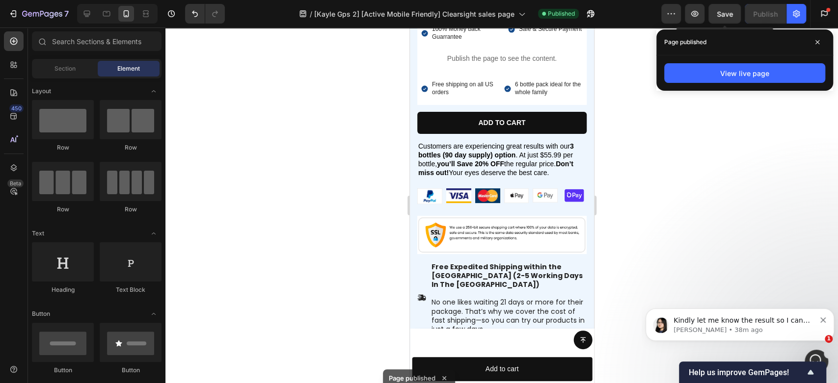
click at [817, 41] on icon at bounding box center [817, 42] width 5 height 5
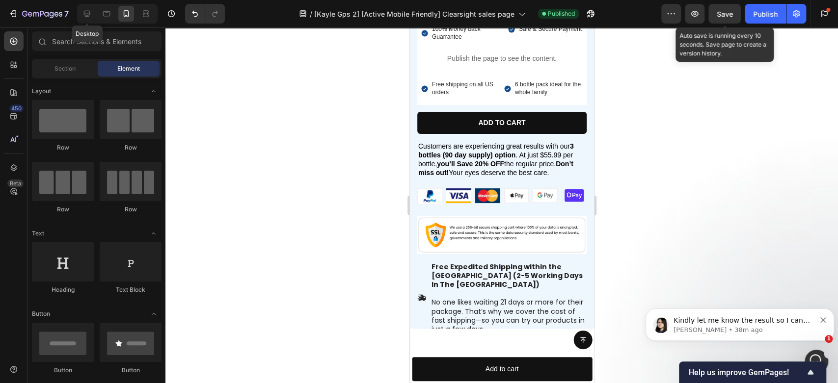
click at [88, 11] on icon at bounding box center [87, 14] width 6 height 6
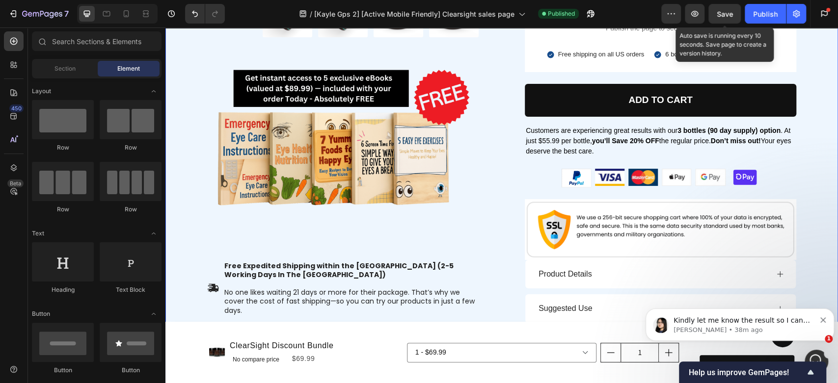
scroll to position [5138, 0]
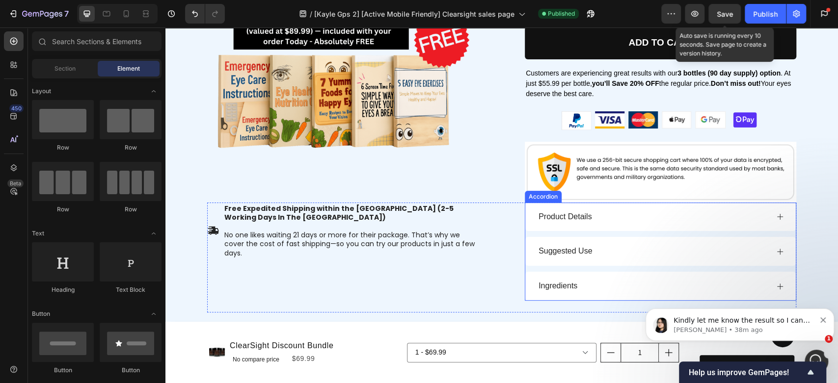
click at [778, 217] on icon at bounding box center [780, 217] width 8 height 8
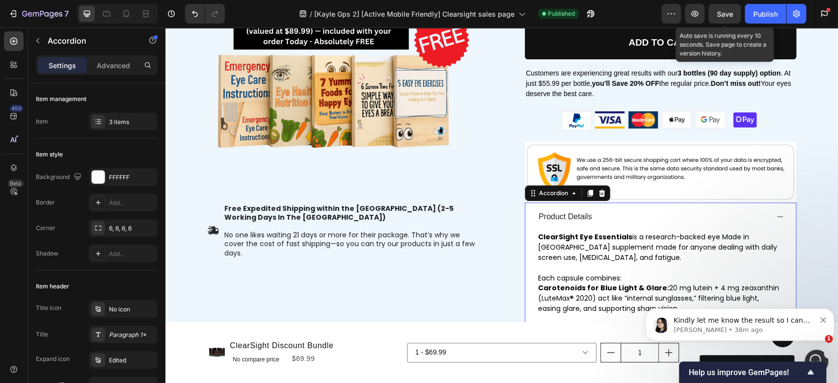
click at [778, 217] on icon at bounding box center [780, 217] width 8 height 8
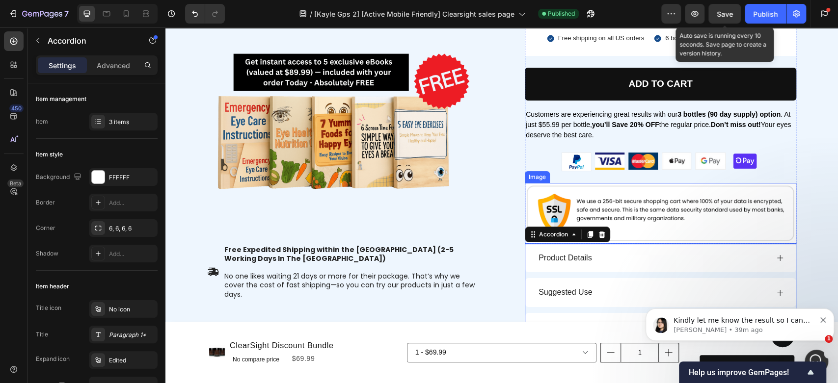
scroll to position [4975, 0]
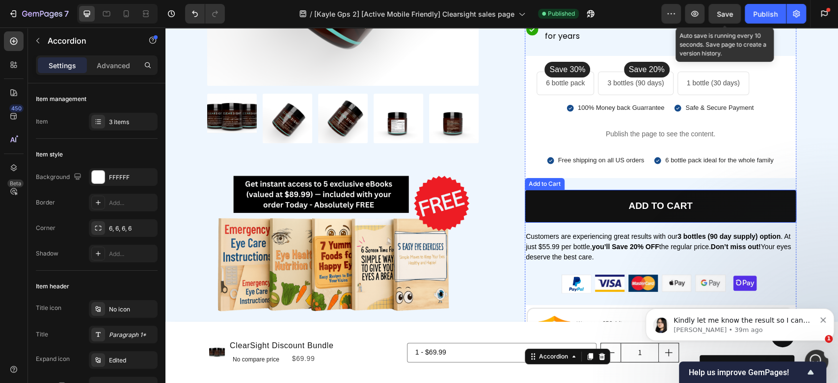
click at [568, 202] on button "ADD to cart" at bounding box center [660, 206] width 271 height 33
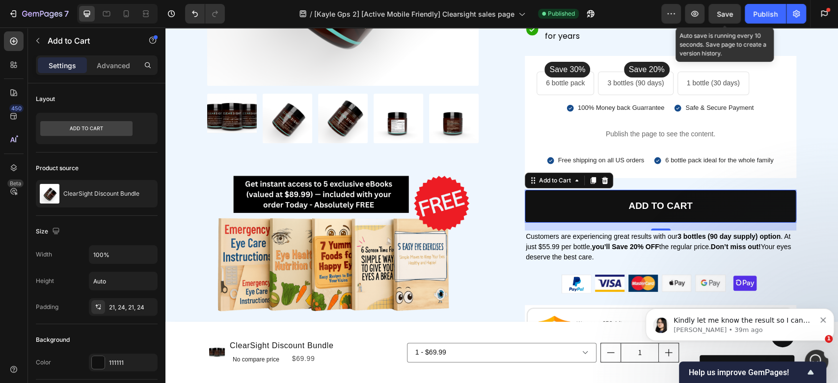
click at [137, 130] on div at bounding box center [97, 128] width 122 height 31
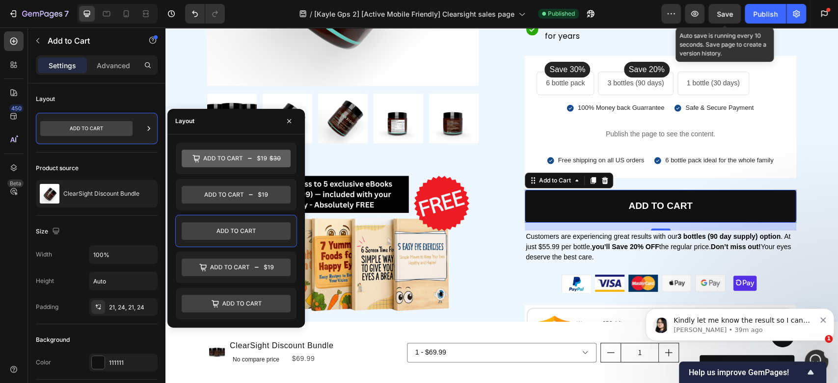
click at [224, 153] on icon at bounding box center [236, 159] width 109 height 18
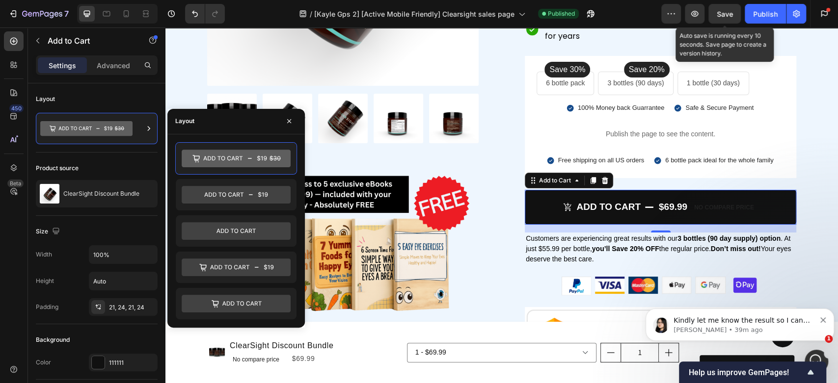
click at [724, 8] on button "Save" at bounding box center [724, 14] width 32 height 20
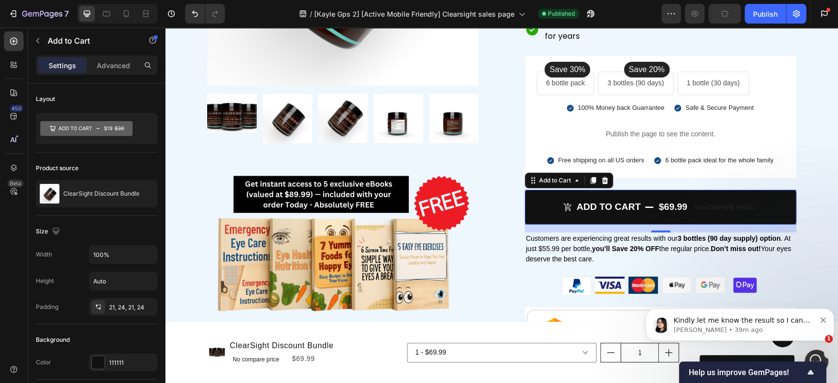
click at [770, 13] on div "Publish" at bounding box center [765, 14] width 25 height 10
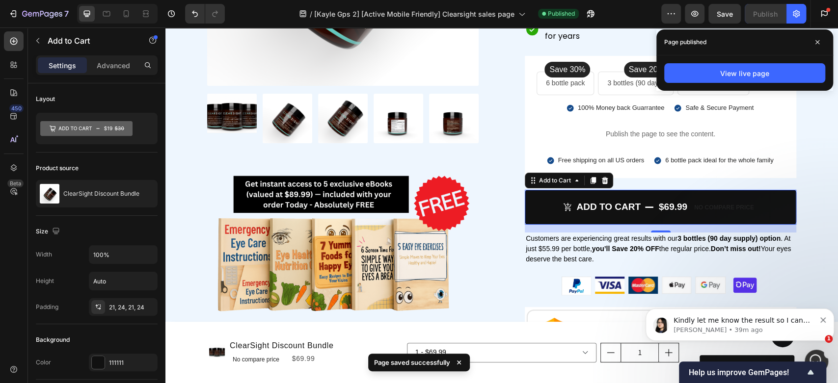
click at [817, 40] on icon at bounding box center [817, 42] width 5 height 5
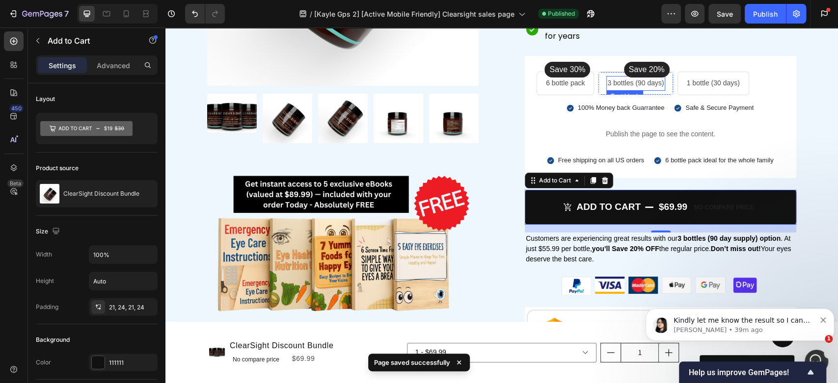
click at [650, 81] on p "3 bottles (90 days)" at bounding box center [635, 83] width 56 height 12
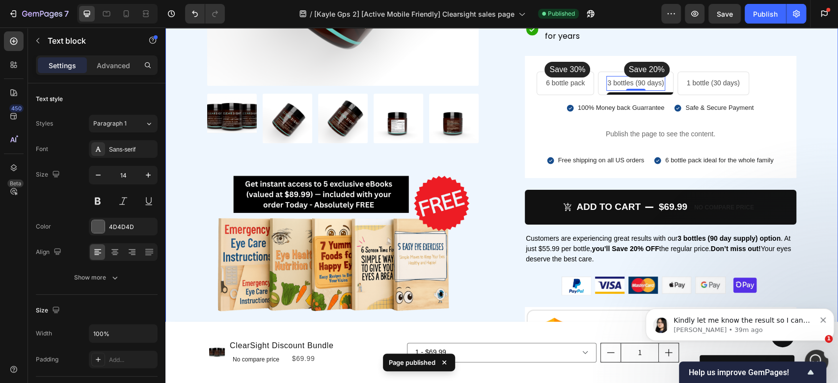
click at [819, 102] on div "Product Images Image Icon Icon Icon Icon Icon Icon List Excellent 4.8/5 Custome…" at bounding box center [502, 149] width 658 height 671
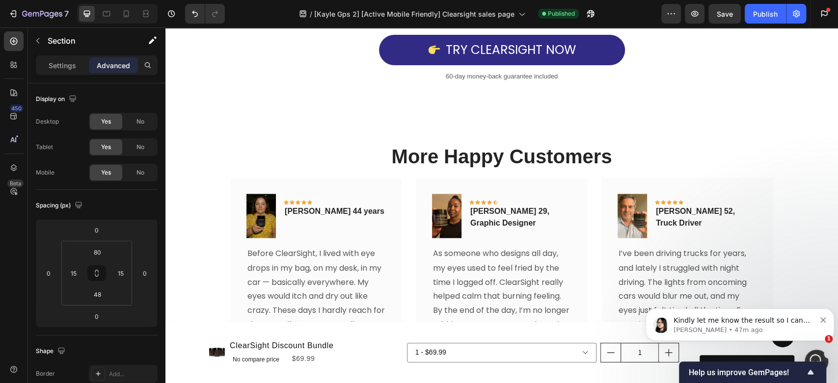
scroll to position [6174, 0]
